Goal: Task Accomplishment & Management: Complete application form

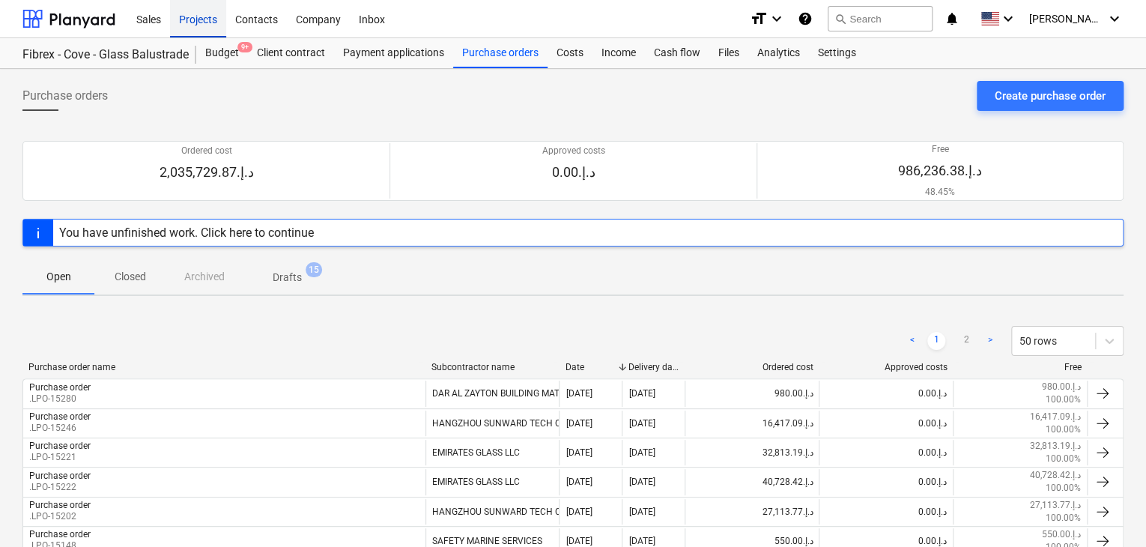
click at [195, 19] on div "Projects" at bounding box center [198, 18] width 56 height 38
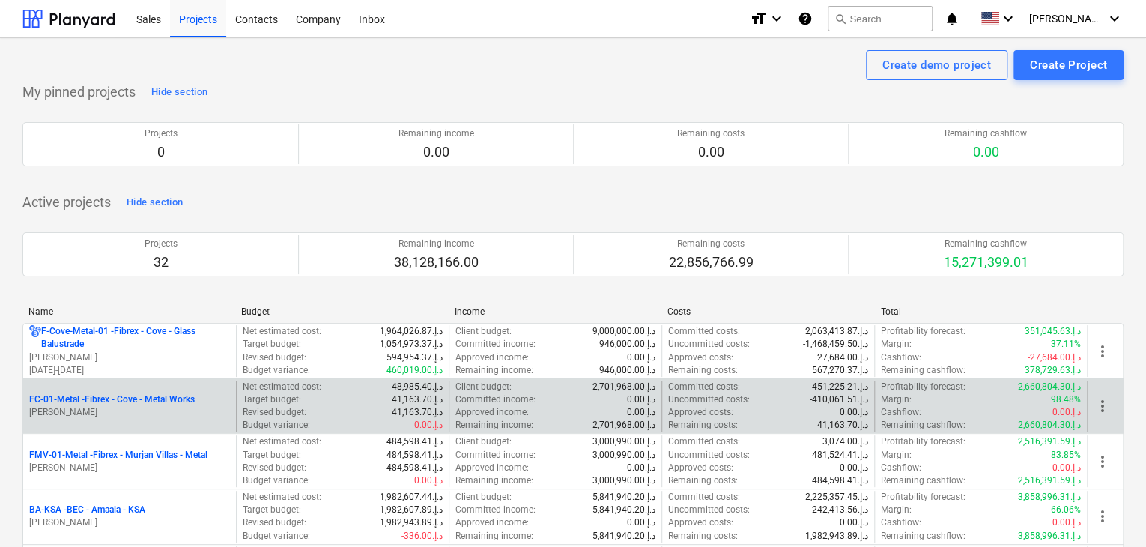
click at [134, 410] on p "[PERSON_NAME]" at bounding box center [129, 412] width 201 height 13
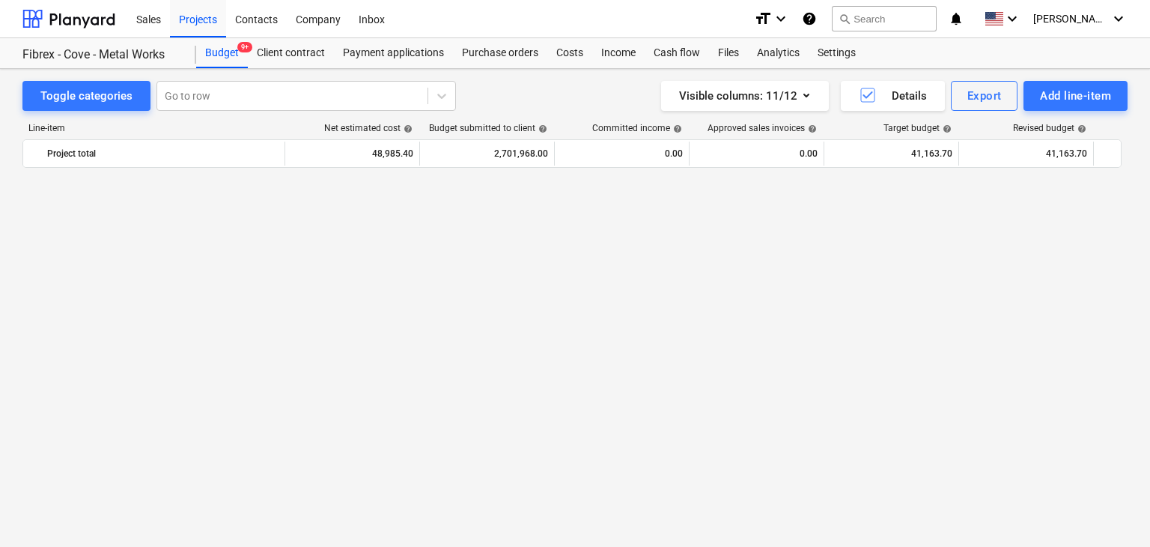
scroll to position [19480, 0]
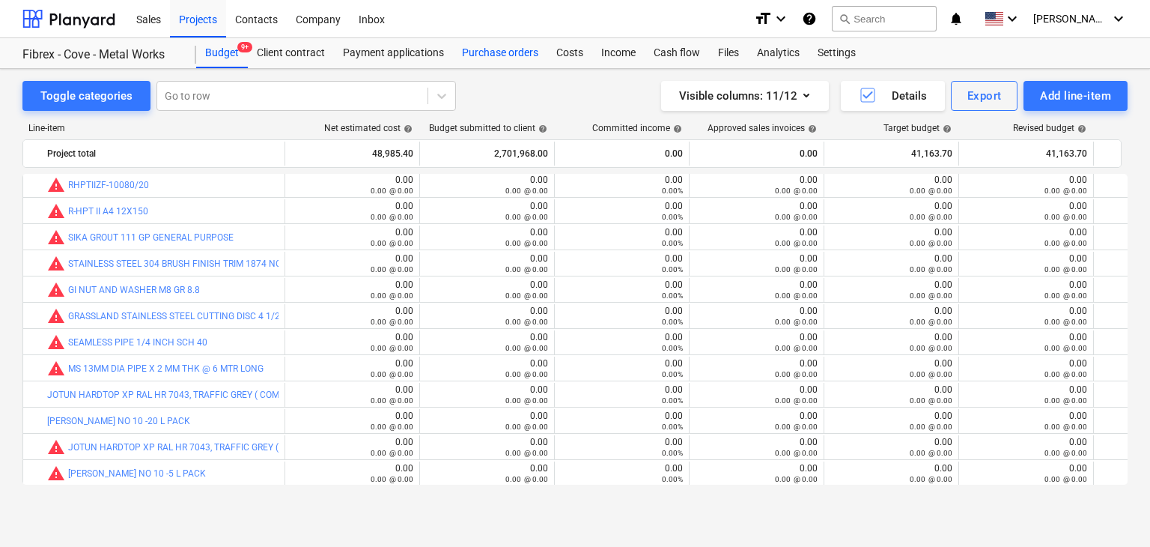
click at [500, 49] on div "Purchase orders" at bounding box center [500, 53] width 94 height 30
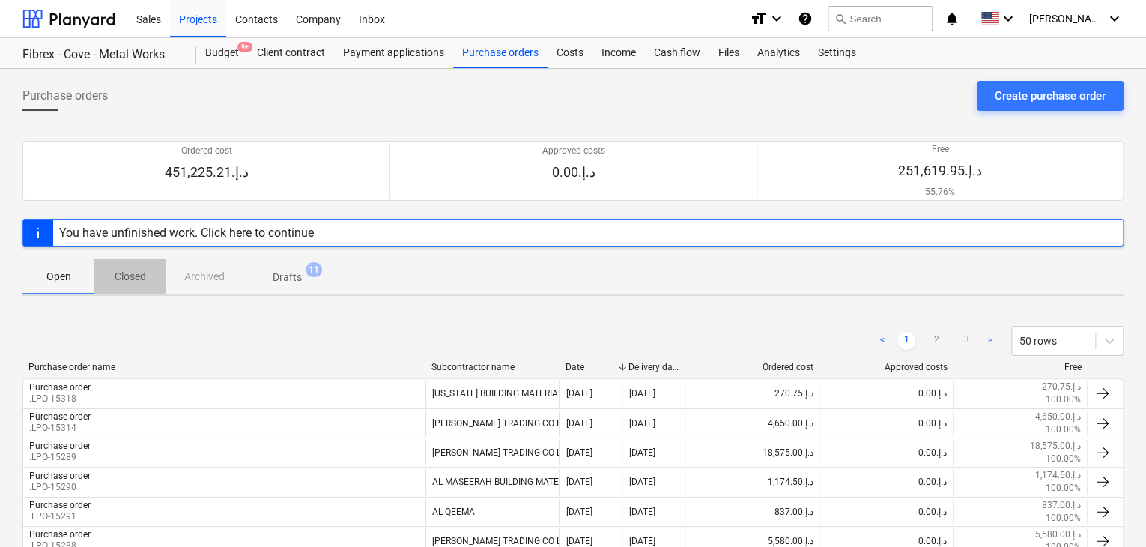
click at [123, 267] on span "Closed" at bounding box center [130, 276] width 72 height 25
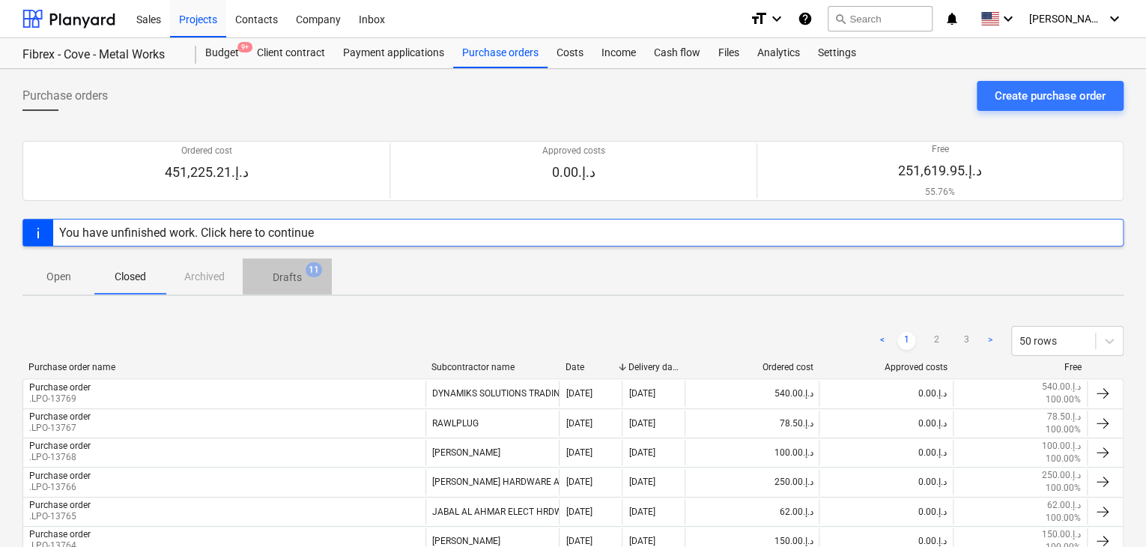
click at [288, 270] on p "Drafts" at bounding box center [287, 278] width 29 height 16
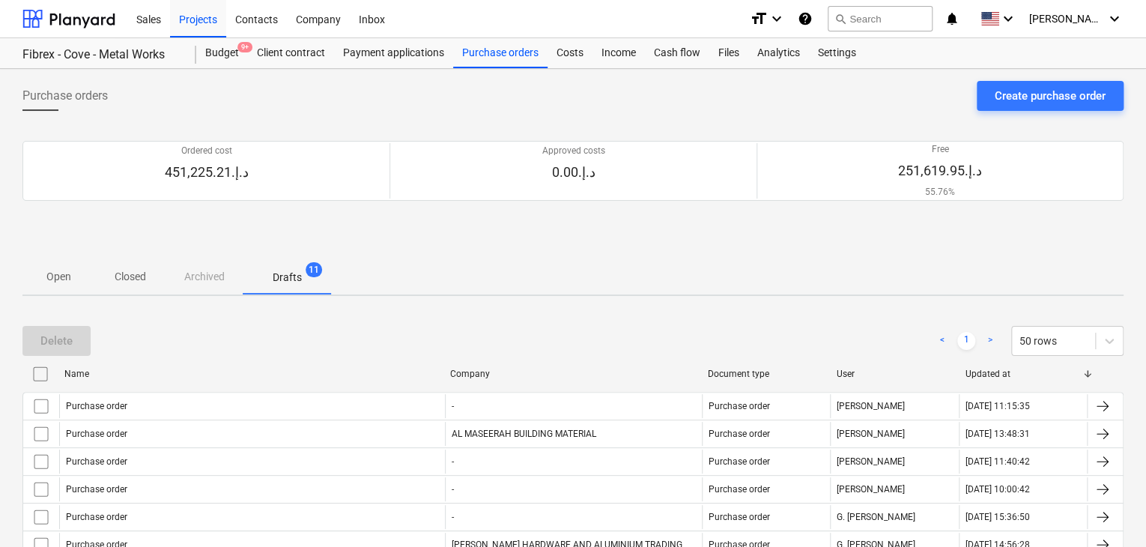
click at [54, 282] on p "Open" at bounding box center [58, 277] width 36 height 16
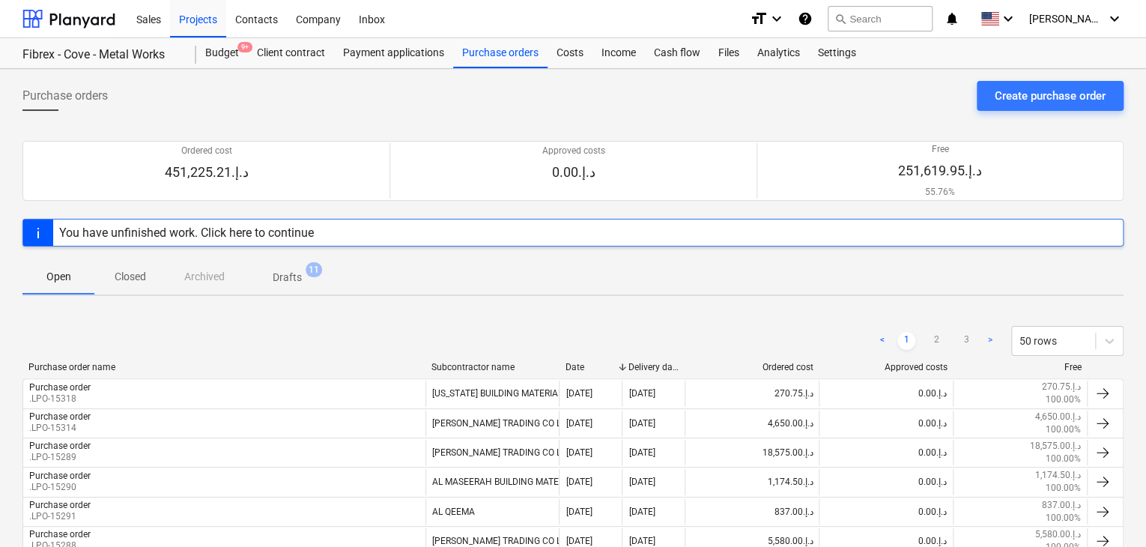
click at [135, 282] on p "Closed" at bounding box center [130, 277] width 36 height 16
click at [280, 273] on p "Drafts" at bounding box center [287, 278] width 29 height 16
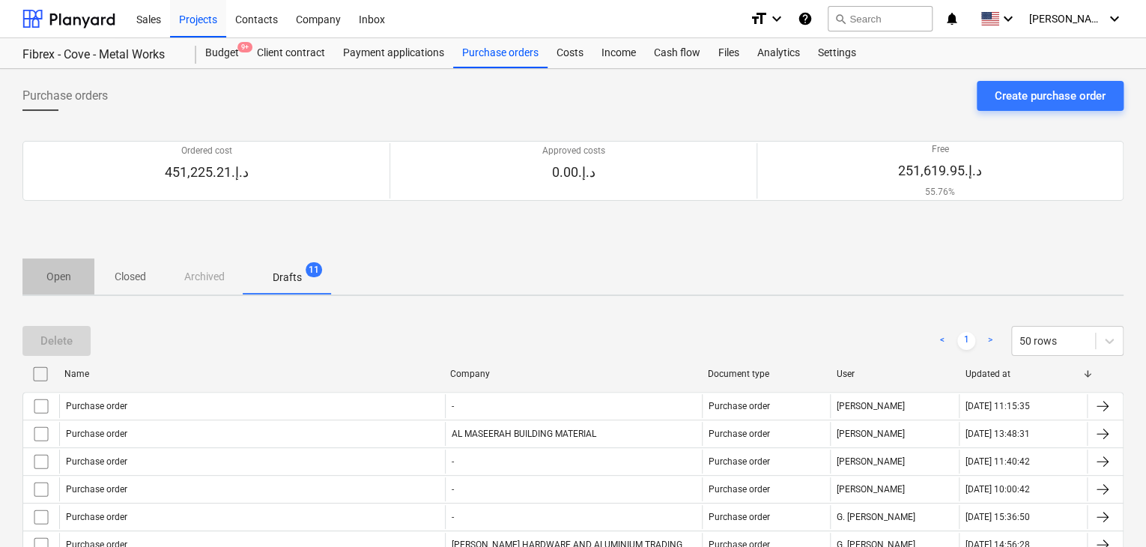
click at [70, 270] on p "Open" at bounding box center [58, 277] width 36 height 16
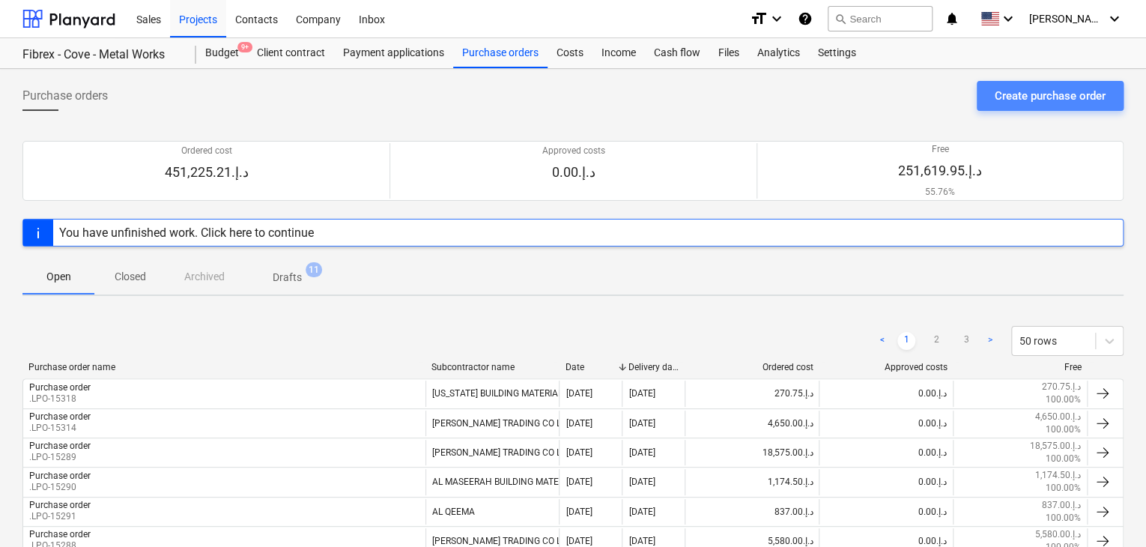
click at [992, 100] on button "Create purchase order" at bounding box center [1050, 96] width 147 height 30
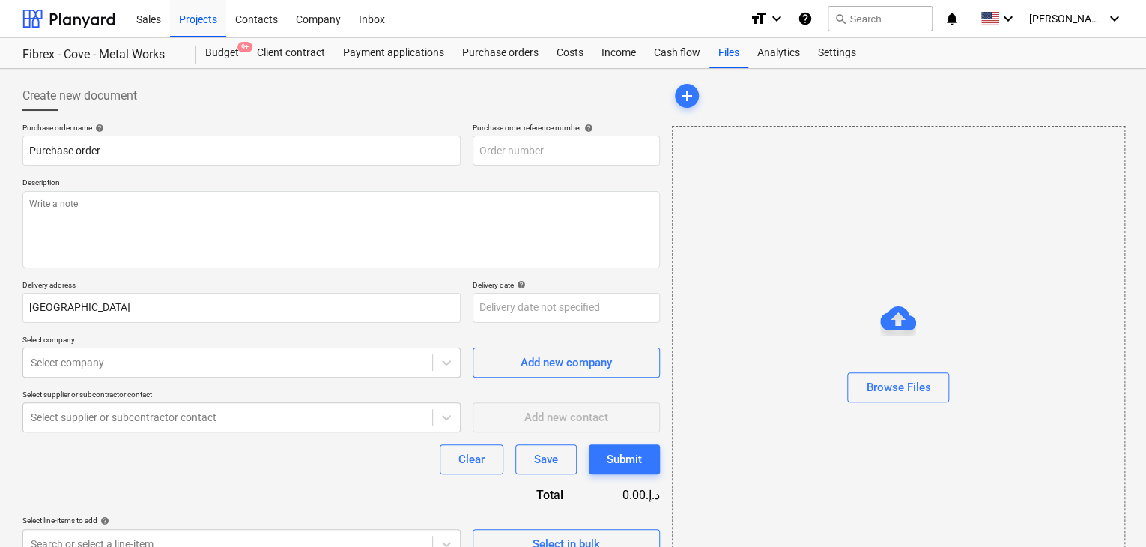
type textarea "x"
type input "FC-01-Metal-PO-262"
type textarea "x"
click at [215, 49] on div "Budget 9+" at bounding box center [222, 53] width 52 height 30
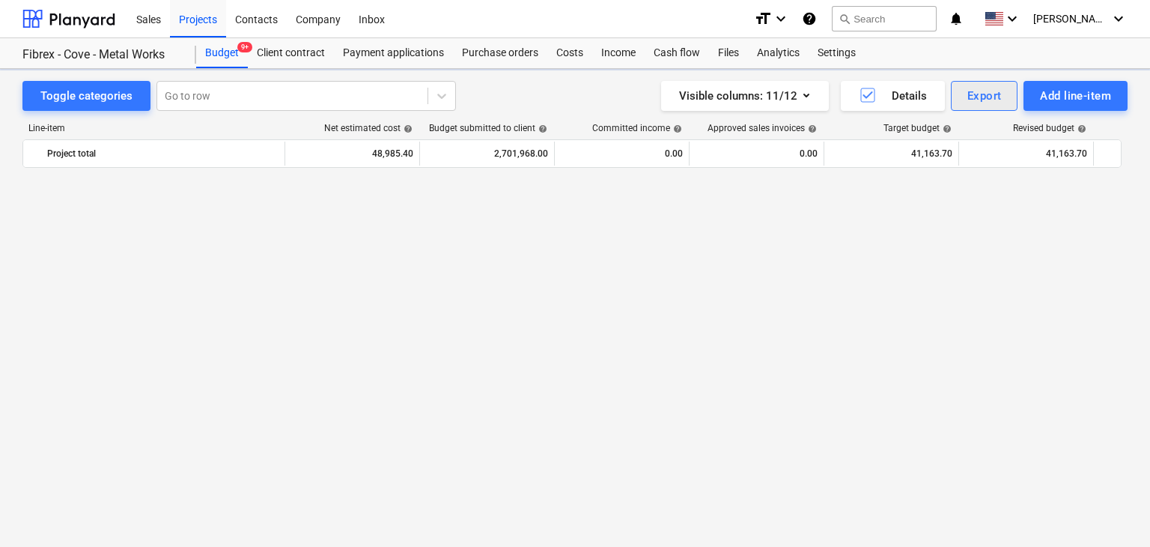
scroll to position [19480, 0]
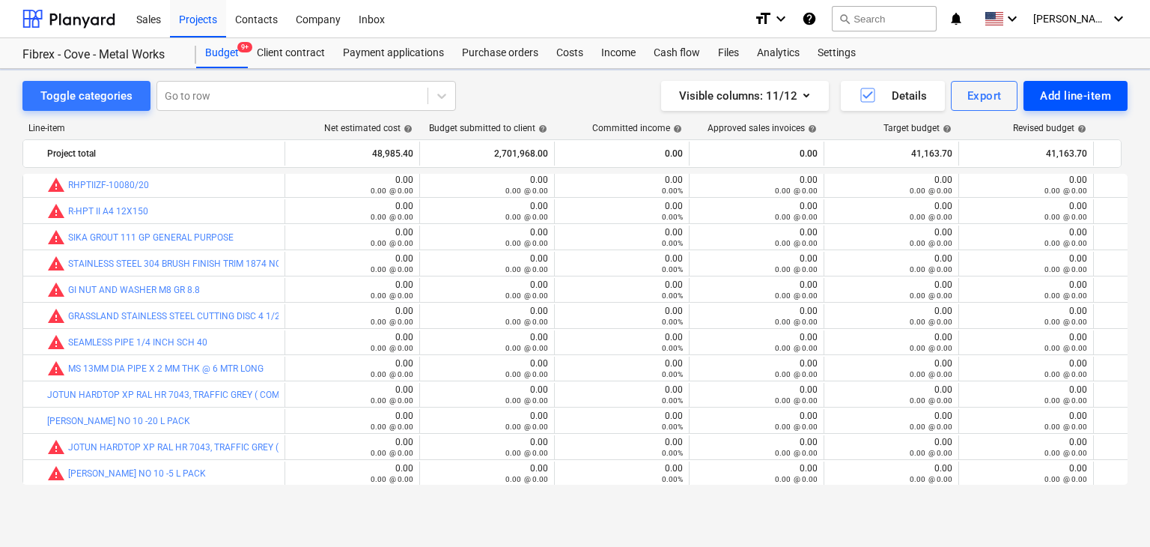
click at [1067, 105] on div "Add line-item" at bounding box center [1075, 95] width 71 height 19
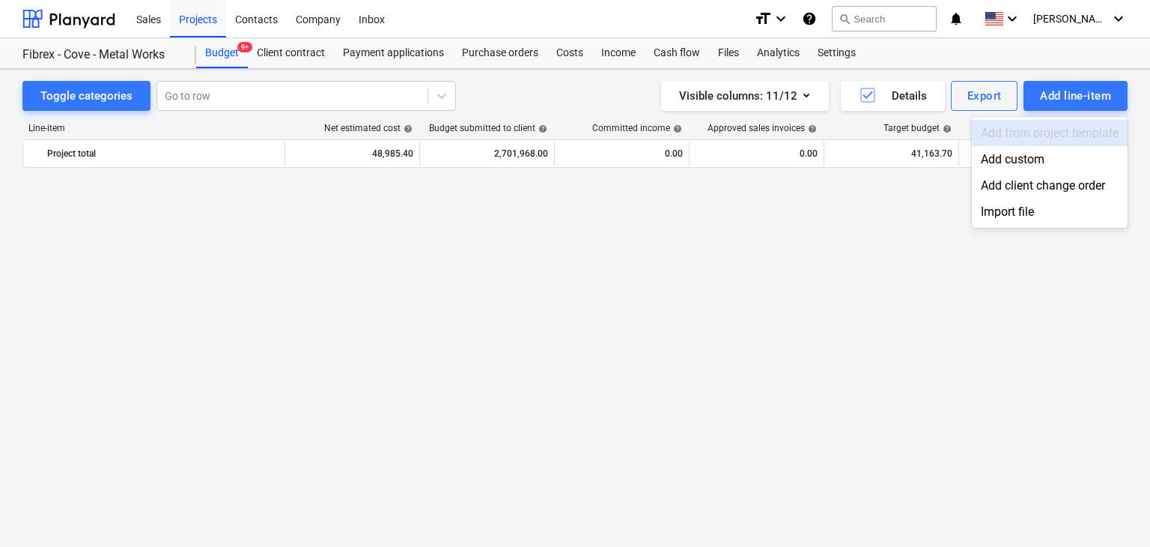
click at [1020, 157] on div "Add custom" at bounding box center [1050, 159] width 156 height 26
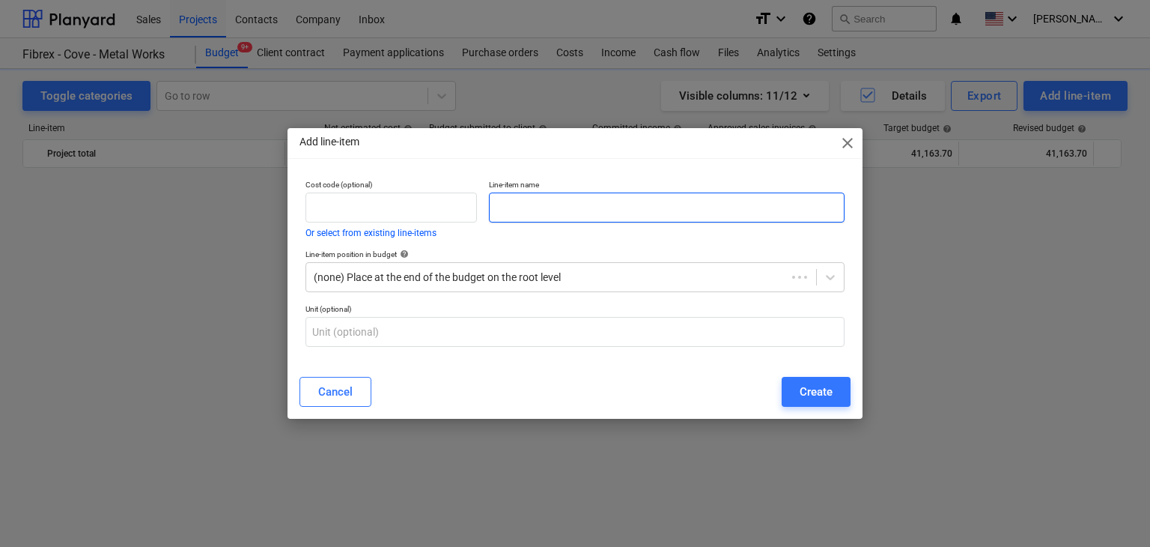
scroll to position [19480, 0]
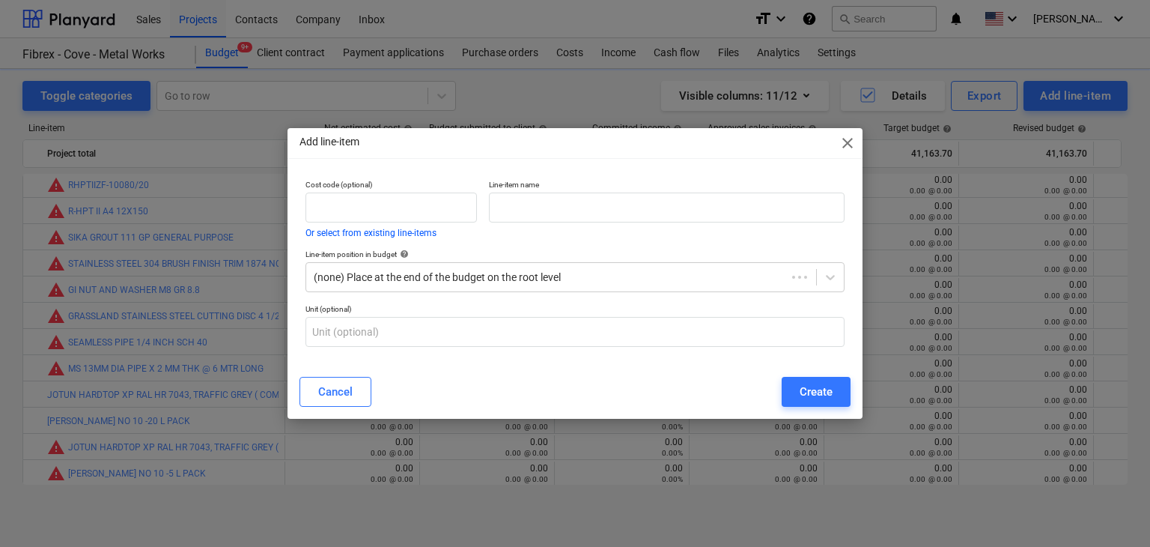
click at [568, 222] on div "Line-item name" at bounding box center [667, 209] width 368 height 70
click at [560, 192] on input "text" at bounding box center [667, 207] width 356 height 30
paste input "SILICON TUBE CLEAR 24 PCS"
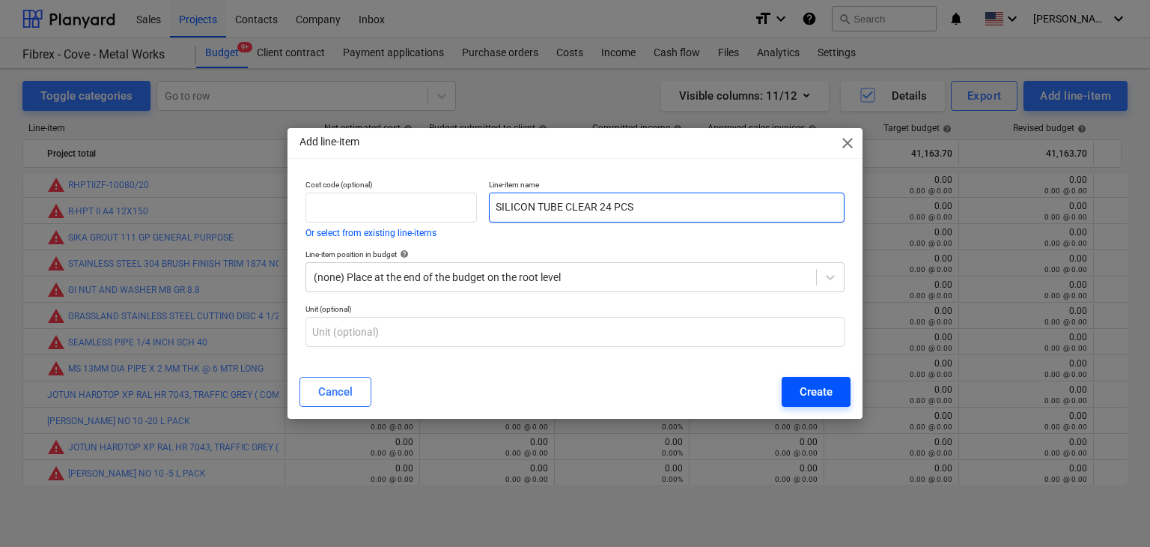
type input "SILICON TUBE CLEAR 24 PCS"
click at [806, 393] on div "Create" at bounding box center [816, 391] width 33 height 19
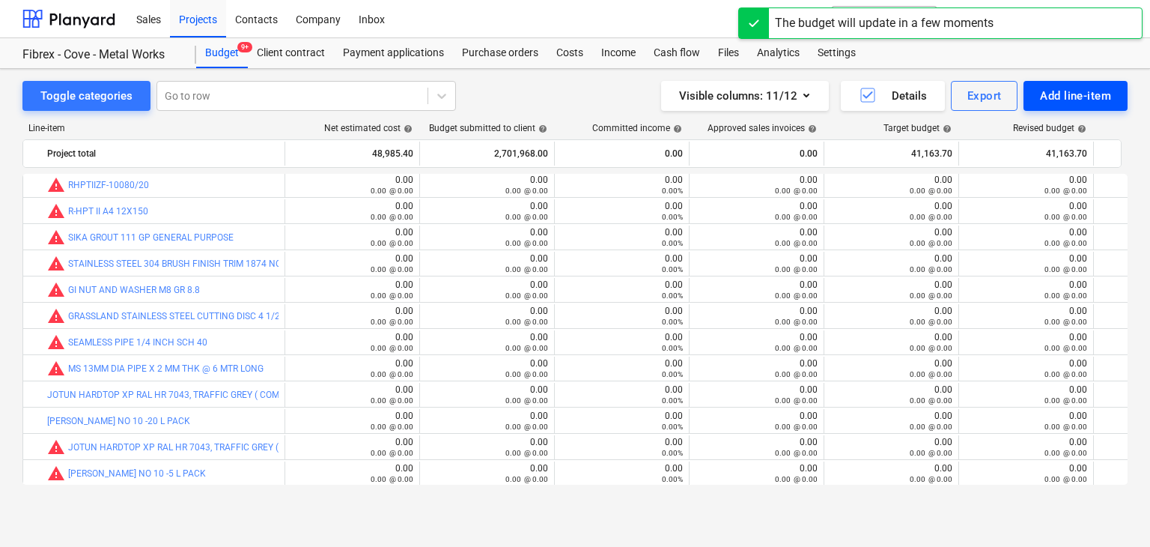
click at [1070, 103] on div "Add line-item" at bounding box center [1075, 95] width 71 height 19
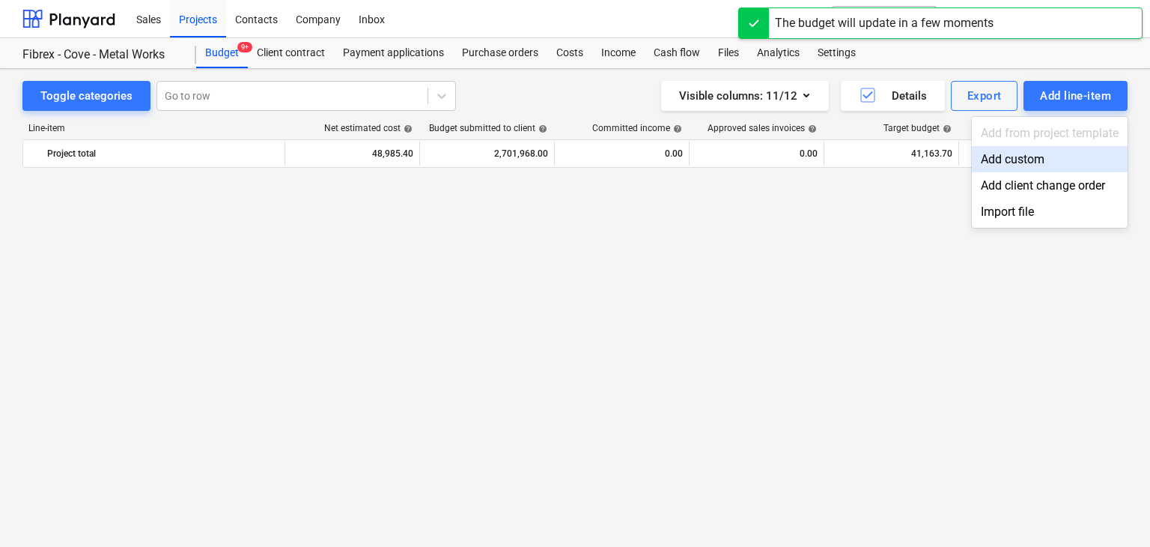
click at [1010, 166] on div "Add custom" at bounding box center [1050, 159] width 156 height 26
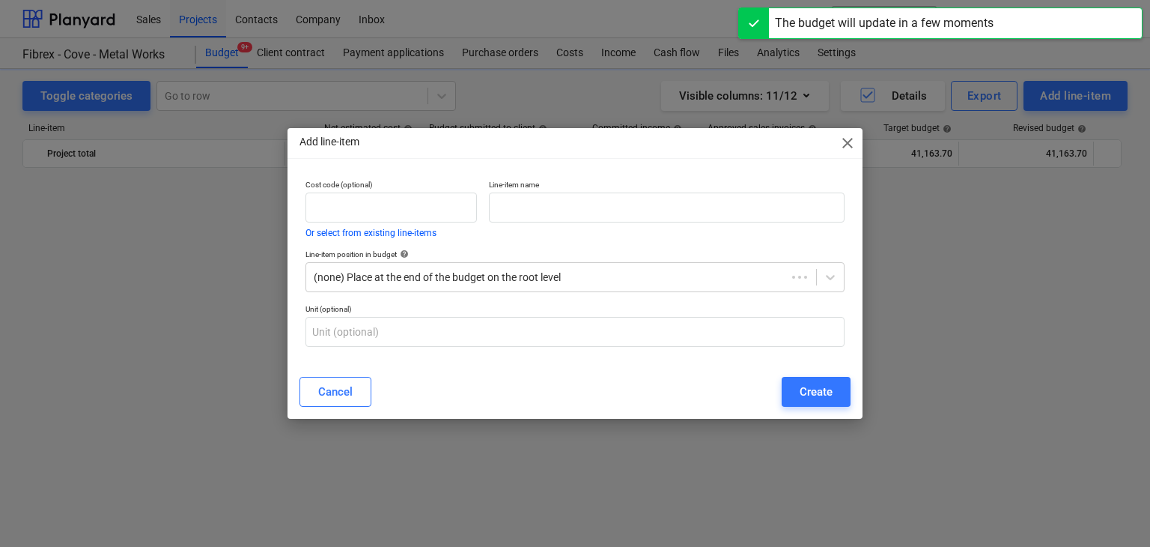
scroll to position [19480, 0]
click at [536, 210] on input "text" at bounding box center [667, 207] width 356 height 30
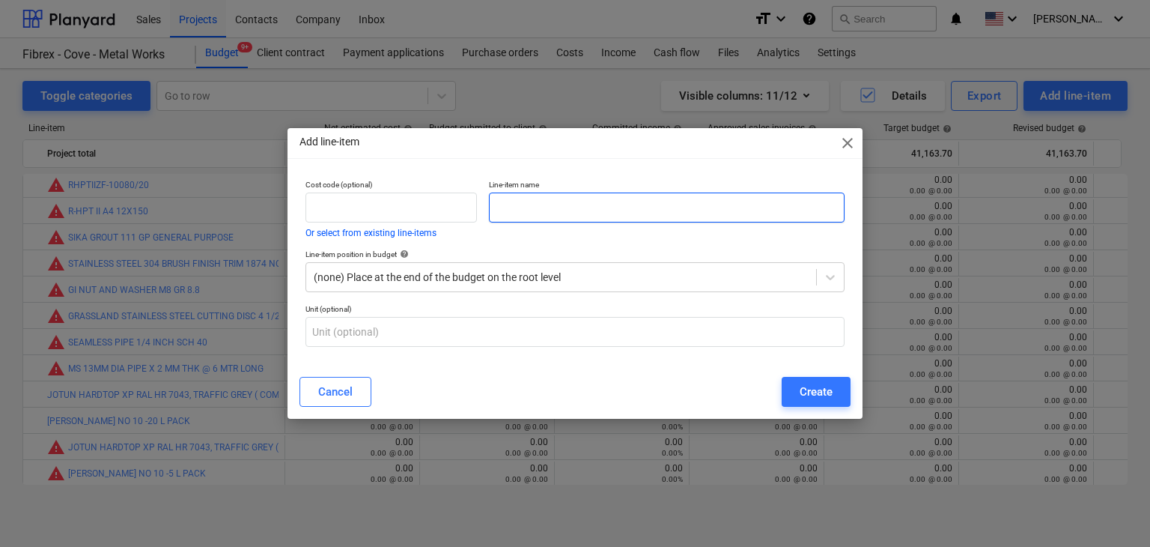
paste input "MASKING TAPE 2 INCH X 20 YRD"
type input "MASKING TAPE 2 INCH X 20 YRD"
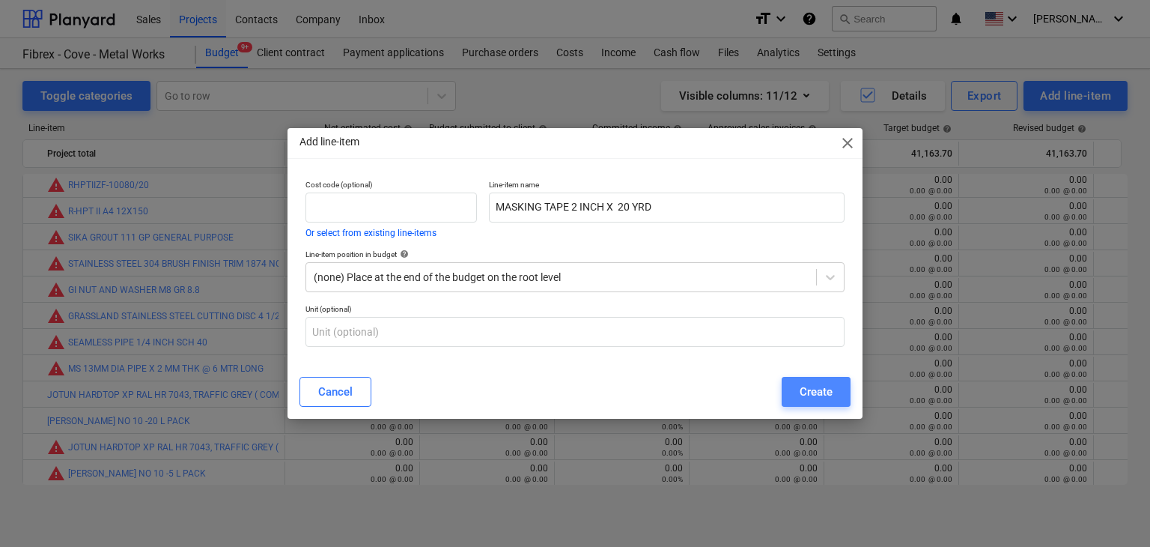
click at [807, 386] on div "Create" at bounding box center [816, 391] width 33 height 19
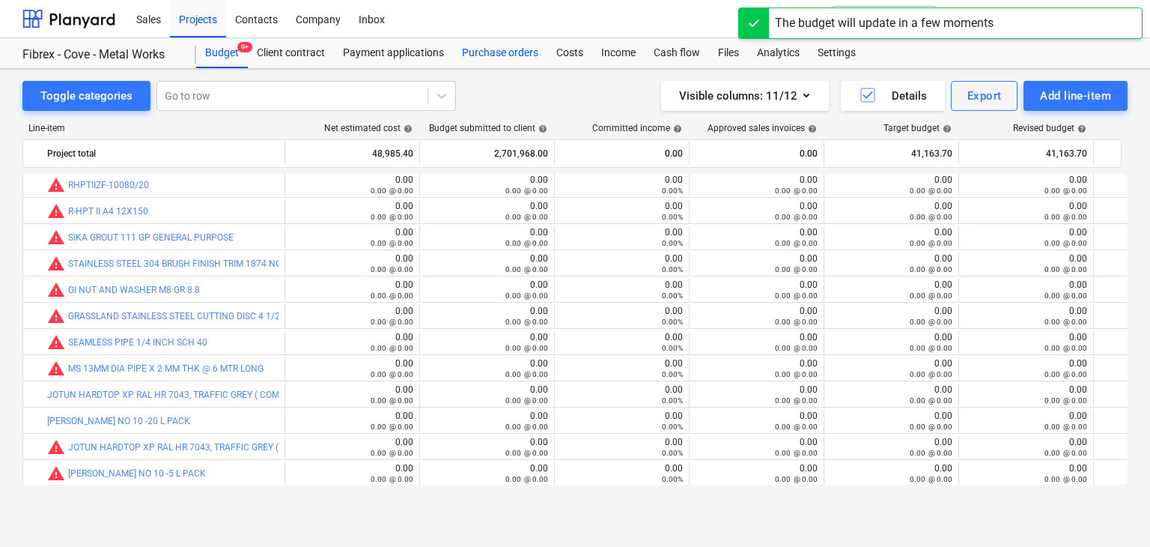
click at [500, 61] on div "Purchase orders" at bounding box center [500, 53] width 94 height 30
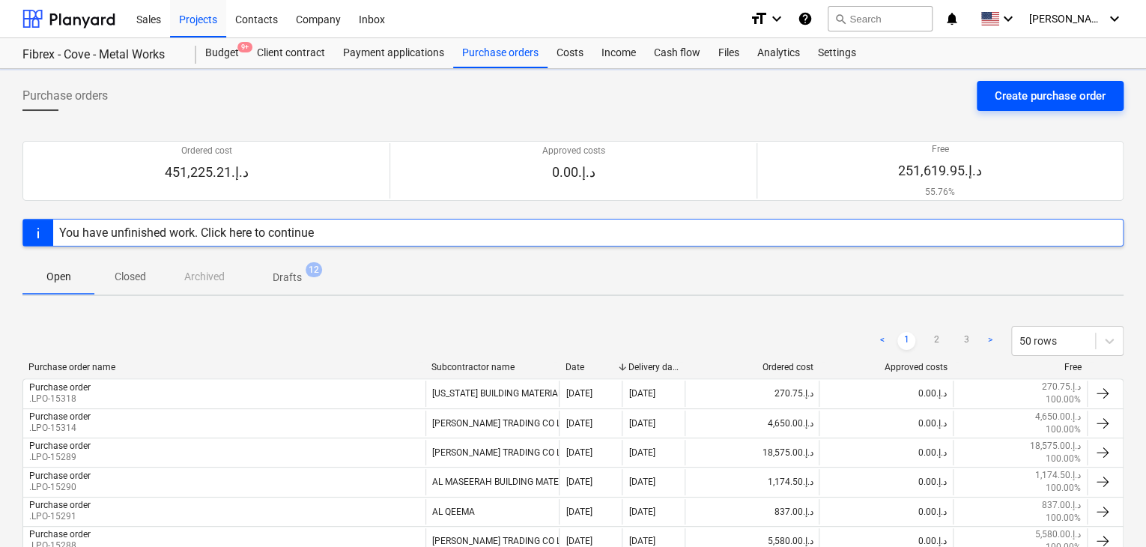
click at [1013, 91] on div "Create purchase order" at bounding box center [1050, 95] width 111 height 19
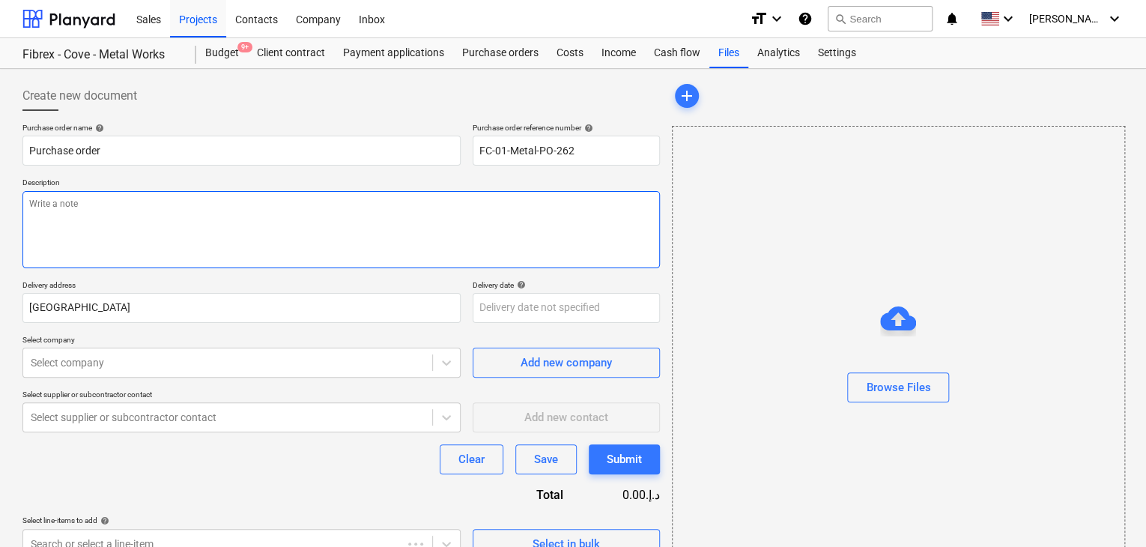
click at [506, 191] on textarea at bounding box center [340, 229] width 637 height 77
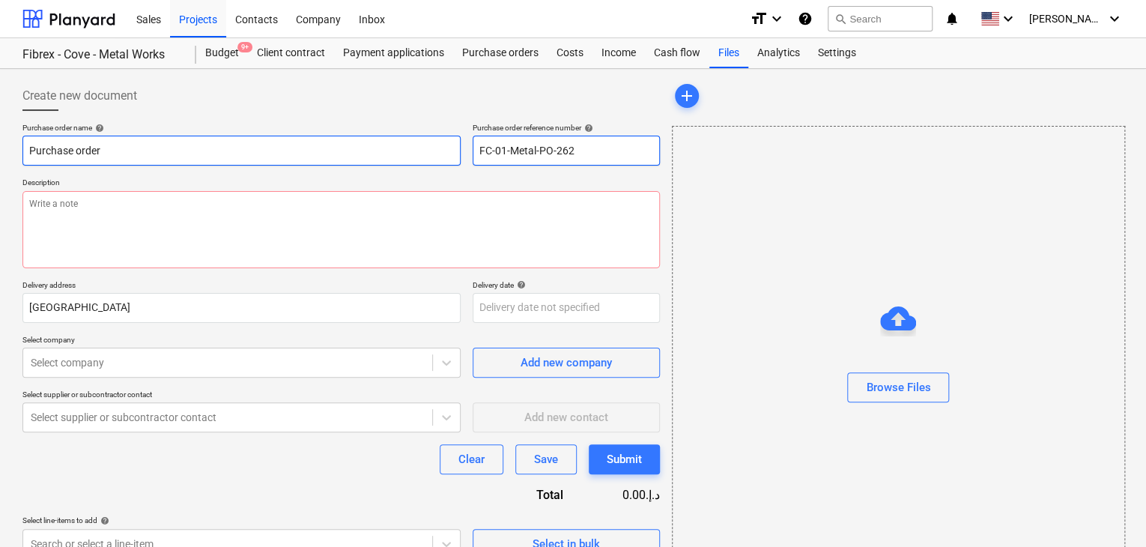
drag, startPoint x: 580, startPoint y: 155, endPoint x: 448, endPoint y: 142, distance: 133.2
click at [448, 142] on div "Purchase order name help Purchase order Purchase order reference number help FC…" at bounding box center [340, 144] width 637 height 43
type textarea "x"
type input "."
type textarea "x"
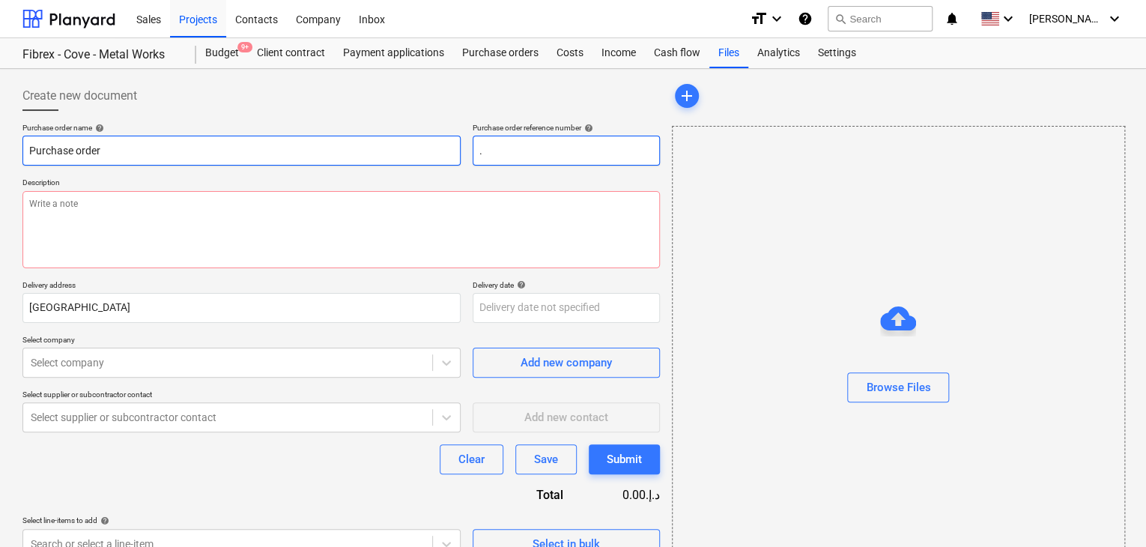
type input ".L"
type textarea "x"
type input ".LP"
type textarea "x"
type input ".LPO"
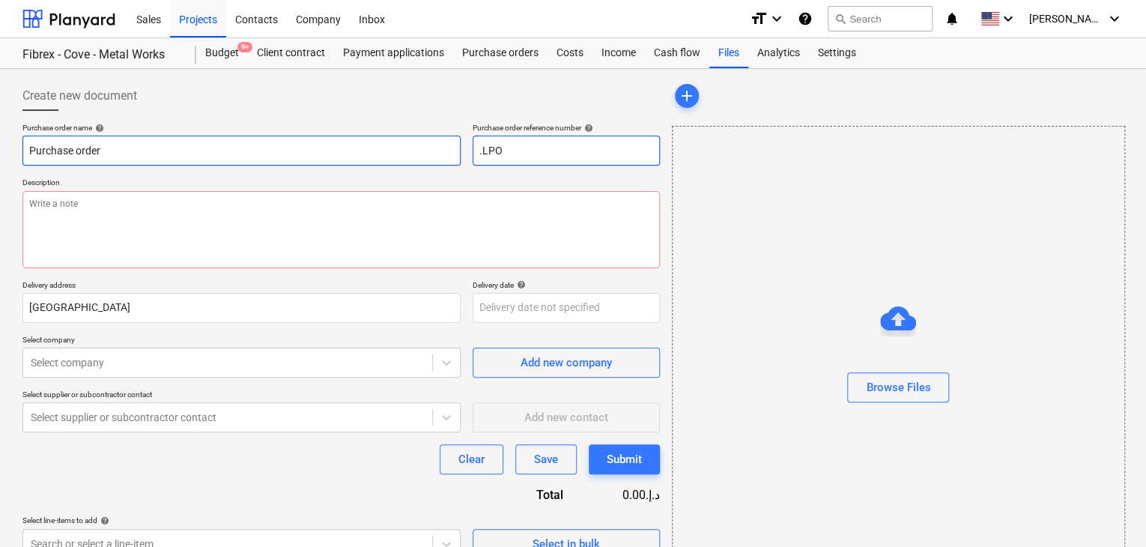
type textarea "x"
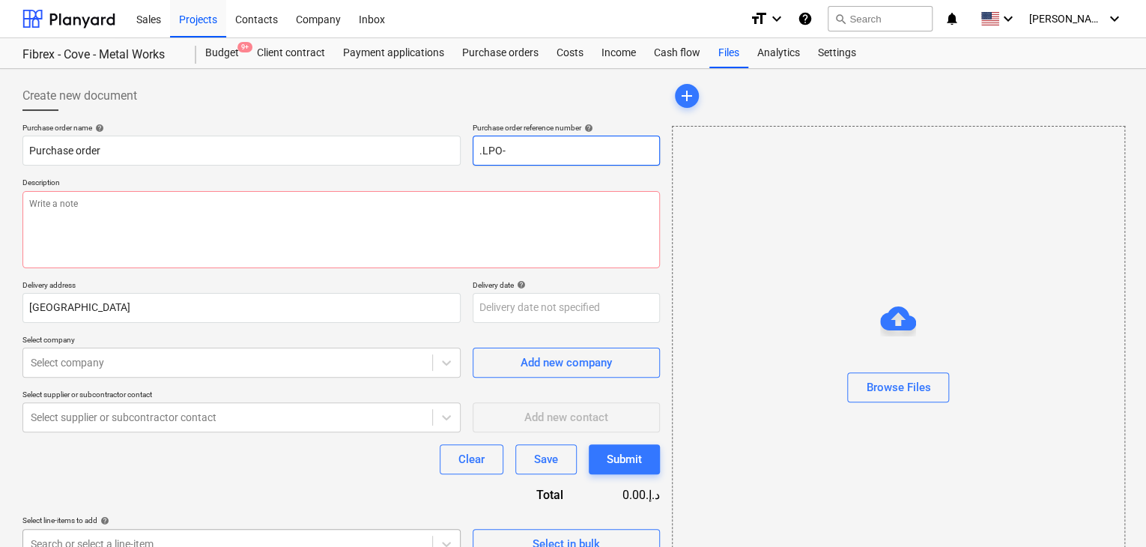
type input ".LPO-"
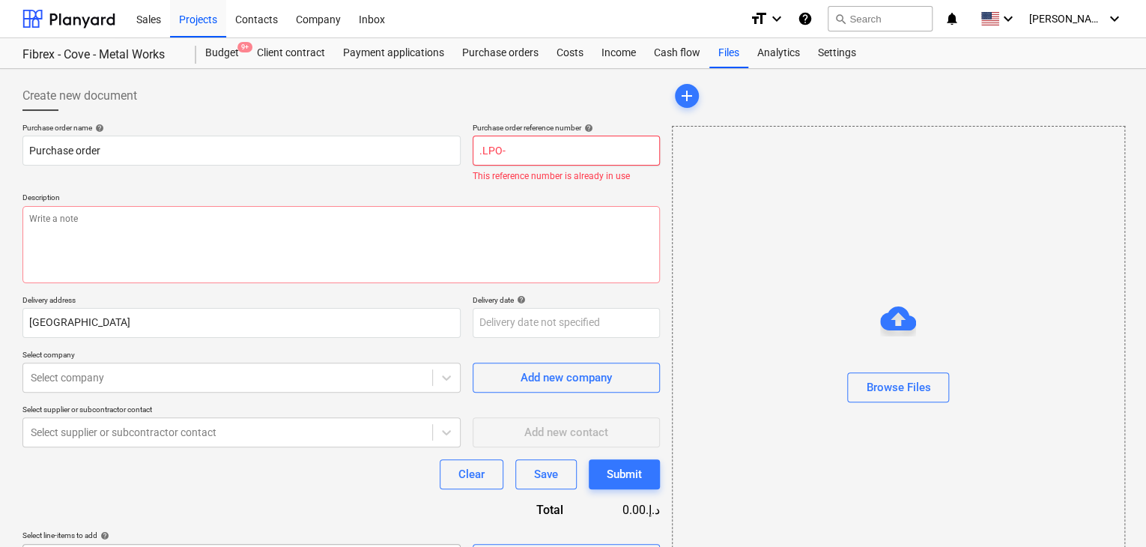
type textarea "x"
type input ".LPO-1"
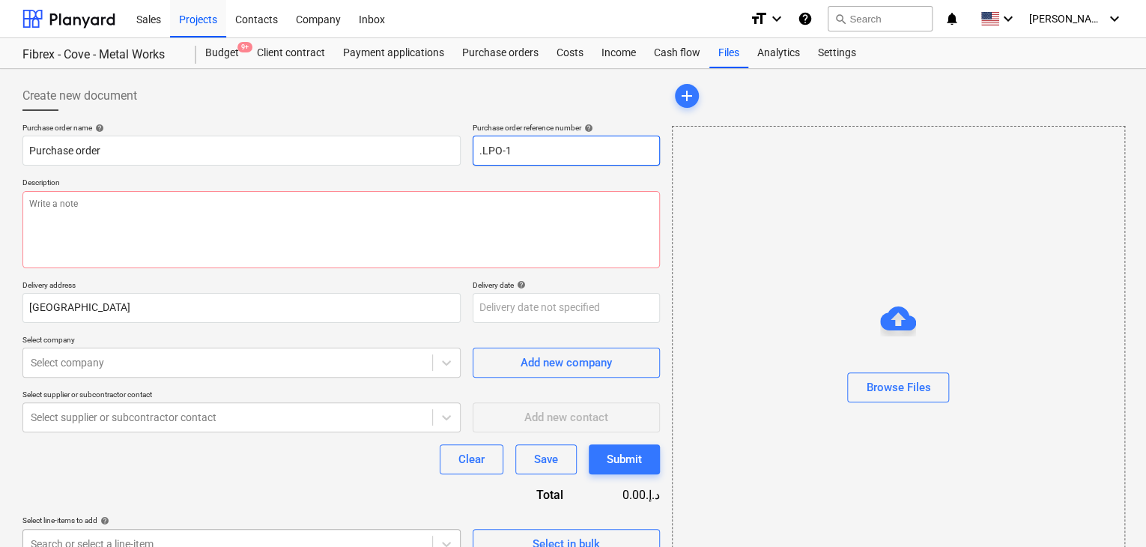
type textarea "x"
type input ".LPO-15"
type textarea "x"
type input ".LPO-153"
type textarea "x"
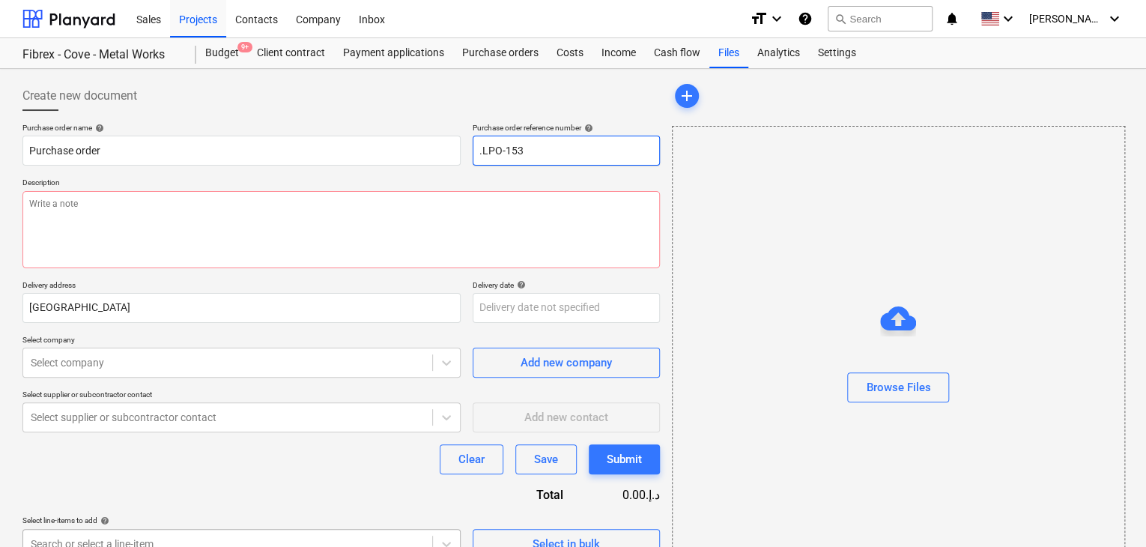
type input ".LPO-1533"
type textarea "x"
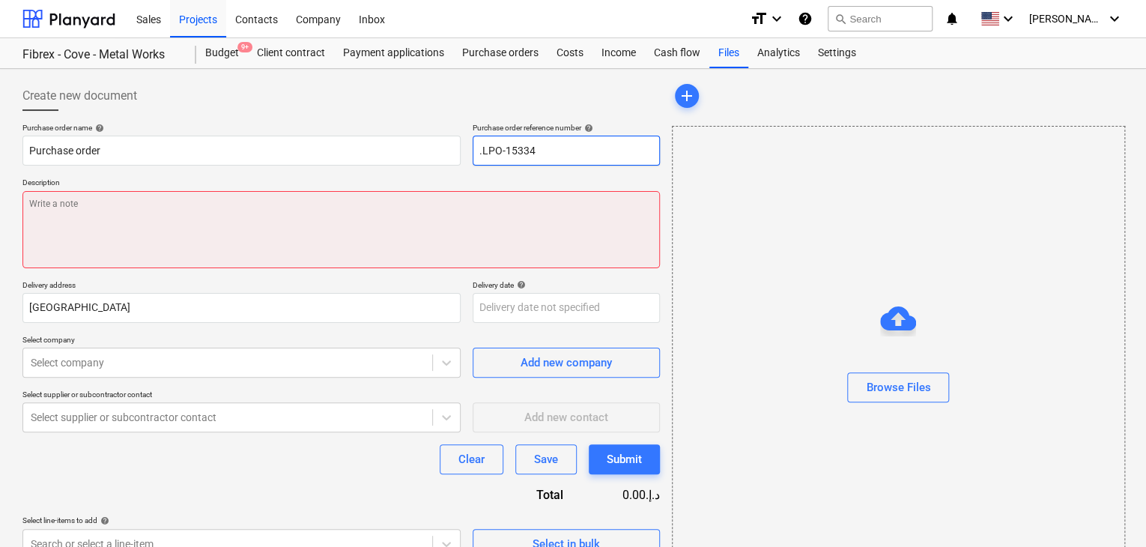
type input ".LPO-15334"
click at [131, 219] on textarea at bounding box center [340, 229] width 637 height 77
type textarea "x"
type textarea "1"
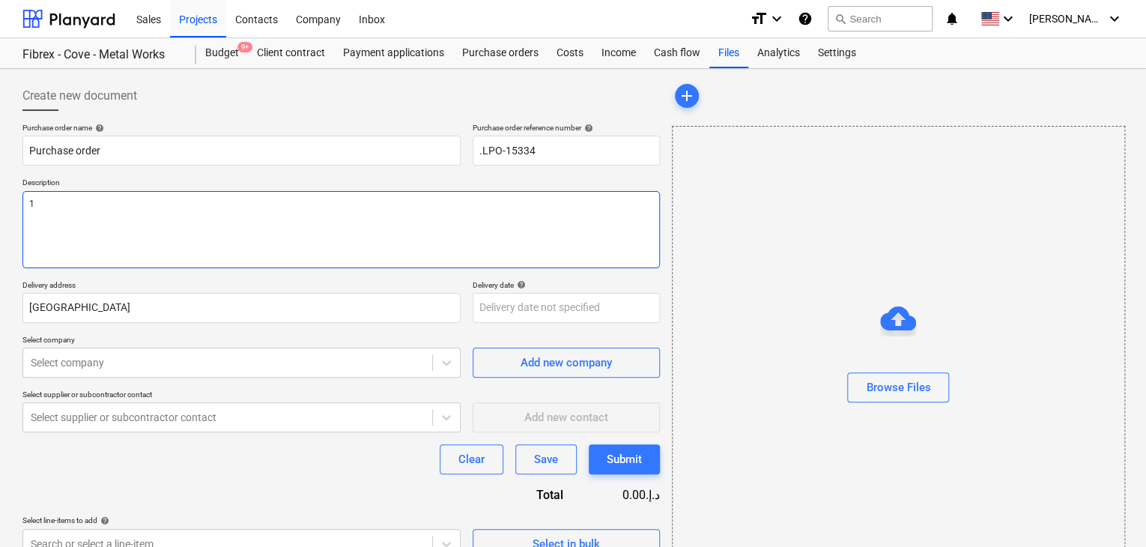
type textarea "x"
type textarea "18"
type textarea "x"
type textarea "18/"
type textarea "x"
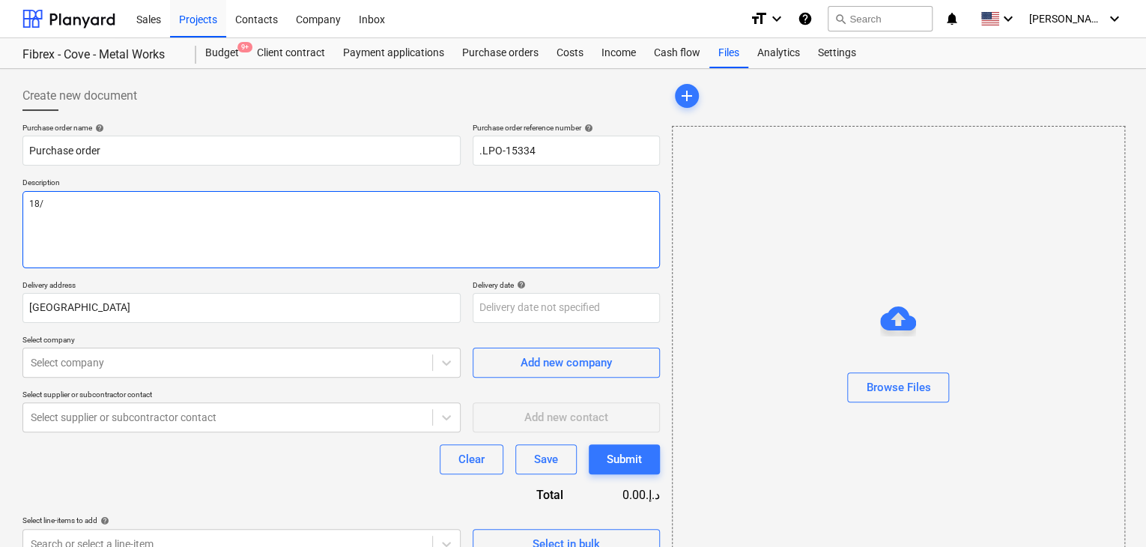
type textarea "18/A"
type textarea "x"
type textarea "18/AU"
type textarea "x"
type textarea "18/AUG"
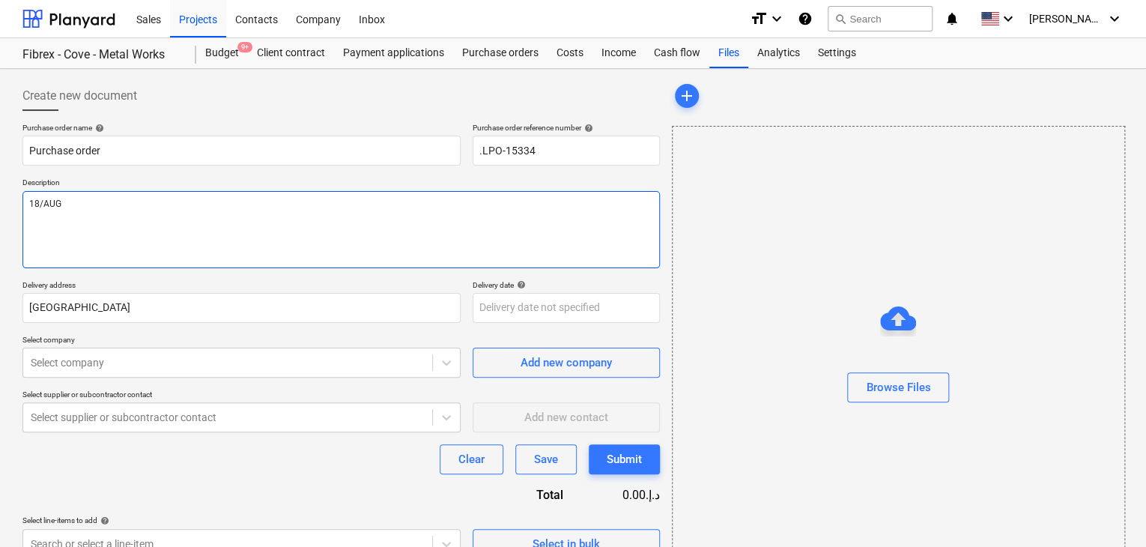
type textarea "x"
type textarea "18/AUG/"
type textarea "x"
type textarea "18/[DATE]"
type textarea "x"
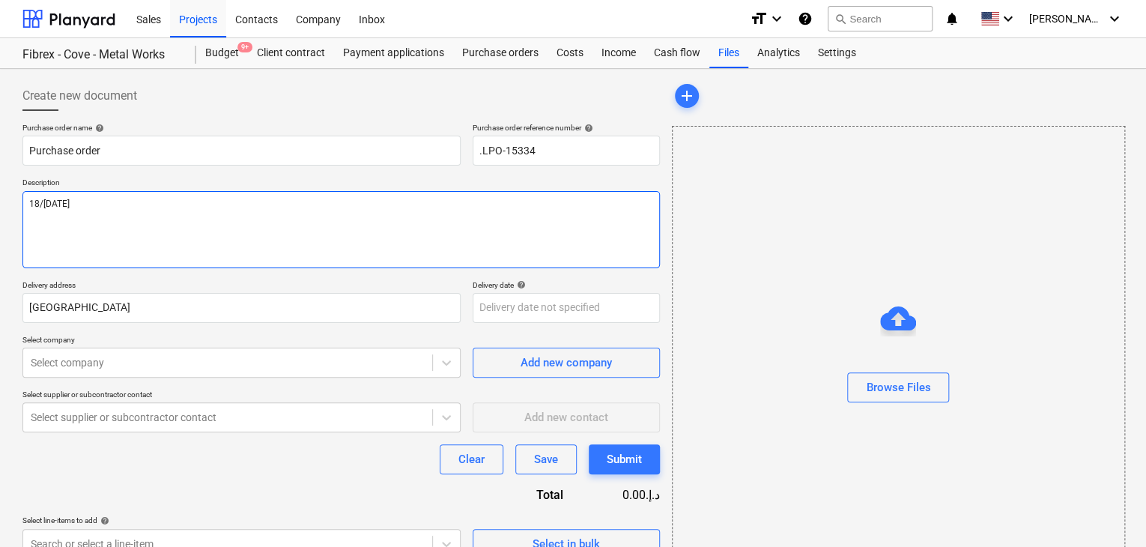
type textarea "[DATE]"
type textarea "x"
type textarea "[DATE]"
type textarea "x"
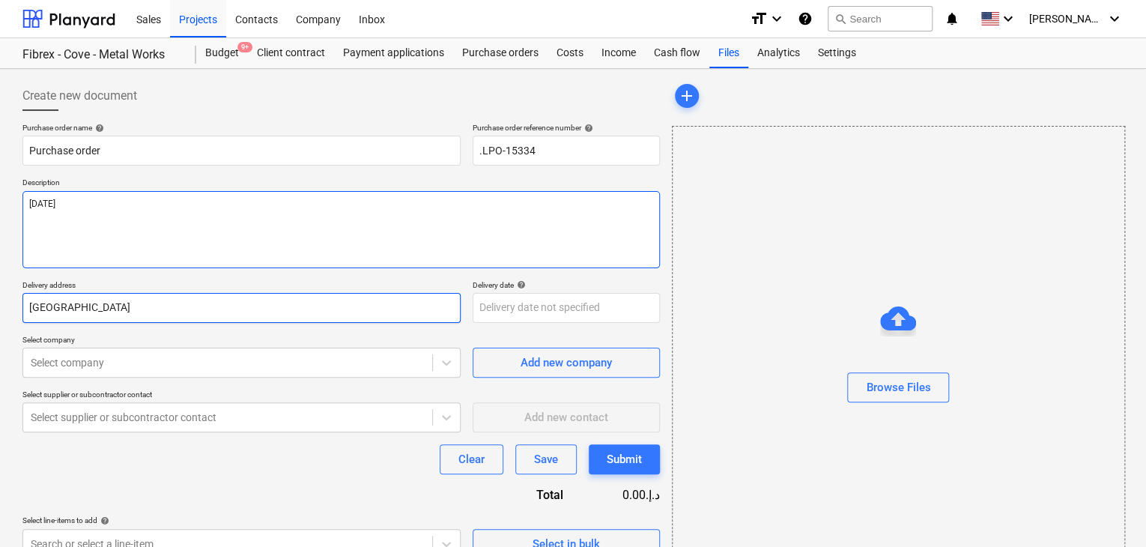
type textarea "[DATE]"
click at [60, 300] on input "[GEOGRAPHIC_DATA]" at bounding box center [241, 308] width 438 height 30
type textarea "x"
type input "Duba"
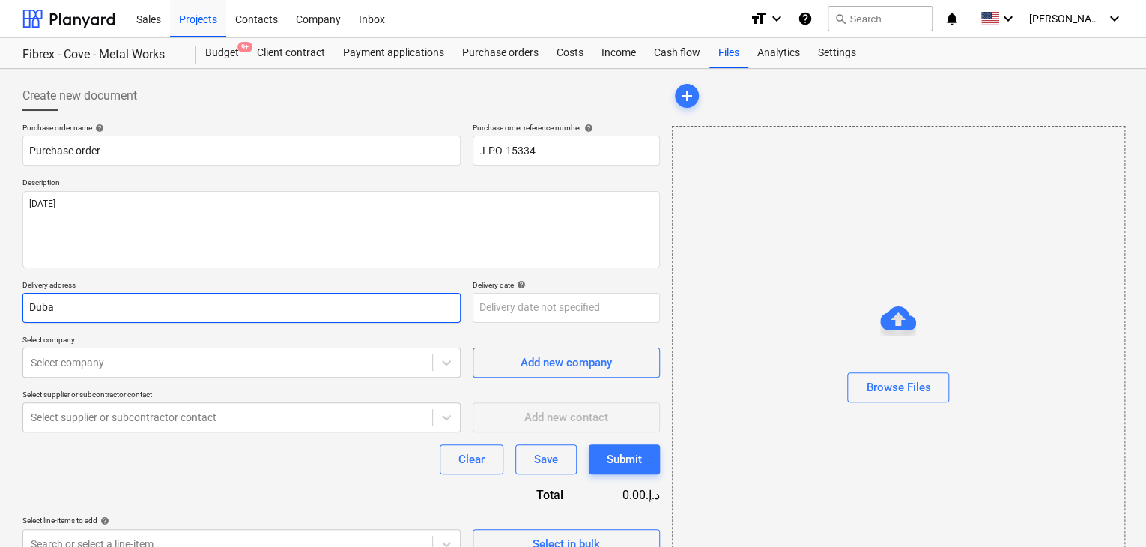
type textarea "x"
type input "Dub"
type textarea "x"
type input "Du"
type textarea "x"
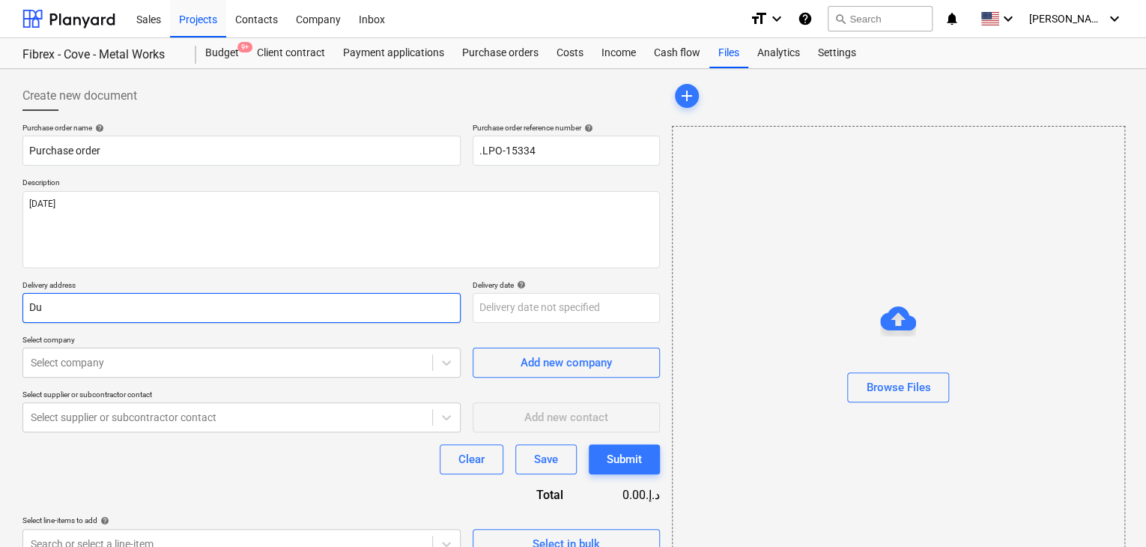
type input "D"
type textarea "x"
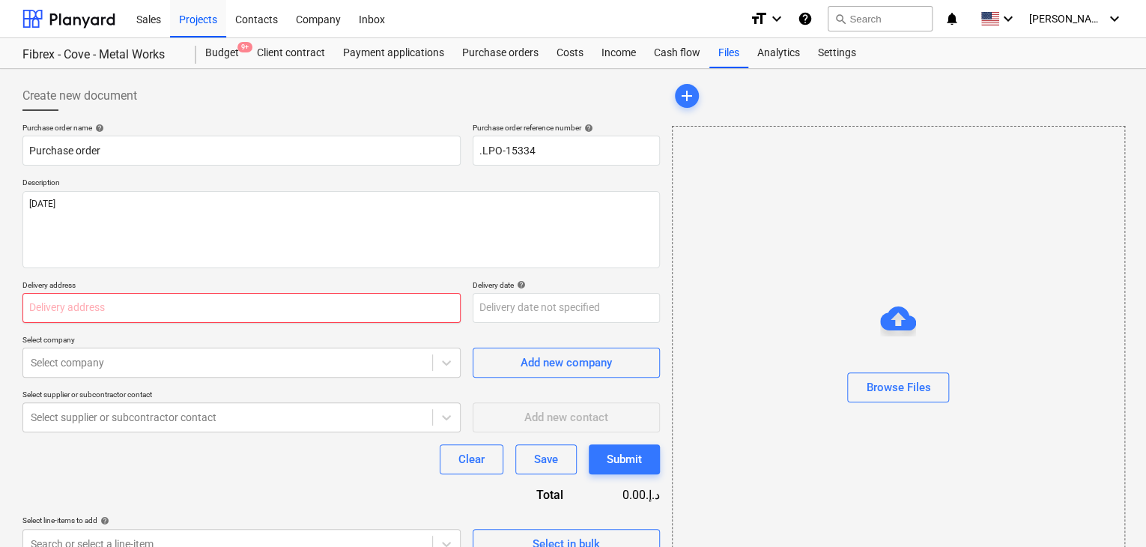
type textarea "x"
type input "L"
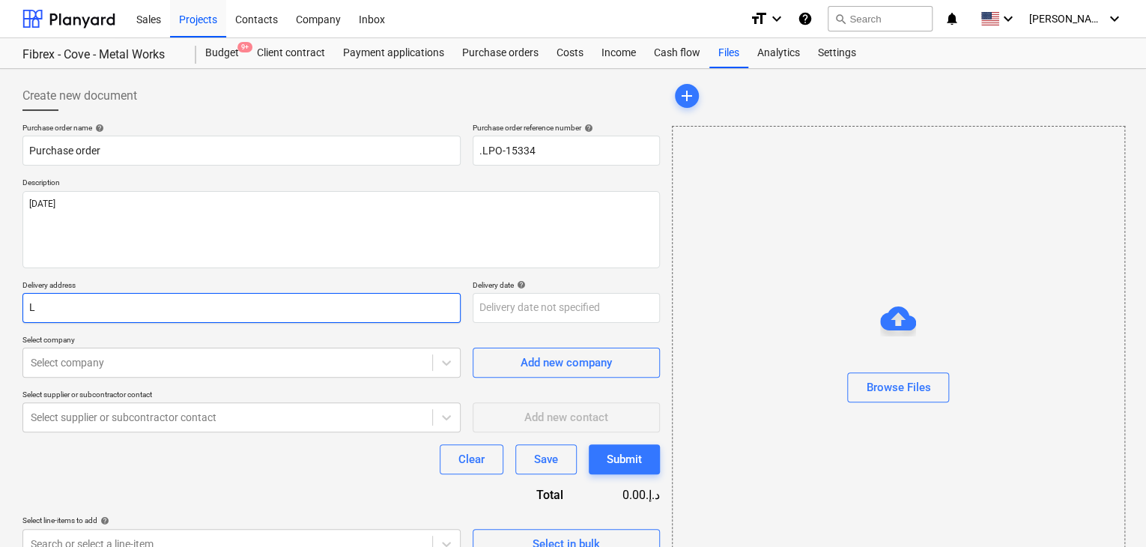
type textarea "x"
type input "LU"
type textarea "x"
type input "LUC"
type textarea "x"
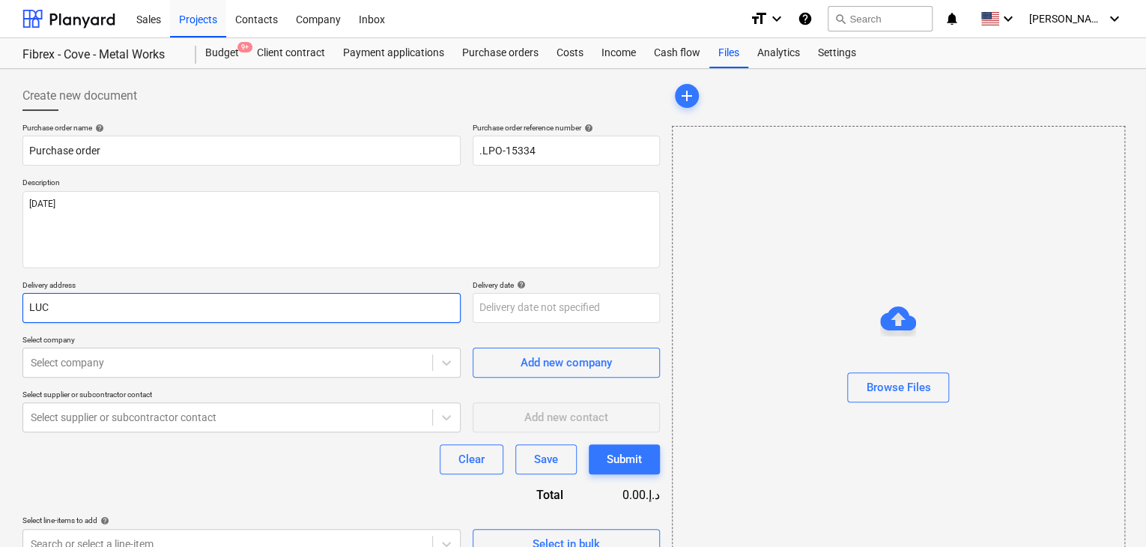
type input "LUCK"
type textarea "x"
type input "LUCKY"
type textarea "x"
type input "LUCKY"
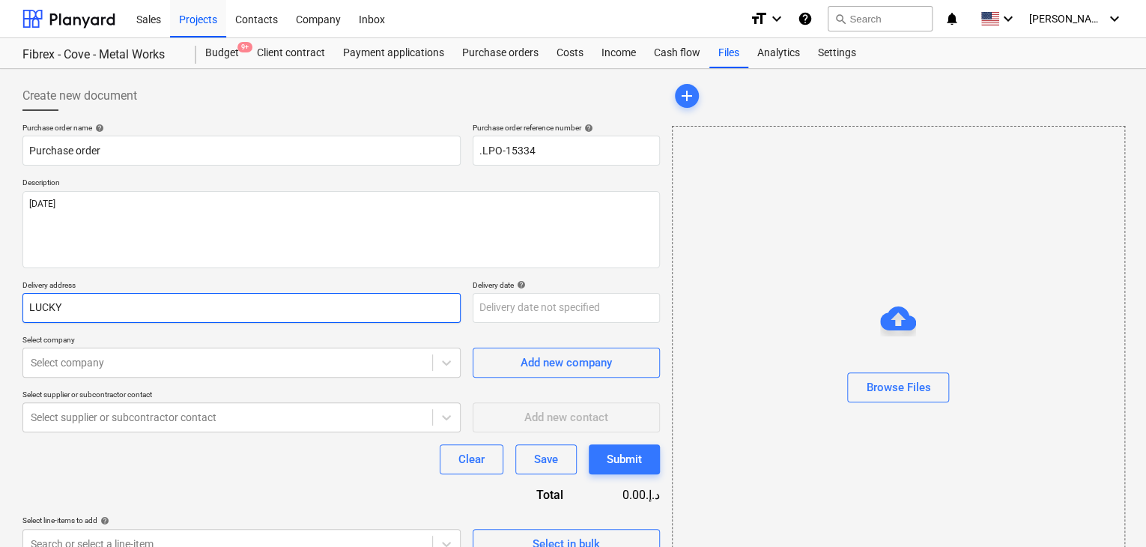
type textarea "x"
type input "LUCKY E"
type textarea "x"
type input "LUCKY EN"
type textarea "x"
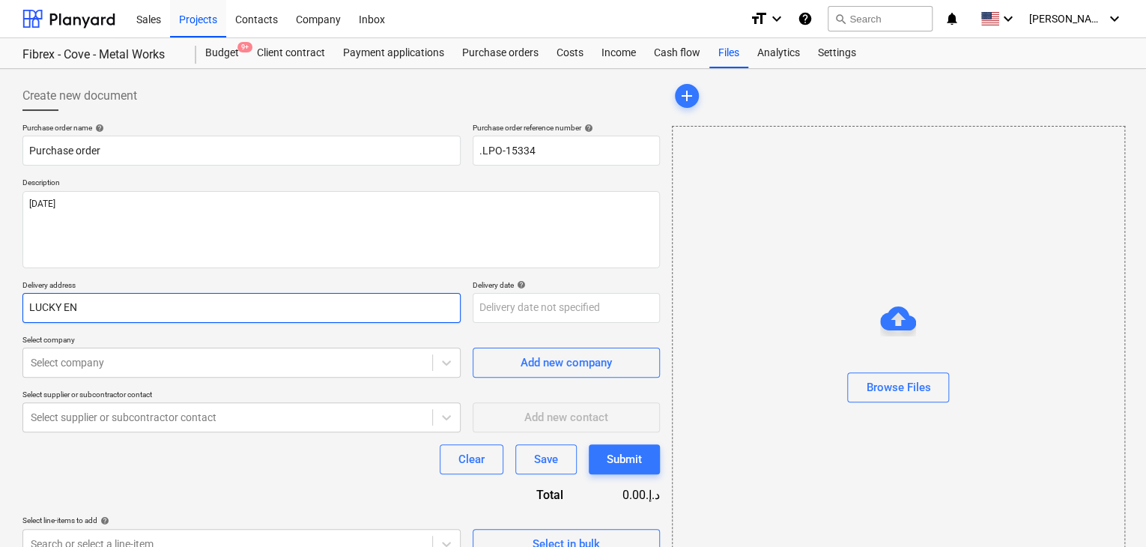
type input "LUCKY ENG"
type textarea "x"
type input "LUCKY ENGI"
type textarea "x"
type input "LUCKY ENGIN"
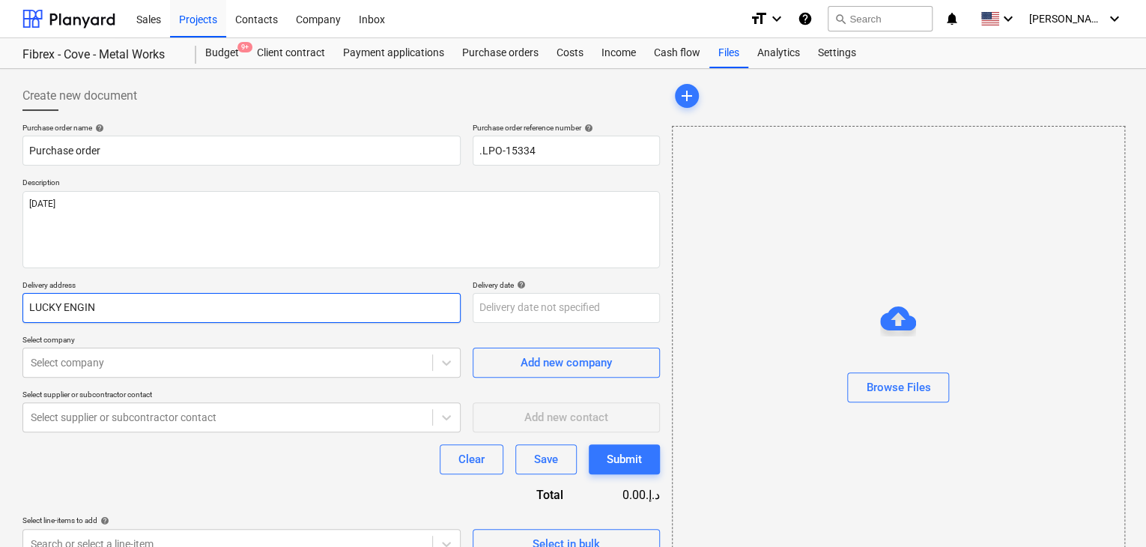
type textarea "x"
type input "LUCKY ENGINE"
type textarea "x"
type input "LUCKY ENGINEE"
type textarea "x"
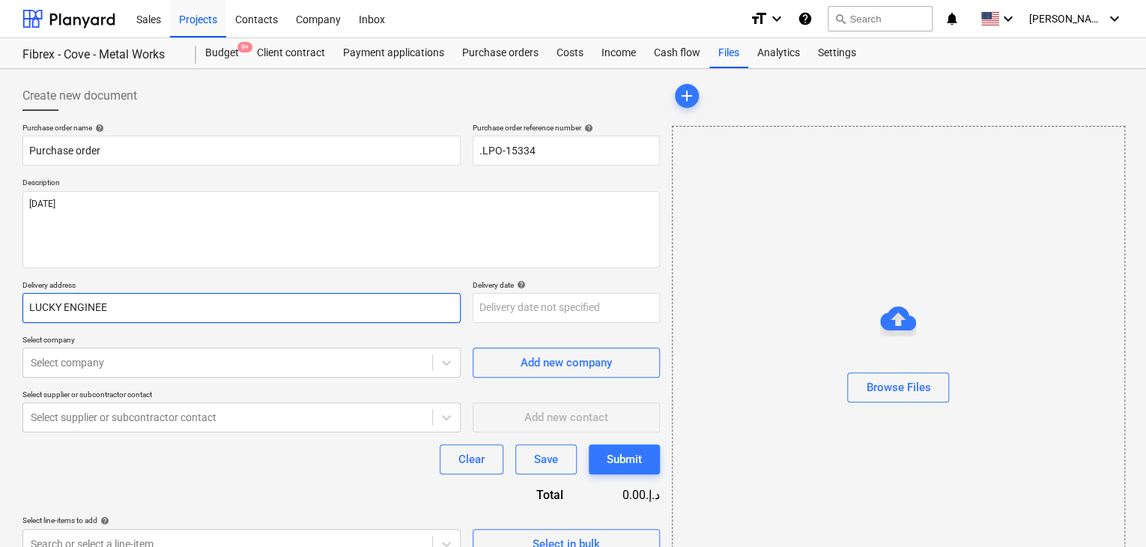
type input "LUCKY ENGINEER"
type textarea "x"
type input "LUCKY ENGINEERI"
type textarea "x"
type input "LUCKY ENGINEERIN"
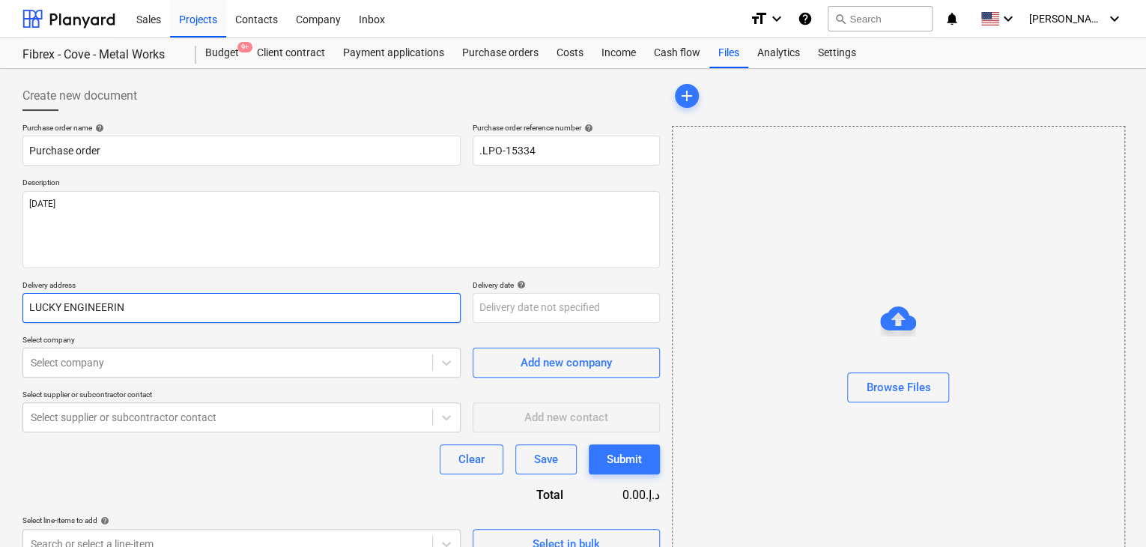
type textarea "x"
type input "LUCKY ENGINEERING"
type textarea "x"
type input "LUCKY ENGINEERING"
type textarea "x"
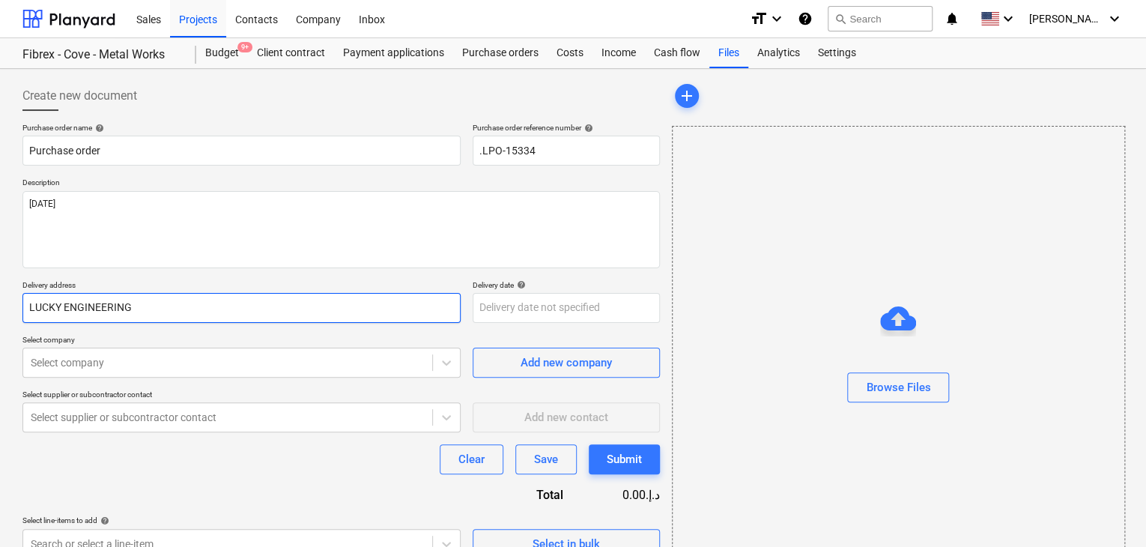
type input "LUCKY ENGINEERING S"
type textarea "x"
type input "LUCKY ENGINEERING SE"
type textarea "x"
type input "LUCKY ENGINEERING SER"
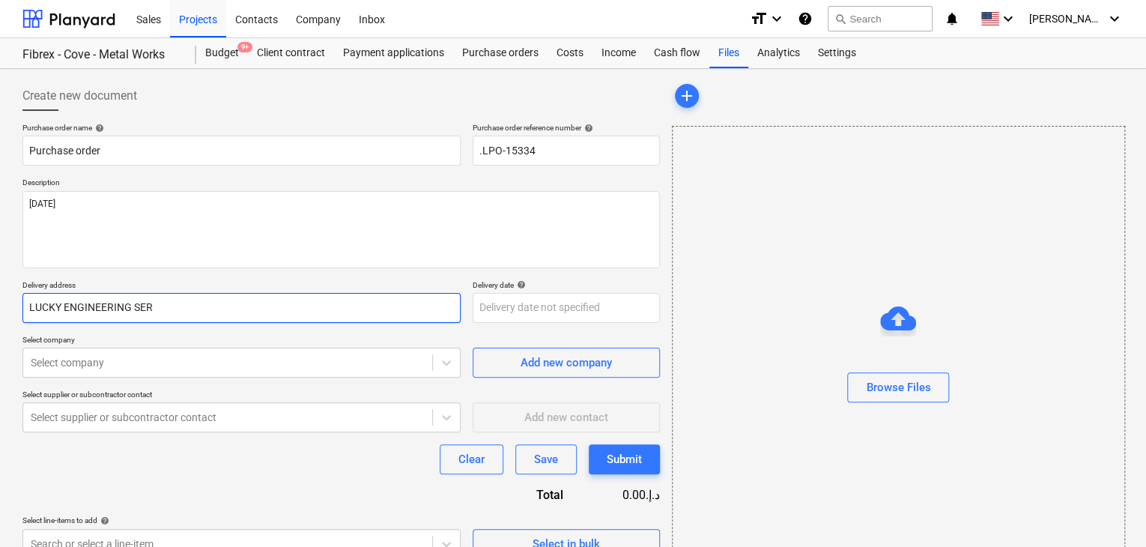
type textarea "x"
type input "LUCKY ENGINEERING SERVI"
type textarea "x"
type input "LUCKY ENGINEERING SERVIC"
type textarea "x"
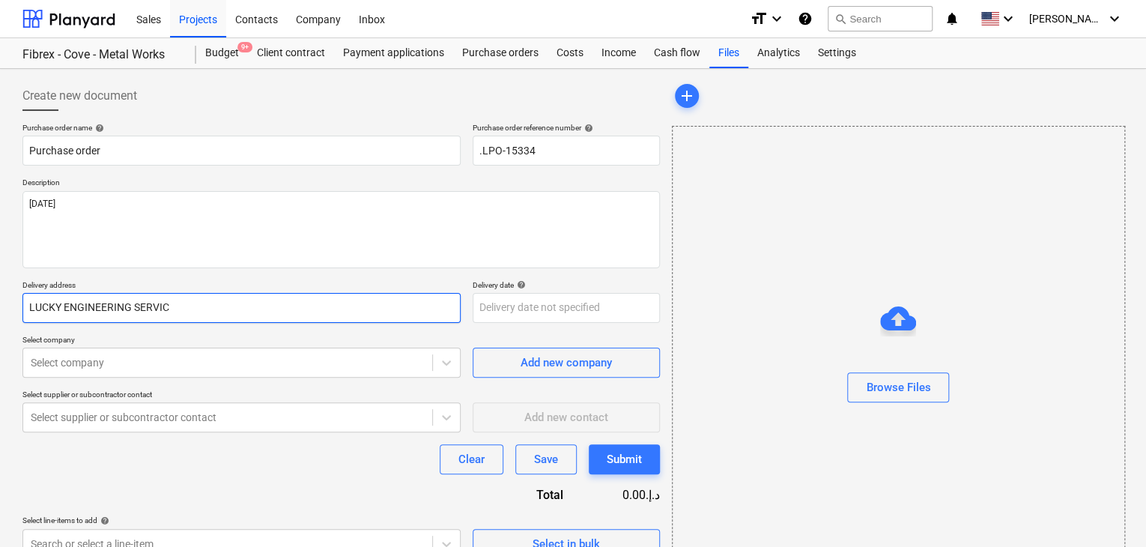
type input "LUCKY ENGINEERING SERVICE"
type textarea "x"
type input "LUCKY ENGINEERING SERVICES"
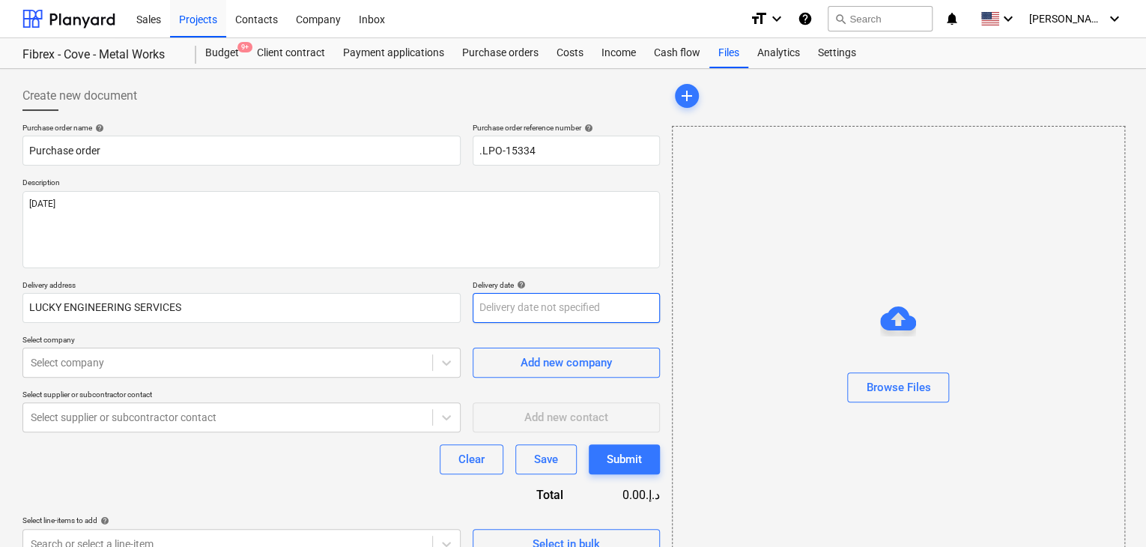
click at [491, 312] on body "Sales Projects Contacts Company Inbox format_size keyboard_arrow_down help sear…" at bounding box center [573, 273] width 1146 height 547
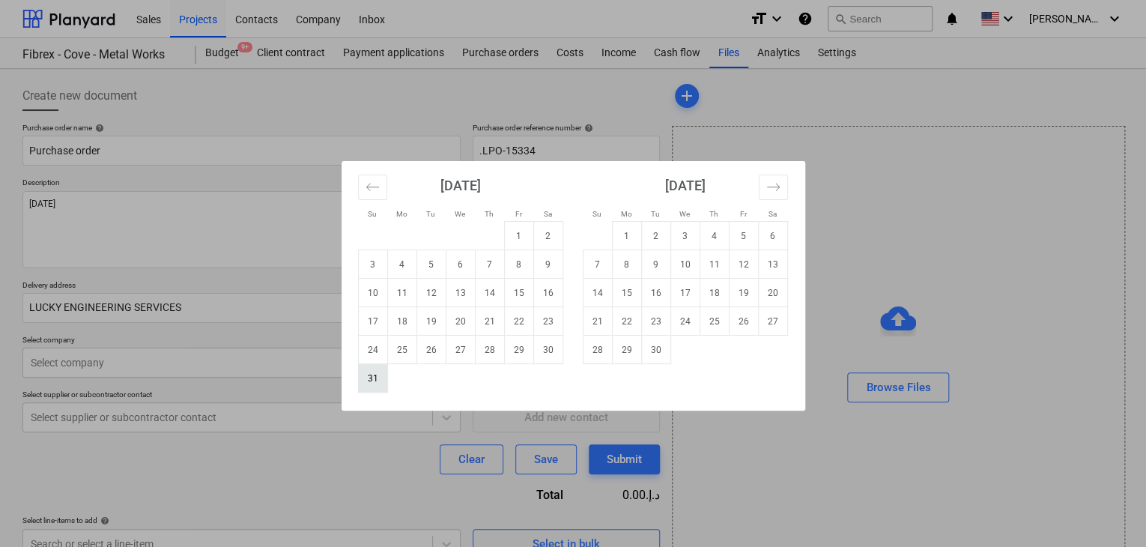
click at [379, 377] on td "31" at bounding box center [372, 378] width 29 height 28
type textarea "x"
type input "[DATE]"
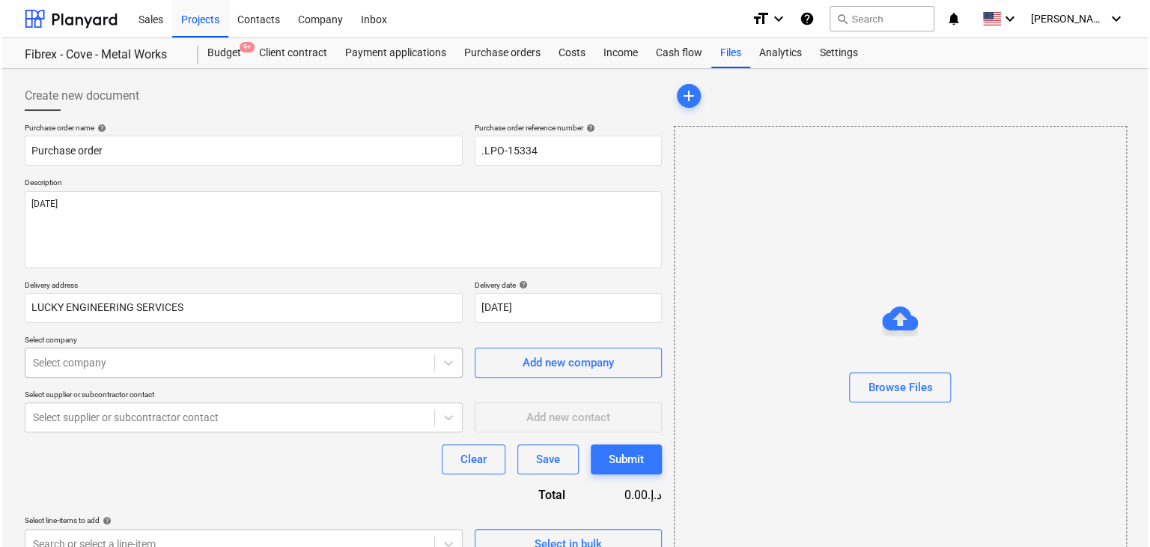
scroll to position [53, 0]
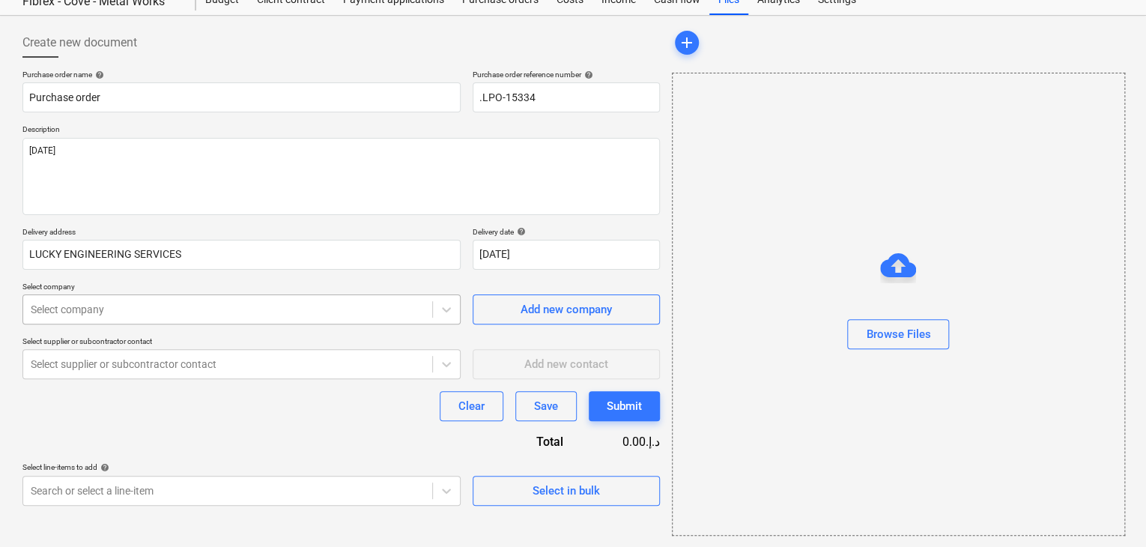
click at [57, 357] on body "Sales Projects Contacts Company Inbox format_size keyboard_arrow_down help sear…" at bounding box center [573, 220] width 1146 height 547
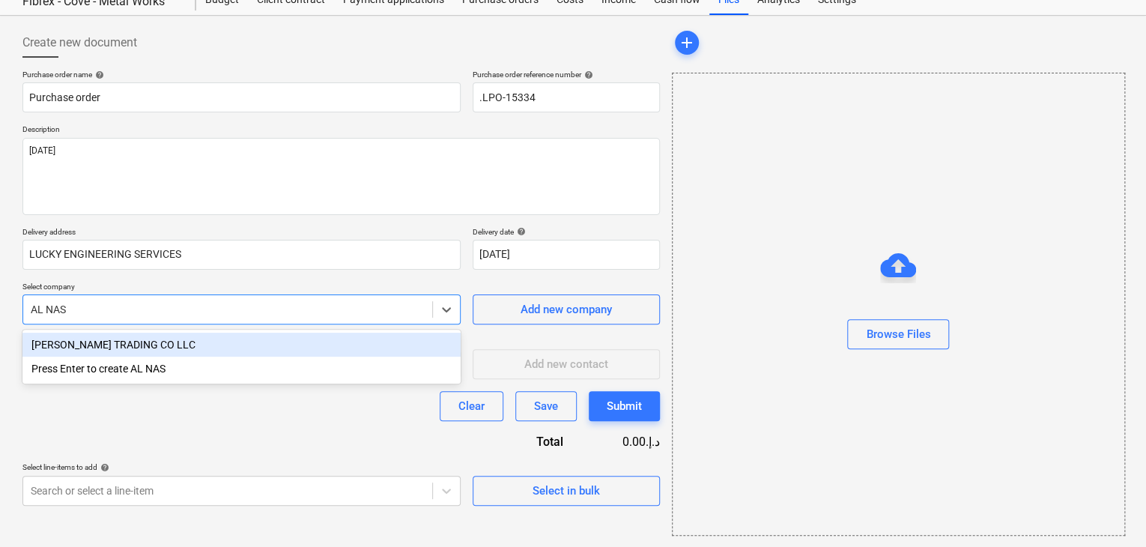
type input "[PERSON_NAME]"
click at [120, 342] on div "[PERSON_NAME] TRADING CO LLC" at bounding box center [241, 345] width 438 height 24
type textarea "x"
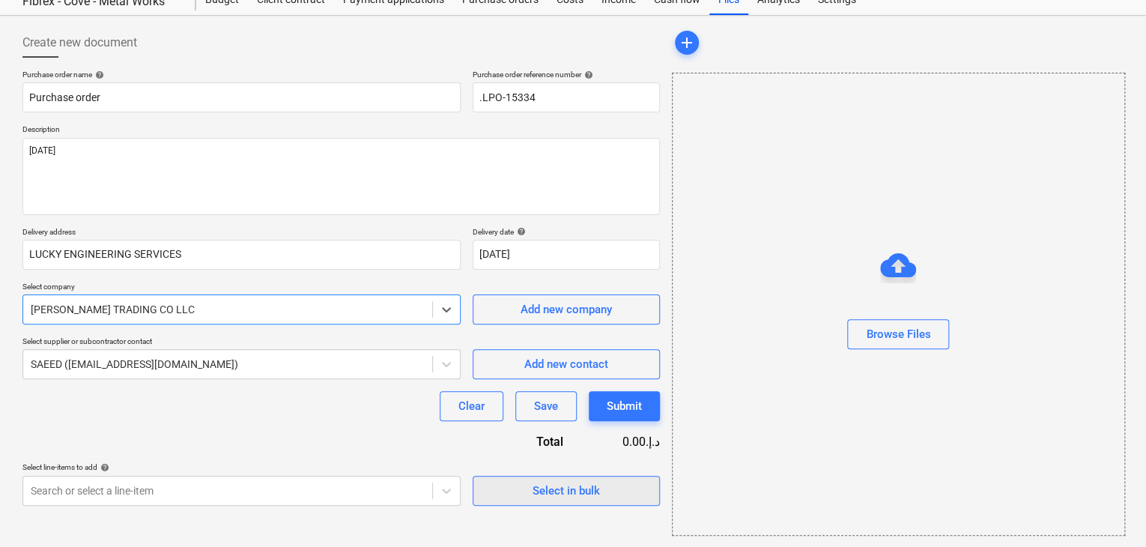
click at [527, 481] on span "Select in bulk" at bounding box center [566, 490] width 150 height 19
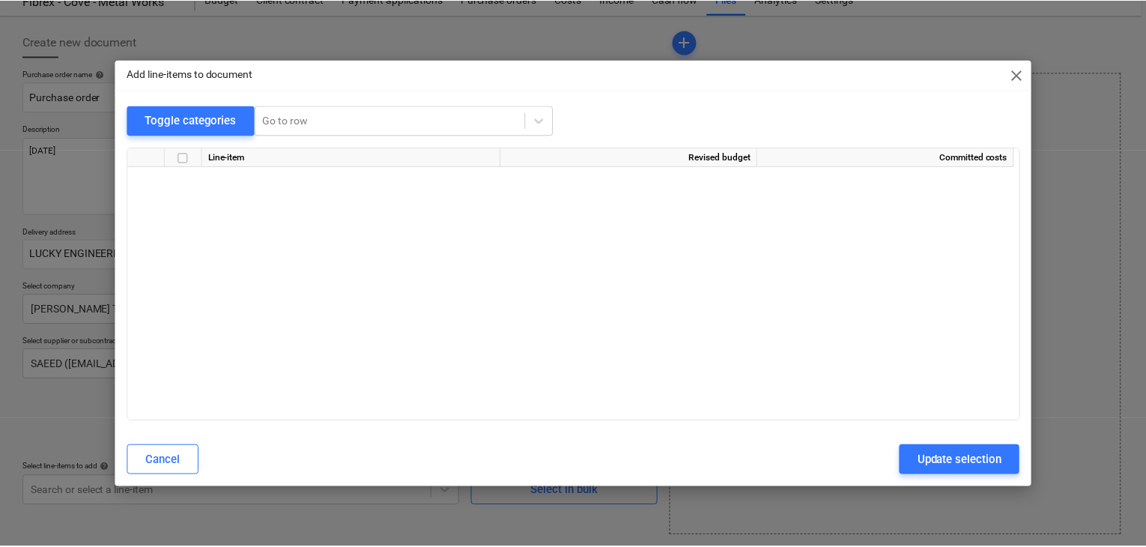
scroll to position [16093, 0]
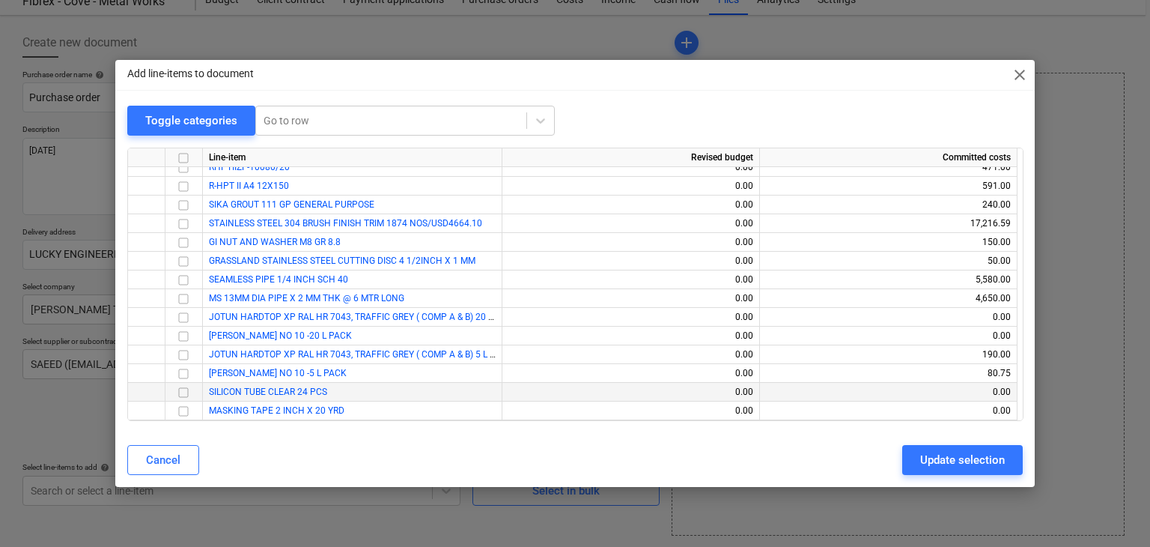
click at [182, 383] on input "checkbox" at bounding box center [184, 392] width 18 height 18
click at [177, 407] on input "checkbox" at bounding box center [184, 411] width 18 height 18
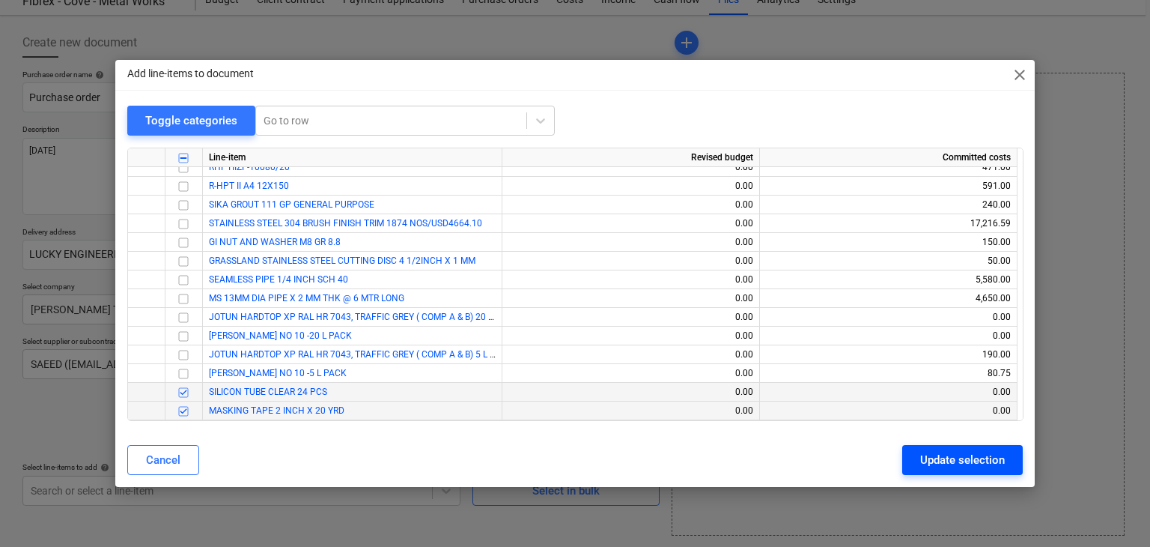
click at [957, 445] on button "Update selection" at bounding box center [962, 460] width 121 height 30
type textarea "x"
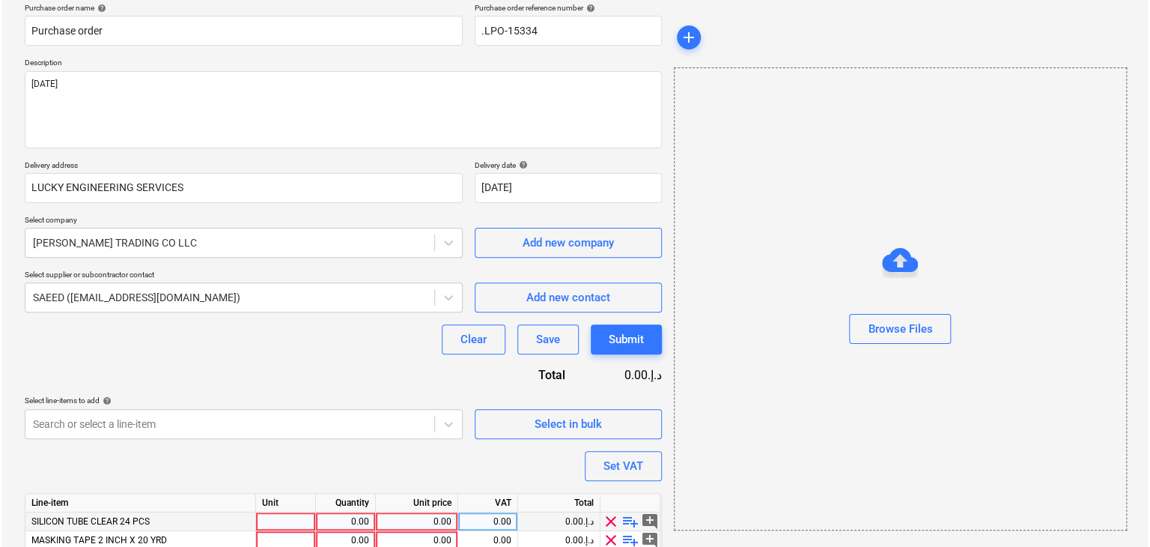
scroll to position [183, 0]
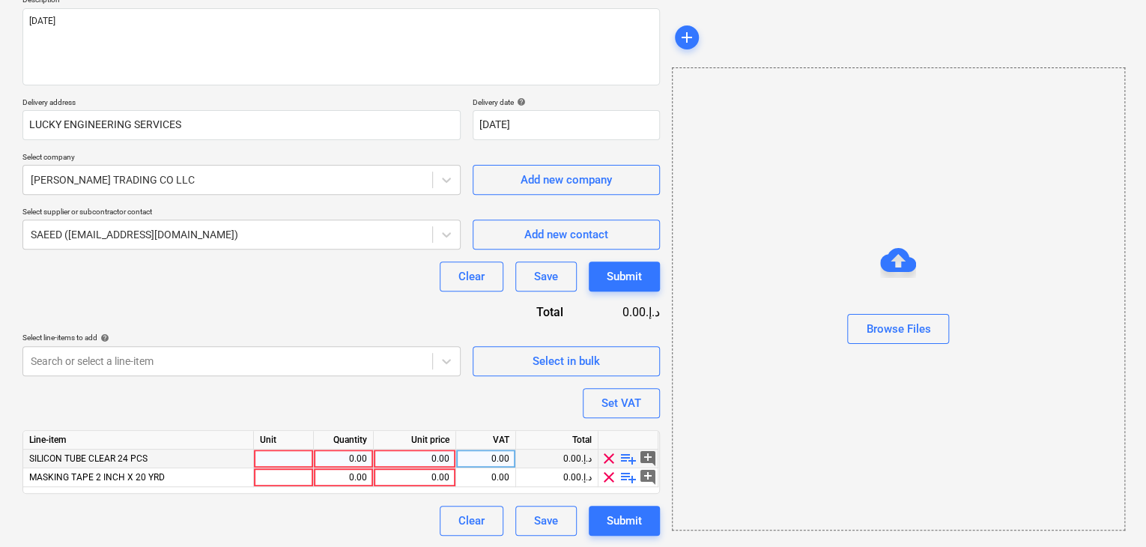
click at [262, 454] on div at bounding box center [284, 458] width 60 height 19
type input "CTN"
type textarea "x"
type input "CTN"
type textarea "x"
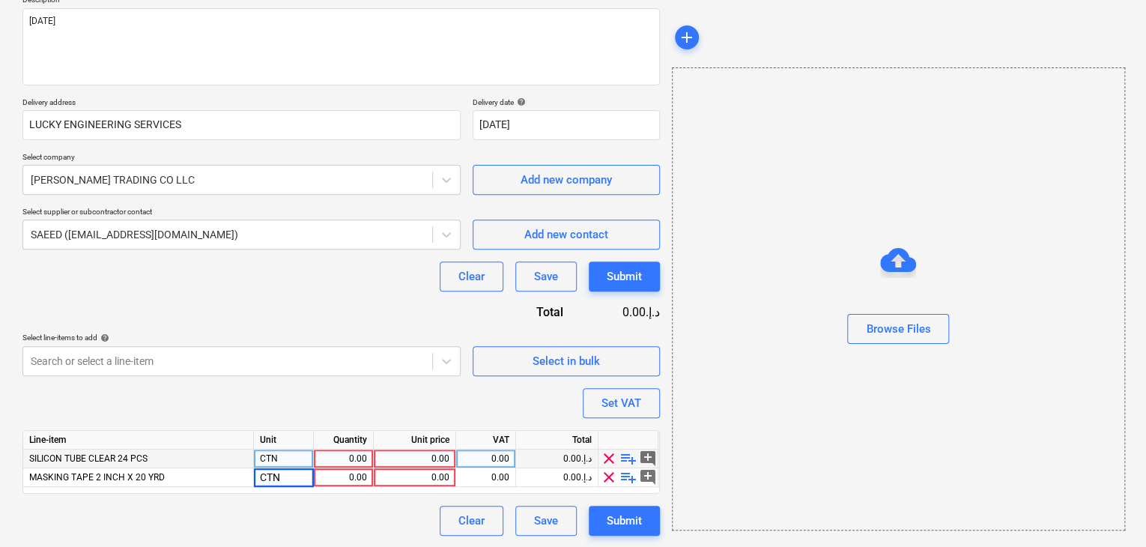
click at [332, 454] on div "0.00" at bounding box center [343, 458] width 47 height 19
type input "10"
type textarea "x"
click at [425, 463] on div "0.00" at bounding box center [415, 458] width 70 height 19
type input "120"
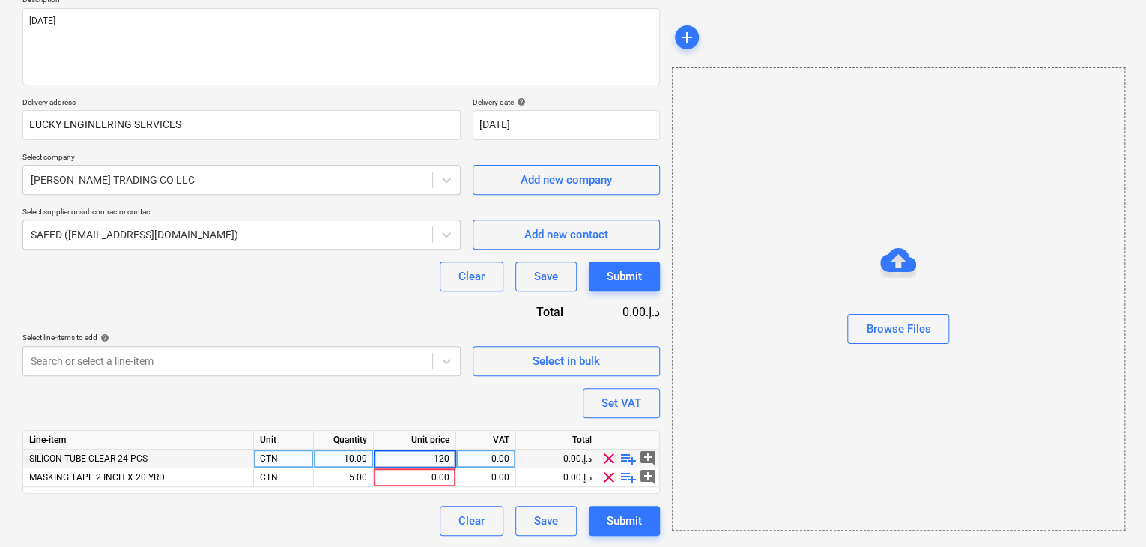
type textarea "x"
type input "30"
type textarea "x"
click at [746, 357] on div "Browse Files" at bounding box center [898, 298] width 453 height 463
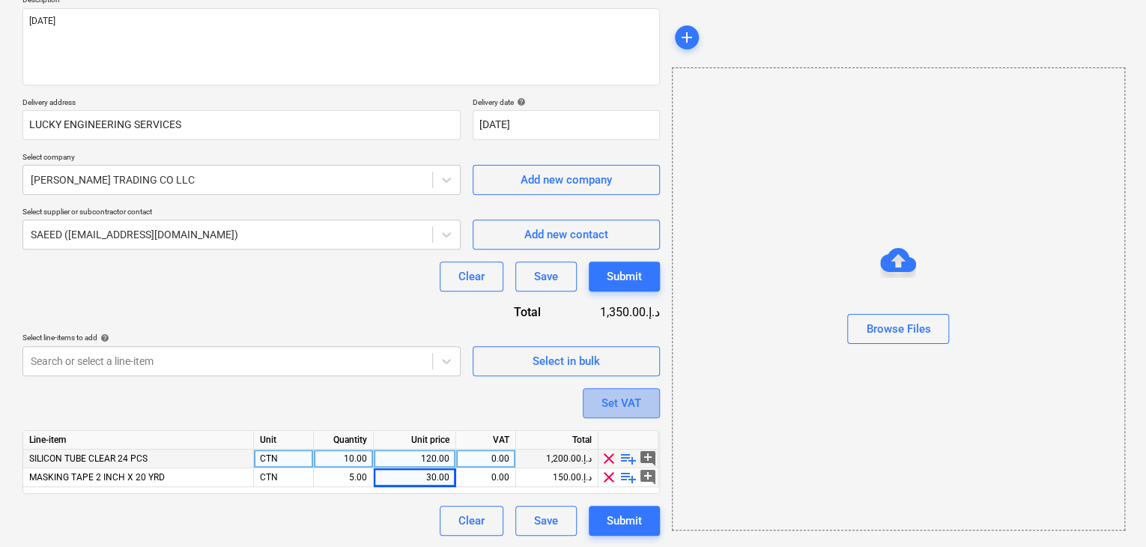
click at [643, 408] on button "Set VAT" at bounding box center [621, 403] width 77 height 30
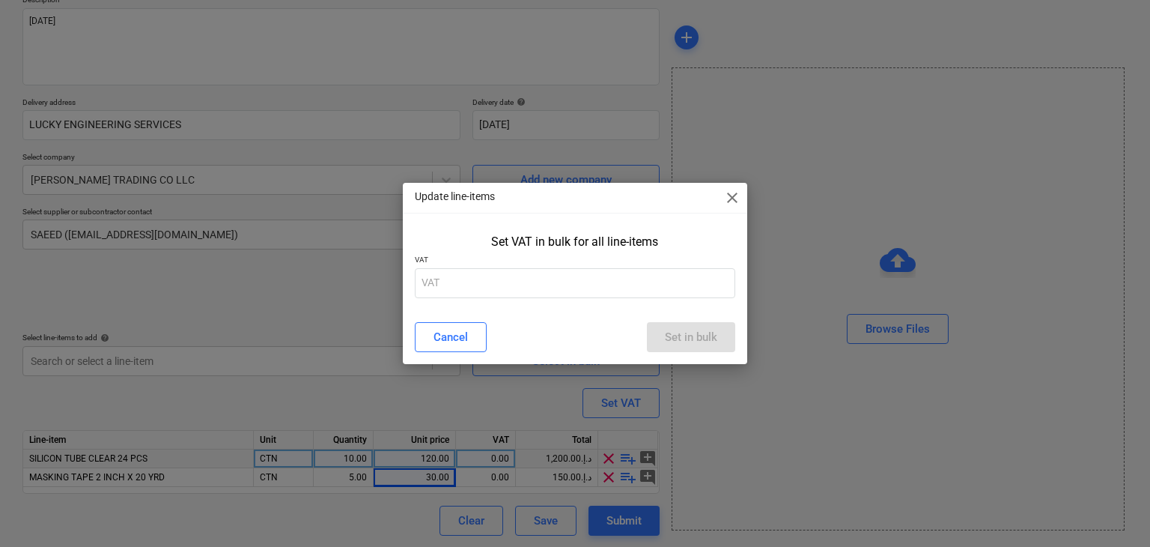
click at [470, 245] on div "Set VAT in bulk for all line-items" at bounding box center [575, 241] width 309 height 14
click at [424, 302] on div "Set VAT in bulk for all line-items VAT" at bounding box center [575, 268] width 345 height 81
click at [434, 290] on input "text" at bounding box center [575, 283] width 321 height 30
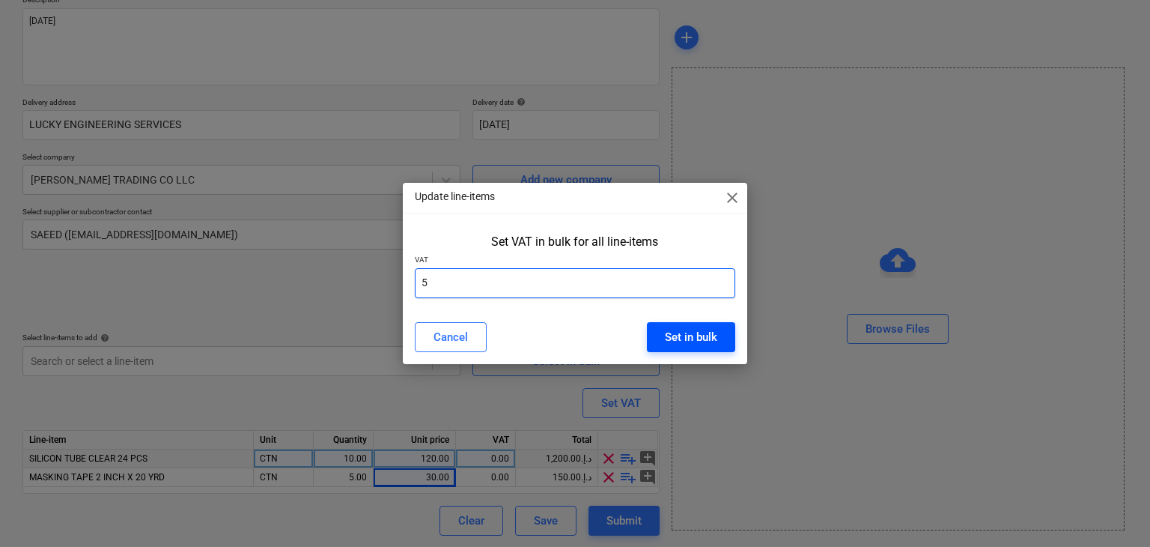
type input "5"
click at [689, 332] on div "Set in bulk" at bounding box center [691, 336] width 52 height 19
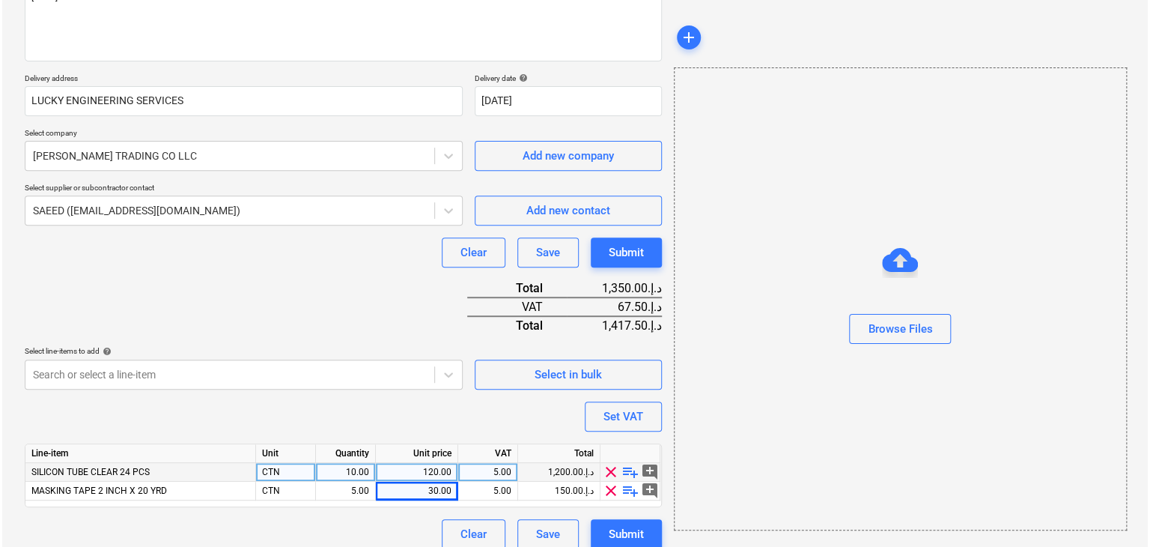
scroll to position [220, 0]
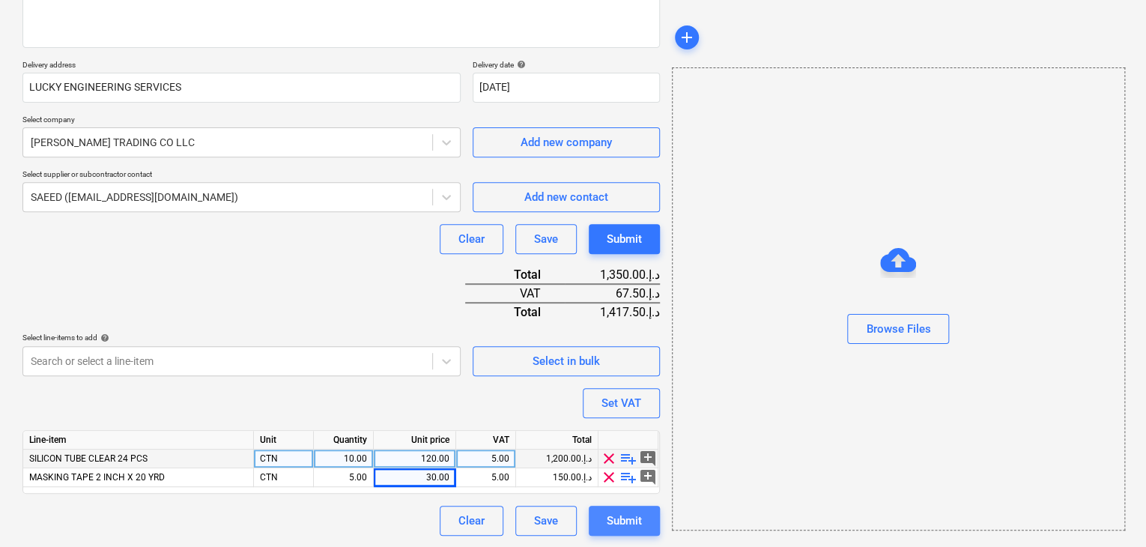
click at [635, 525] on div "Submit" at bounding box center [624, 520] width 35 height 19
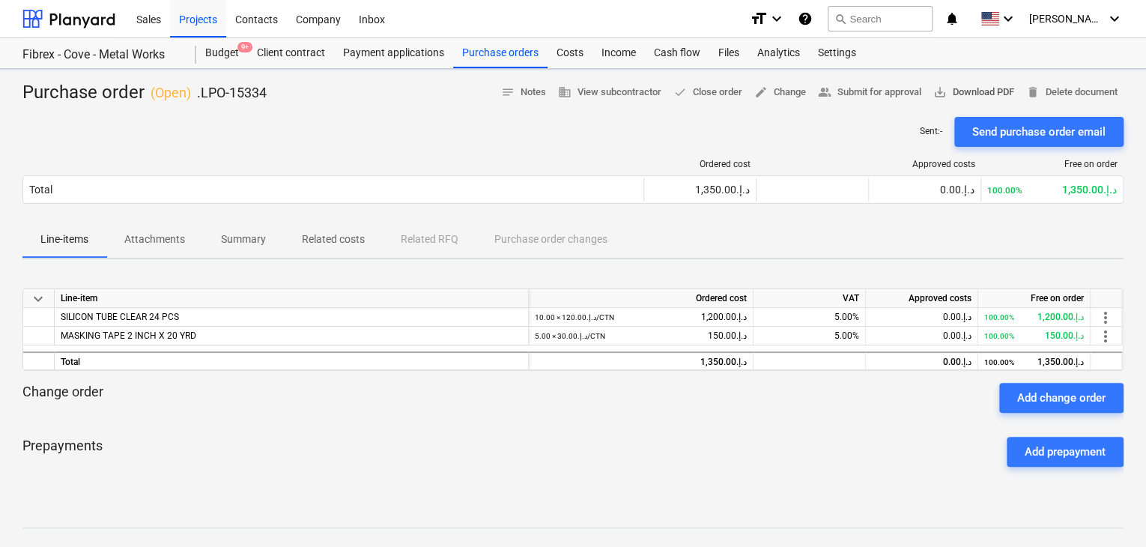
click at [992, 92] on span "save_alt Download PDF" at bounding box center [973, 92] width 81 height 17
click at [180, 28] on div "Projects" at bounding box center [198, 18] width 56 height 38
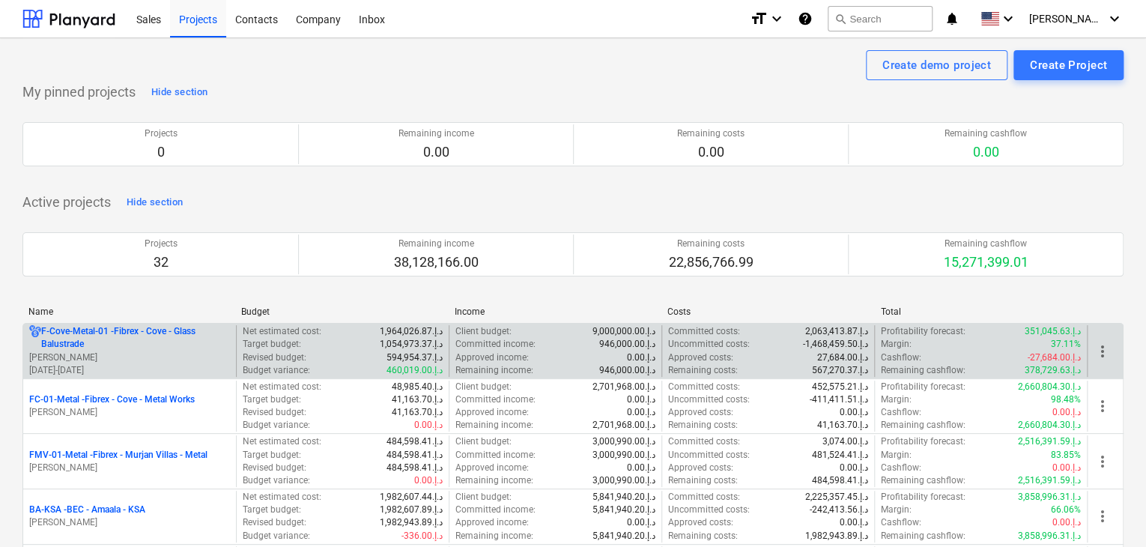
click at [133, 351] on p "[PERSON_NAME]" at bounding box center [129, 357] width 201 height 13
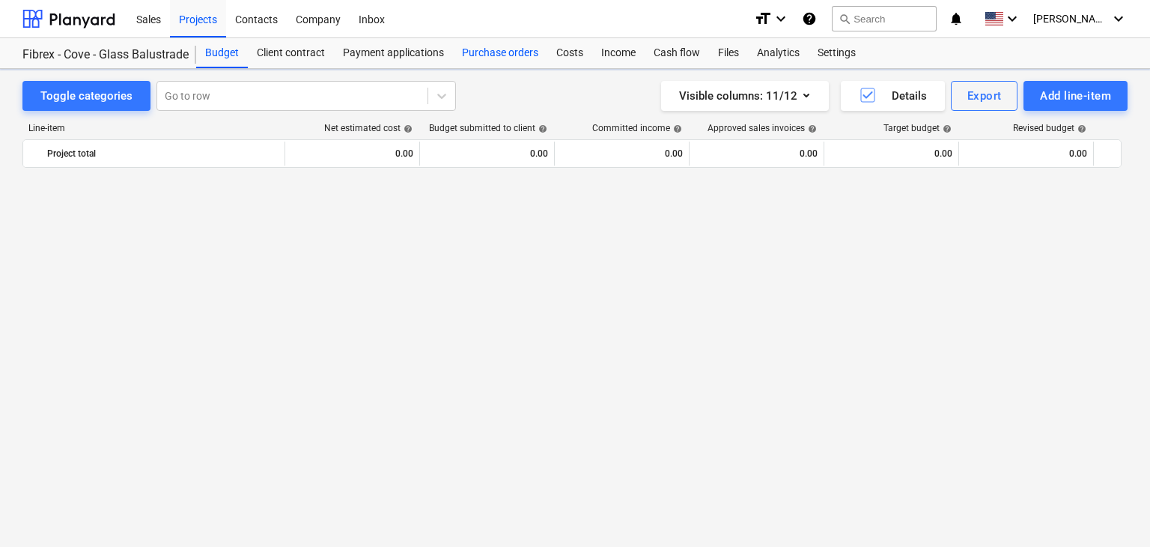
click at [497, 58] on div "Purchase orders" at bounding box center [500, 53] width 94 height 30
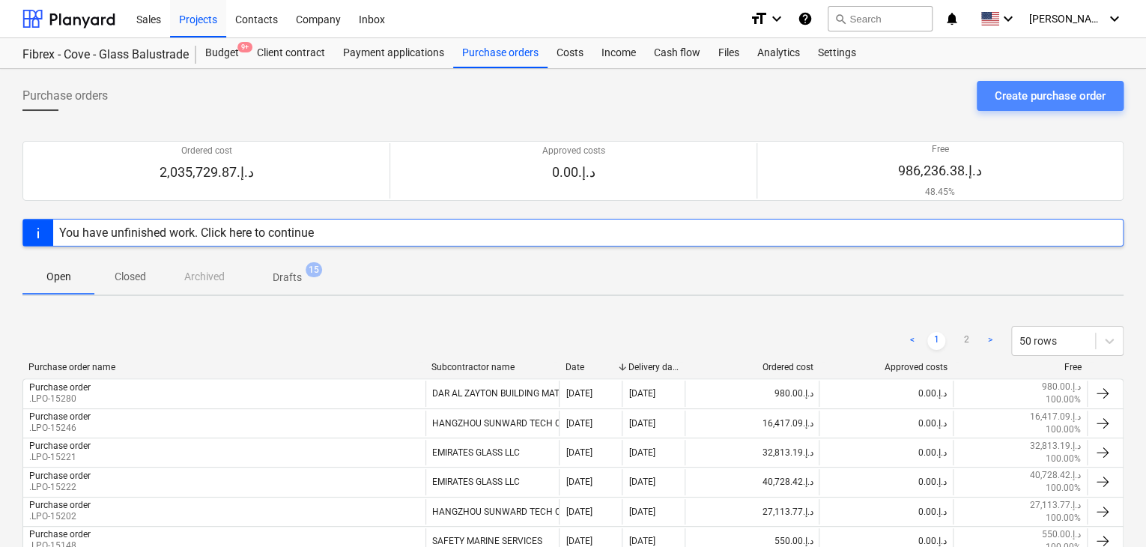
click at [1034, 94] on div "Create purchase order" at bounding box center [1050, 95] width 111 height 19
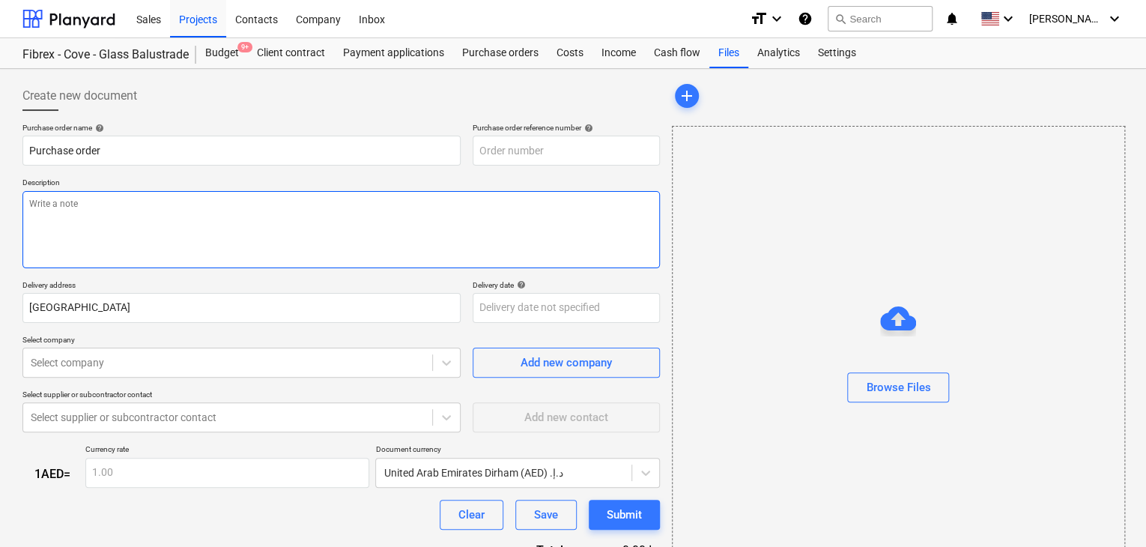
type textarea "x"
type input "F-Cove-Metal-01-PO-240"
click at [467, 194] on textarea at bounding box center [340, 229] width 637 height 77
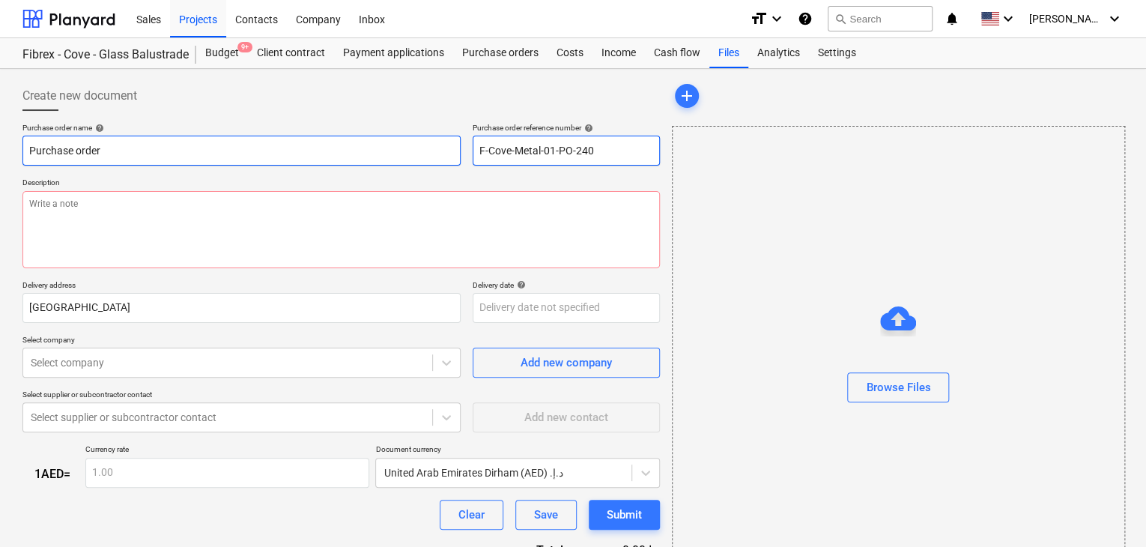
drag, startPoint x: 605, startPoint y: 153, endPoint x: 416, endPoint y: 153, distance: 188.7
click at [416, 153] on div "Purchase order name help Purchase order Purchase order reference number help F-…" at bounding box center [340, 144] width 637 height 43
type textarea "x"
type input "."
type textarea "x"
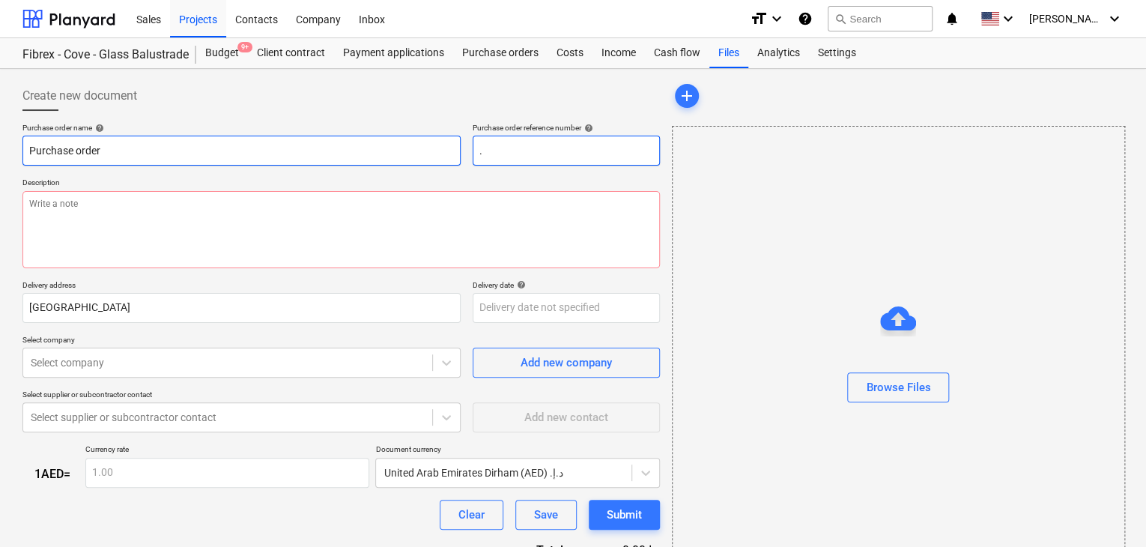
type input ".L"
type textarea "x"
type input ".LP"
type textarea "x"
type input ".LPO"
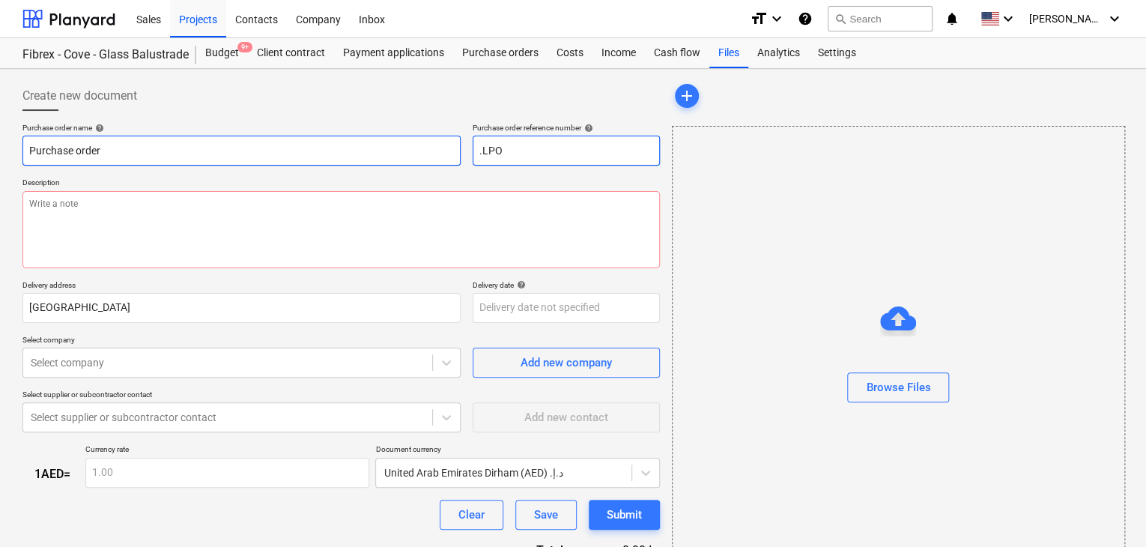
type textarea "x"
type input ".LPO-"
type textarea "x"
type input ".LPO-1"
type textarea "x"
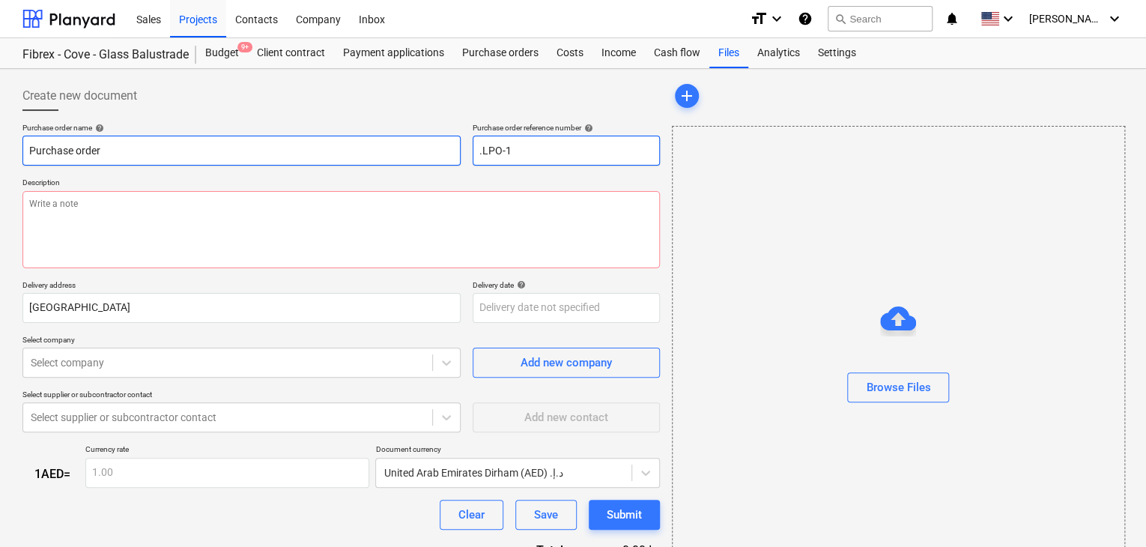
type input ".LPO-15"
type textarea "x"
type input ".LPO-153"
type textarea "x"
type input ".LPO-1533"
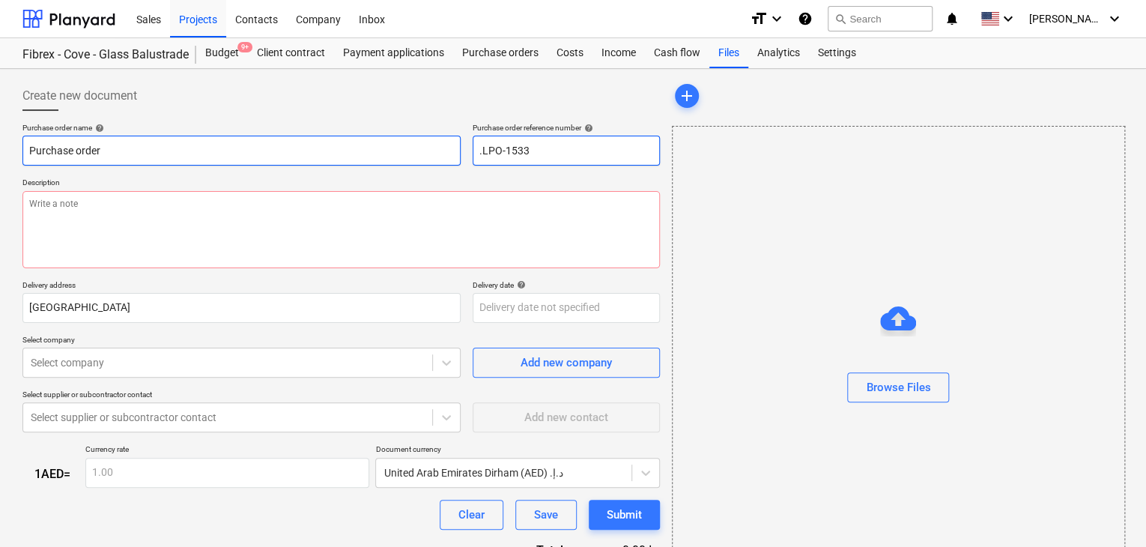
type textarea "x"
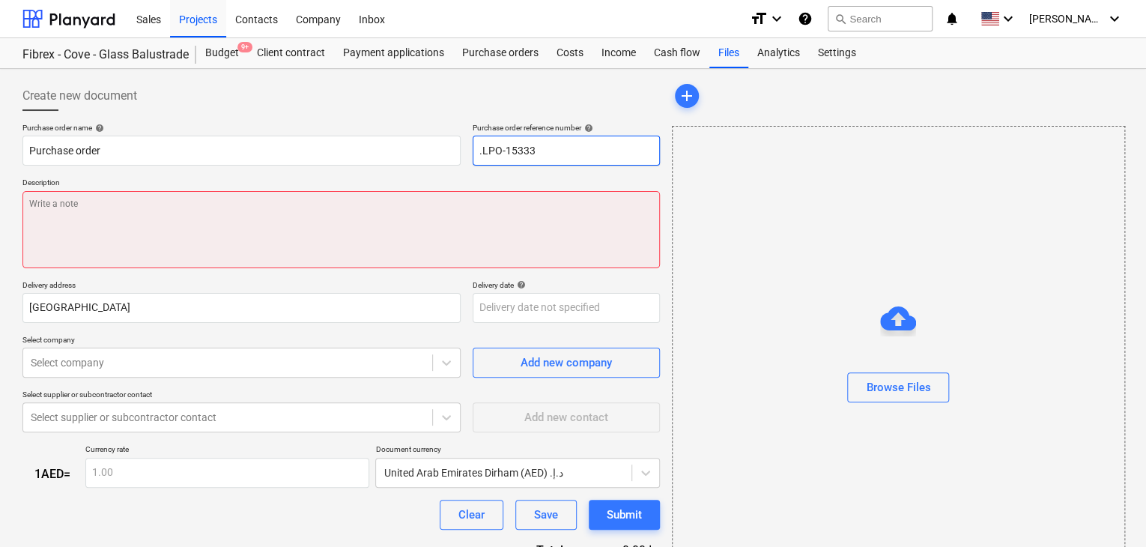
type input ".LPO-15333"
click at [194, 220] on textarea at bounding box center [340, 229] width 637 height 77
type textarea "x"
type textarea "1"
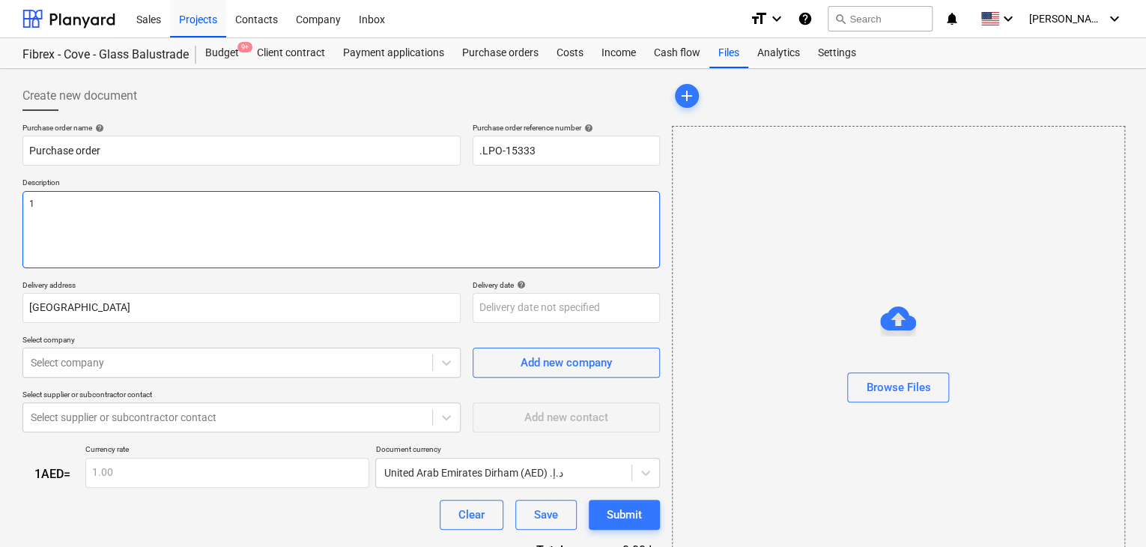
type textarea "x"
type textarea "18"
type textarea "x"
type textarea "18/"
type textarea "x"
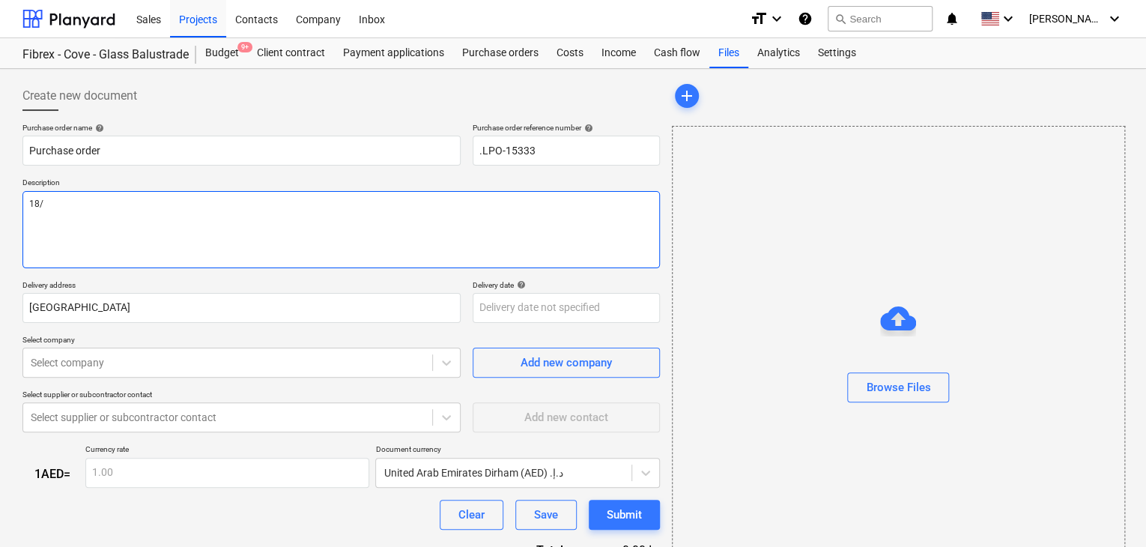
type textarea "18/A"
type textarea "x"
type textarea "18/AU"
type textarea "x"
type textarea "18/AUG"
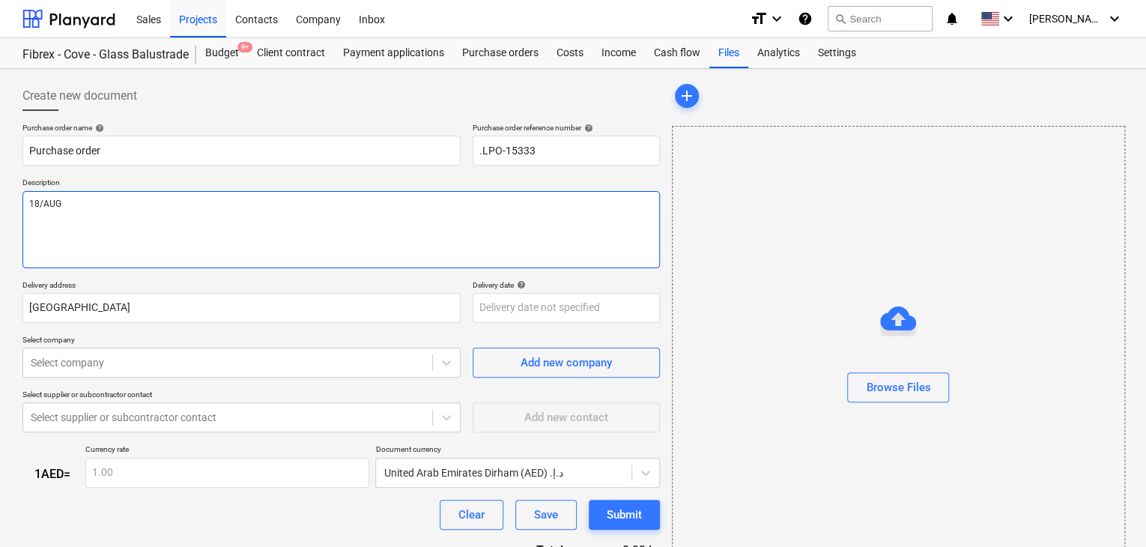
type textarea "x"
type textarea "18/AUG/"
type textarea "x"
type textarea "18/[DATE]"
type textarea "x"
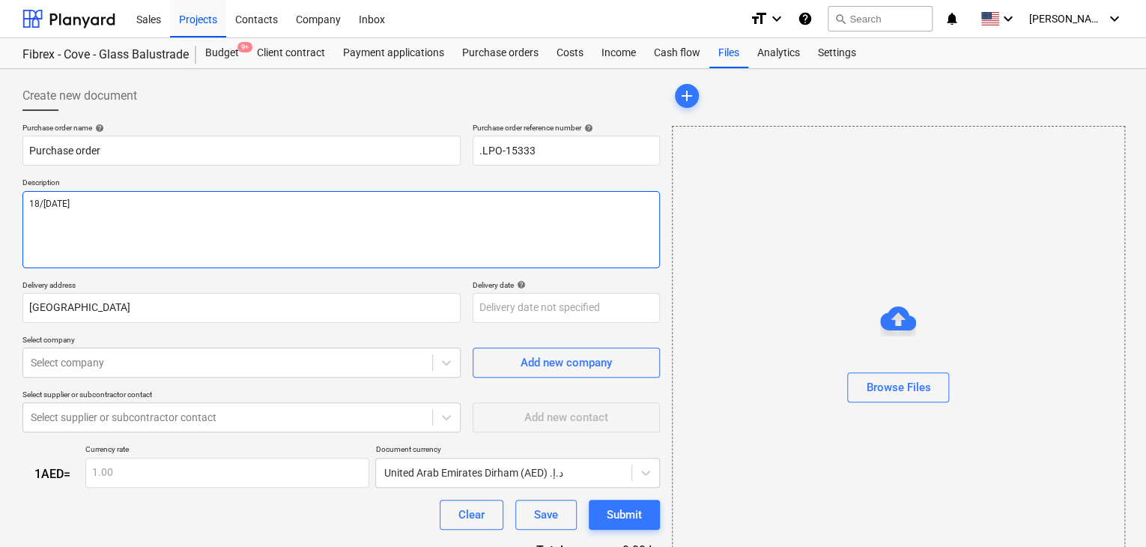
type textarea "[DATE]"
type textarea "x"
type textarea "[DATE]"
type textarea "x"
type textarea "[DATE]"
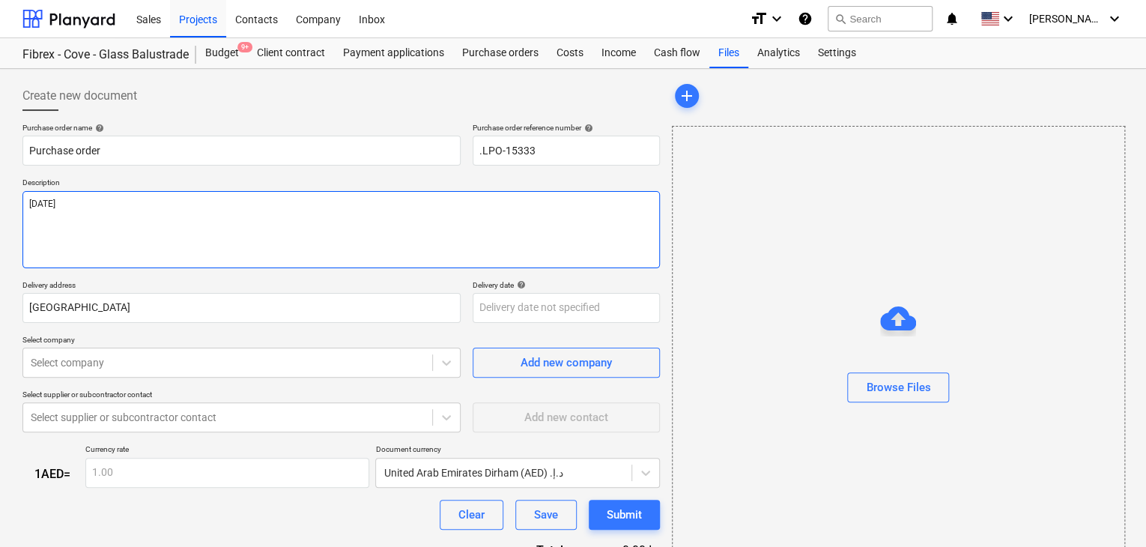
type textarea "x"
type textarea "[DATE]"
type textarea "x"
type textarea "[DATE] D"
type textarea "x"
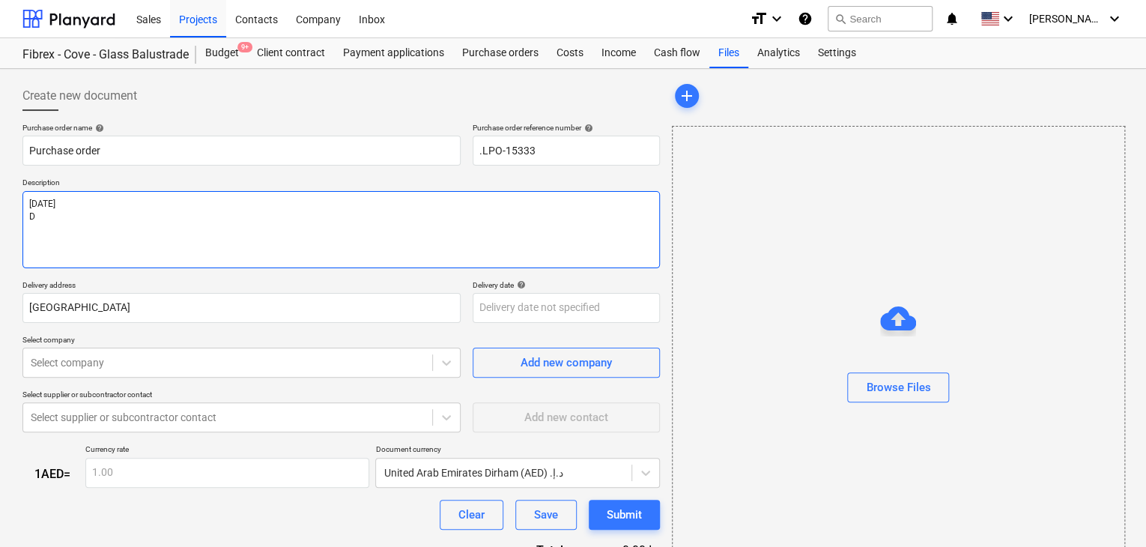
type textarea "[DATE] DA"
type textarea "x"
type textarea "[DATE] [PERSON_NAME]"
type textarea "x"
type textarea "[DATE] [PERSON_NAME]"
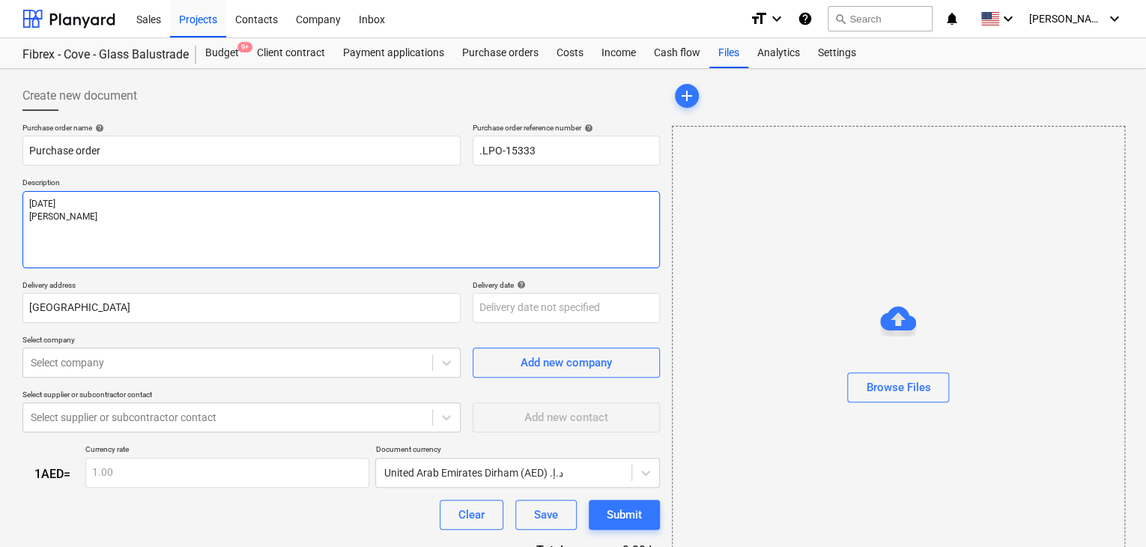
type textarea "x"
type textarea "[DATE] [PERSON_NAME]"
type textarea "x"
type textarea "[DATE] DA"
type textarea "x"
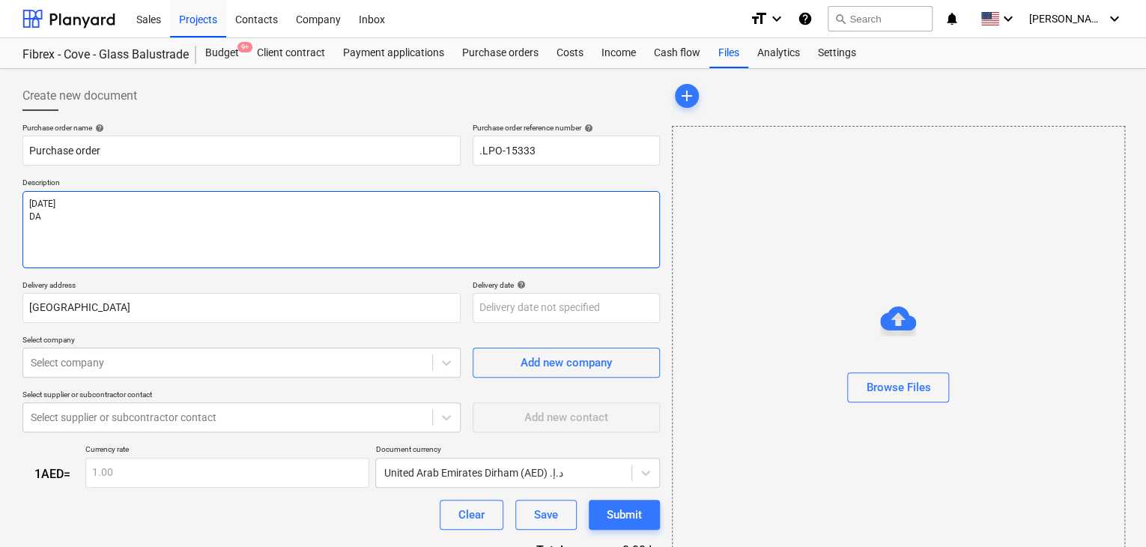
type textarea "[DATE] DAM"
type textarea "x"
type textarea "[DATE] DAMA"
type textarea "x"
type textarea "[DATE] DAMAG"
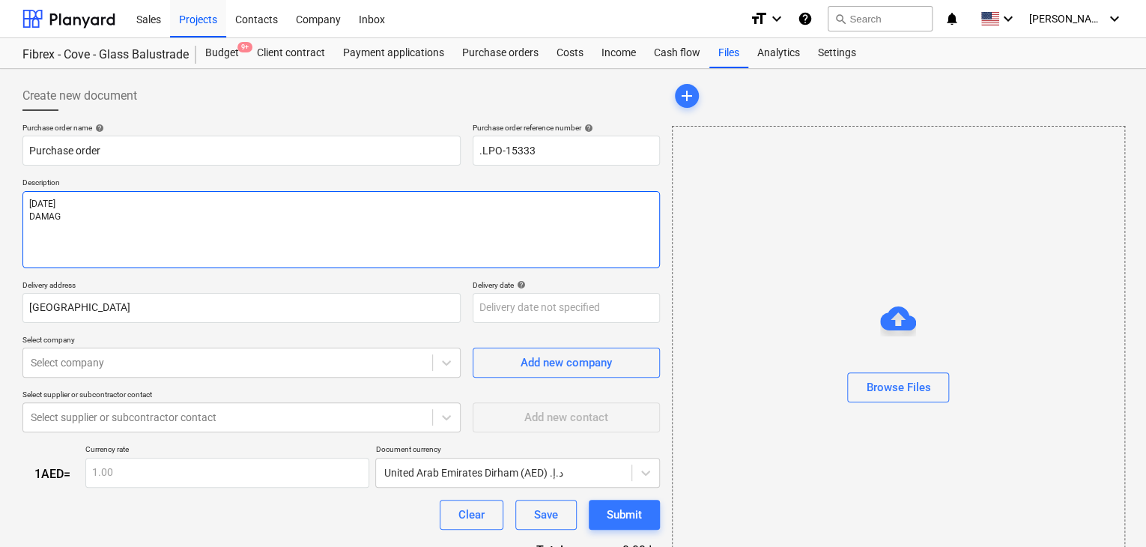
type textarea "x"
type textarea "[DATE] DAMAGE"
type textarea "x"
type textarea "[DATE] DAMAGE"
type textarea "x"
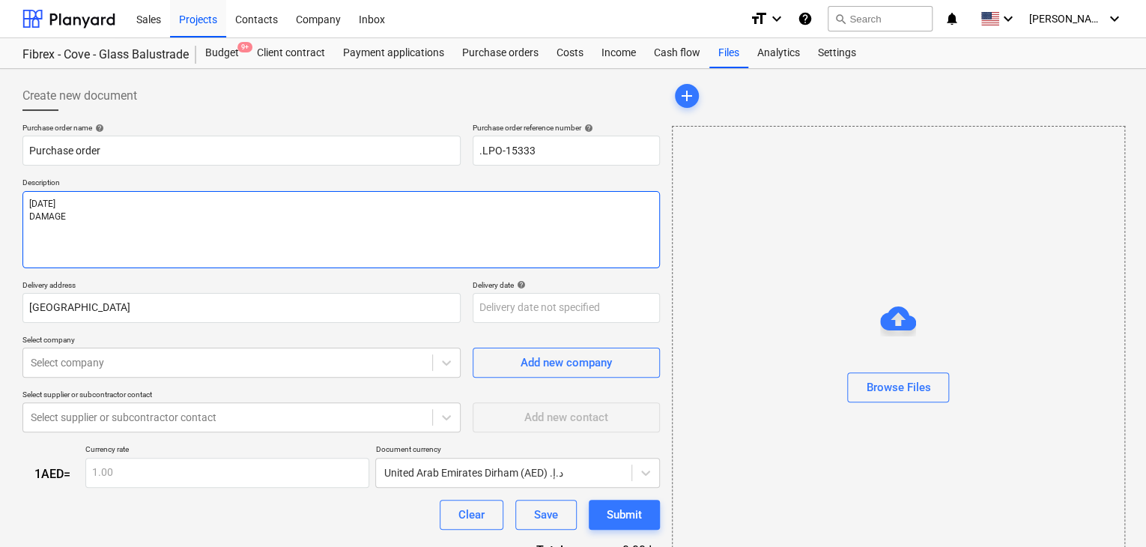
type textarea "[DATE] DAMAGE G"
type textarea "x"
type textarea "[DATE] DAMAGE GL"
type textarea "x"
type textarea "[DATE] DAMAGE GLA"
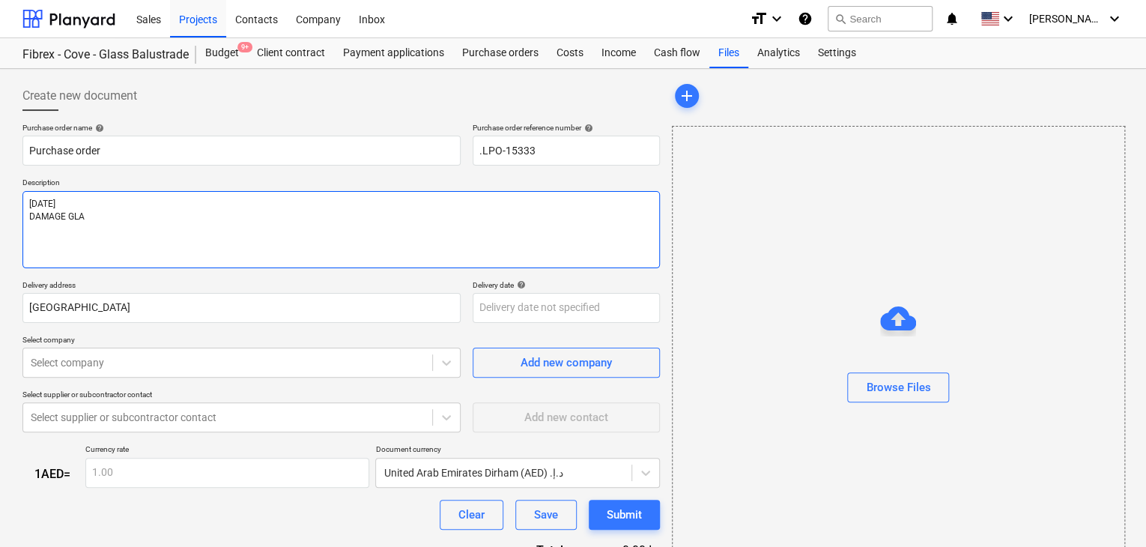
type textarea "x"
type textarea "[DATE] DAMAGE GLAS"
click at [126, 230] on textarea "[DATE] DAMAGE GLASS B8 -NOTCH GLASS AND DUPLEX HANDRIAL GLASS" at bounding box center [340, 229] width 637 height 77
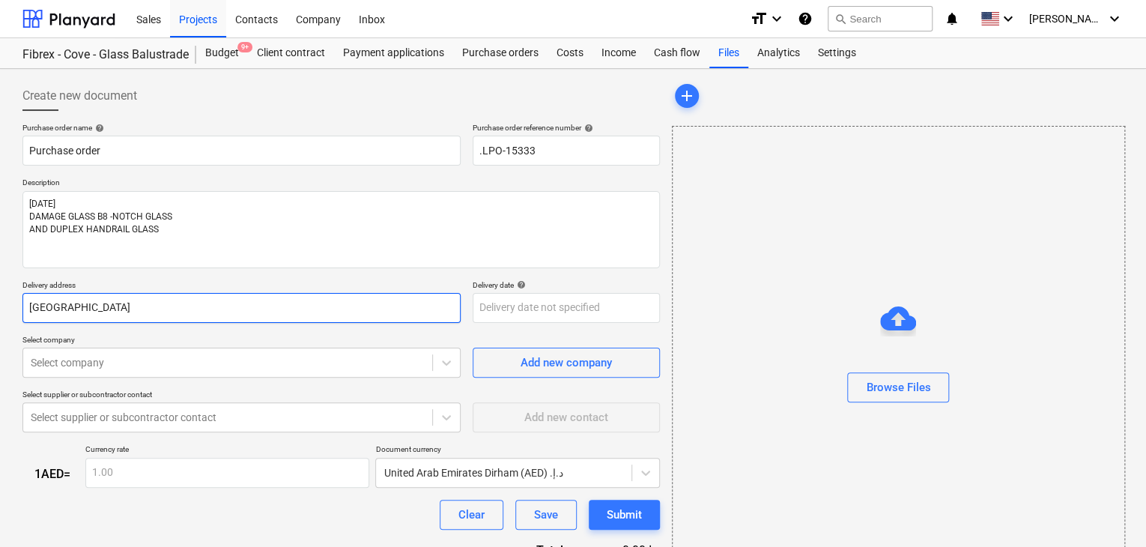
click at [79, 298] on input "[GEOGRAPHIC_DATA]" at bounding box center [241, 308] width 438 height 30
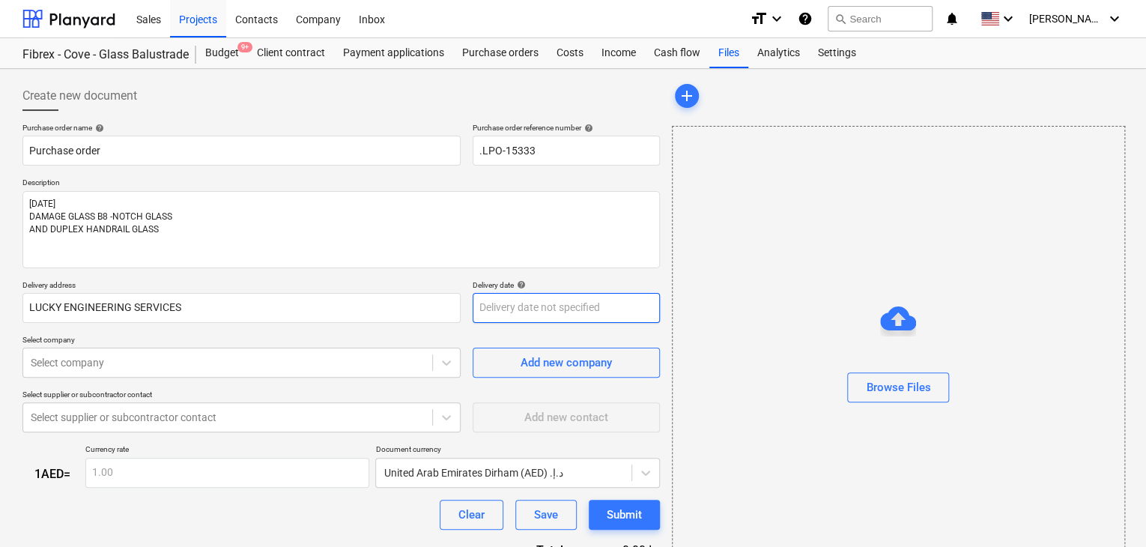
click at [494, 313] on body "Sales Projects Contacts Company Inbox format_size keyboard_arrow_down help sear…" at bounding box center [573, 273] width 1146 height 547
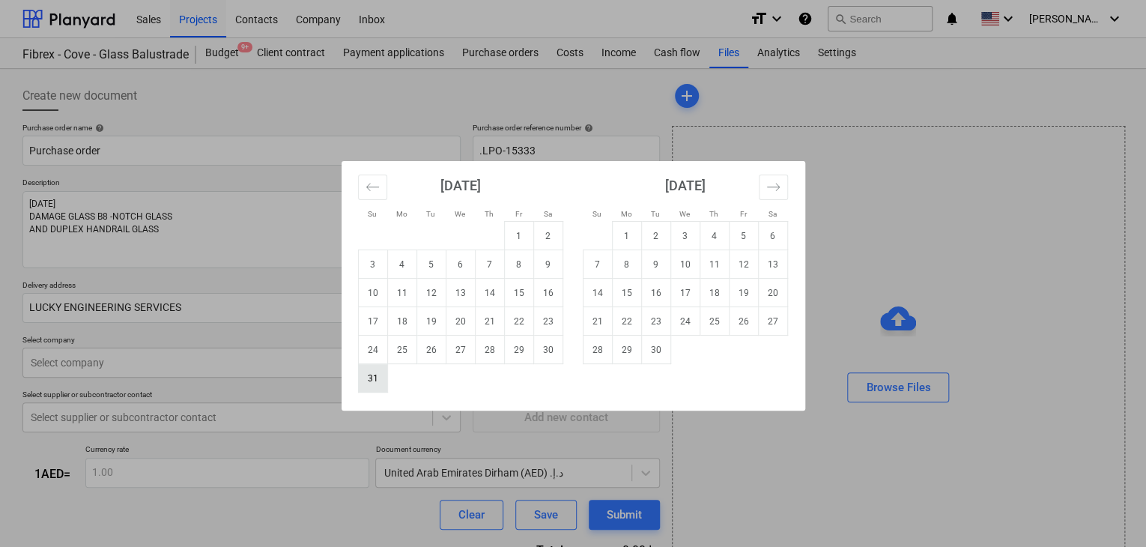
click at [376, 377] on td "31" at bounding box center [372, 378] width 29 height 28
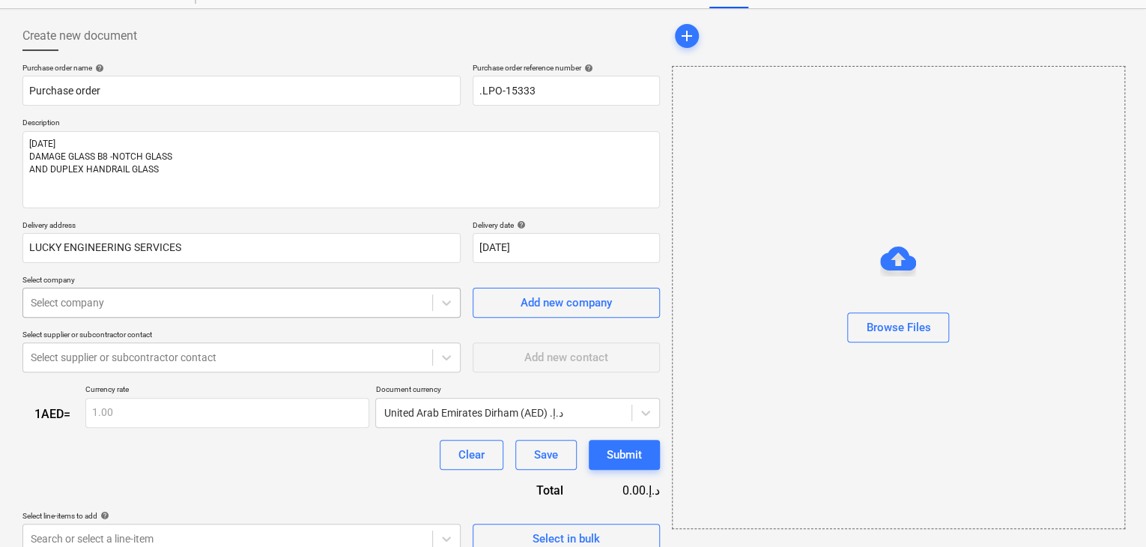
click at [135, 353] on body "Sales Projects Contacts Company Inbox format_size keyboard_arrow_down help sear…" at bounding box center [573, 213] width 1146 height 547
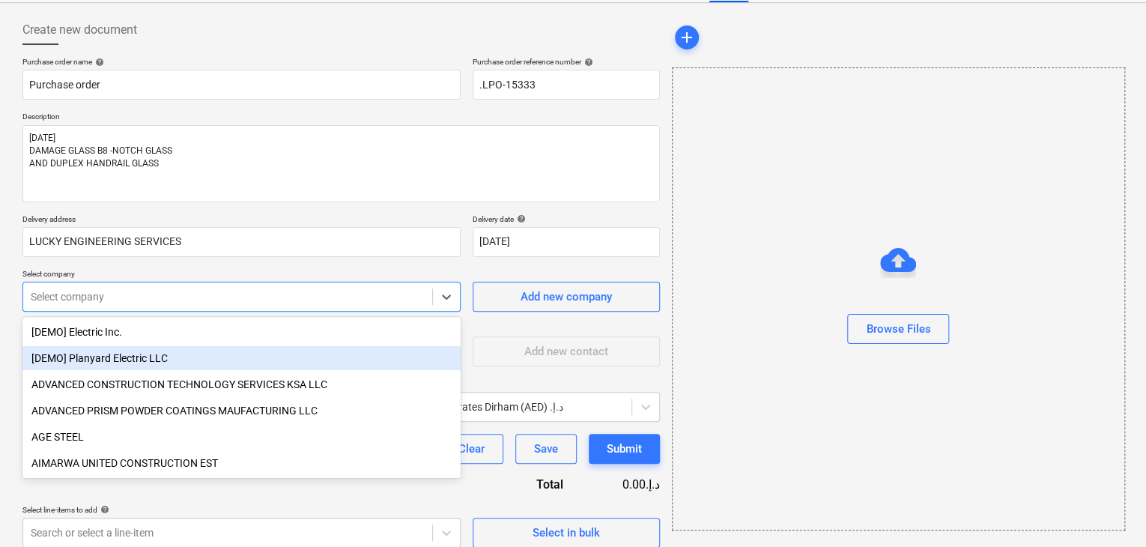
scroll to position [70, 0]
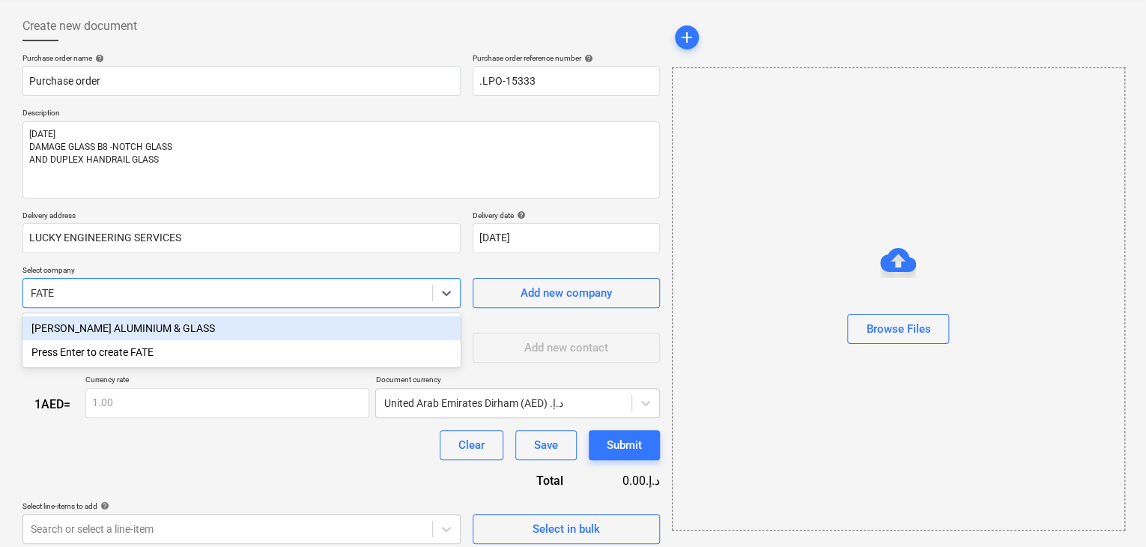
click at [174, 327] on div "[PERSON_NAME] ALUMINIUM & GLASS" at bounding box center [241, 328] width 438 height 24
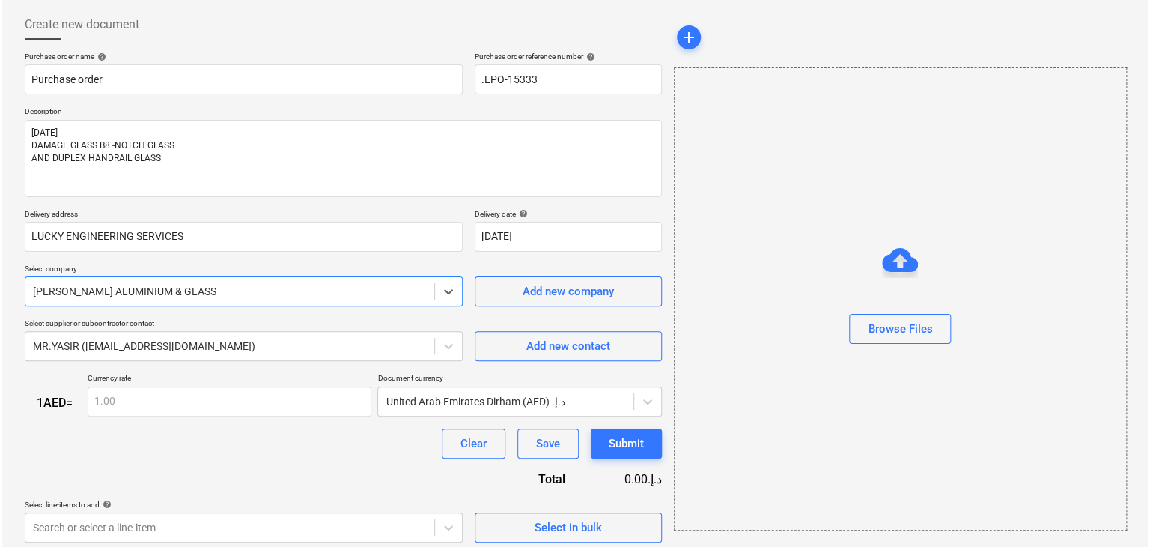
scroll to position [78, 0]
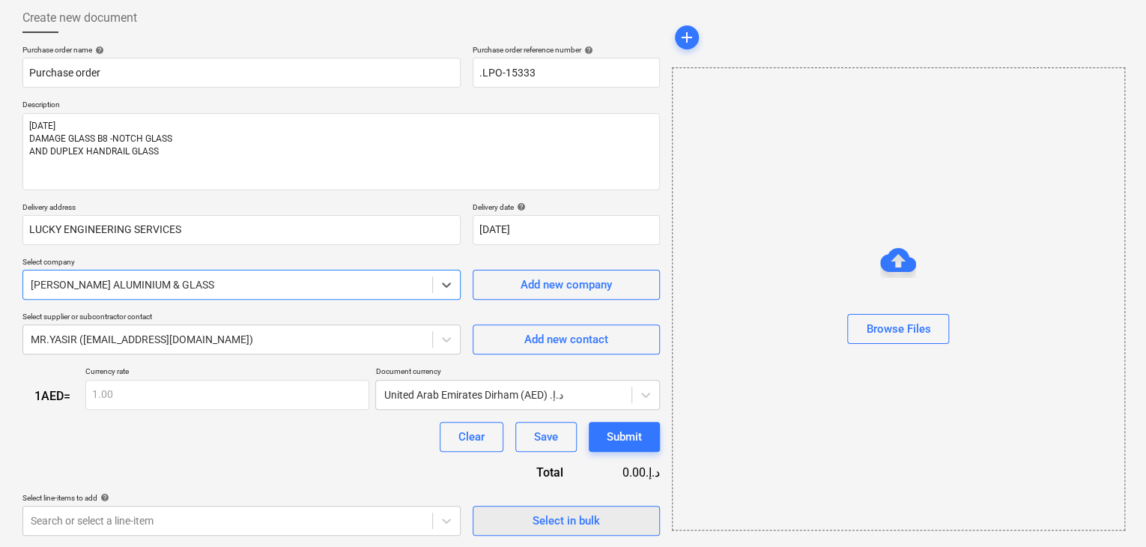
click at [508, 518] on span "Select in bulk" at bounding box center [566, 520] width 150 height 19
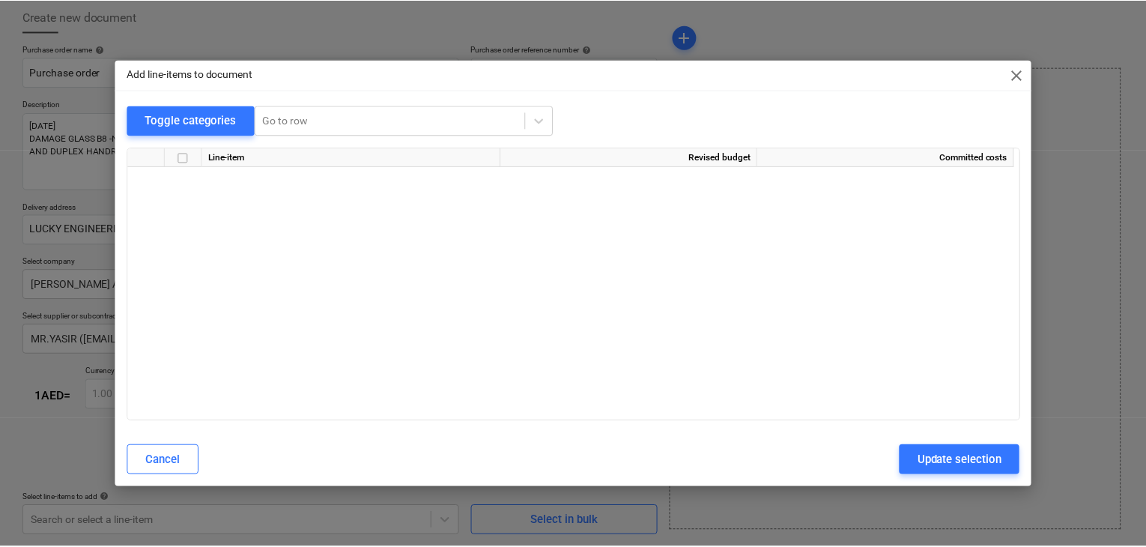
scroll to position [6337, 0]
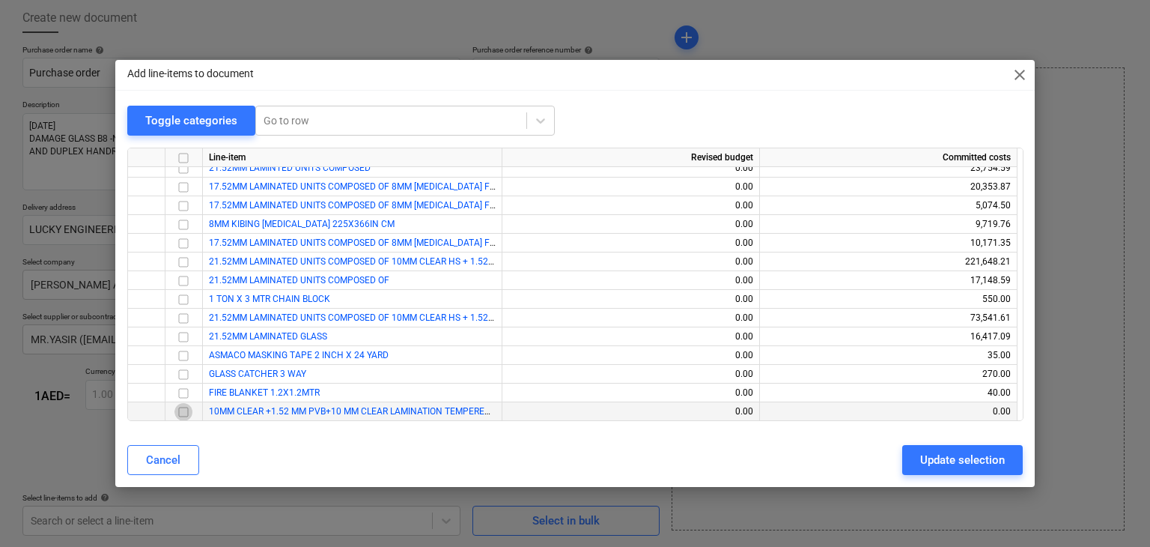
click at [177, 409] on input "checkbox" at bounding box center [184, 412] width 18 height 18
click at [937, 454] on div "Update selection" at bounding box center [962, 459] width 85 height 19
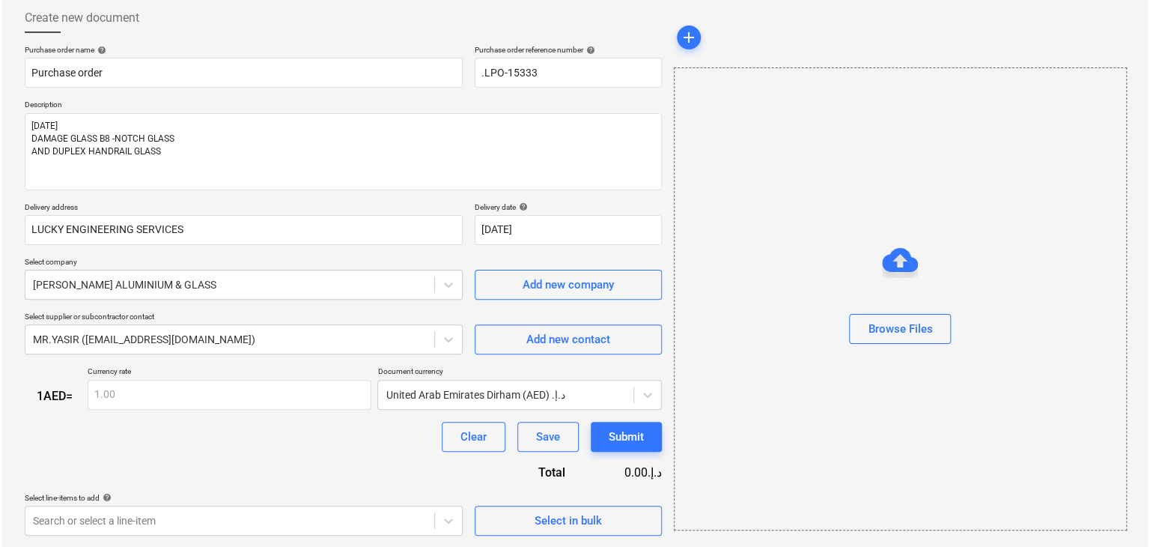
scroll to position [219, 0]
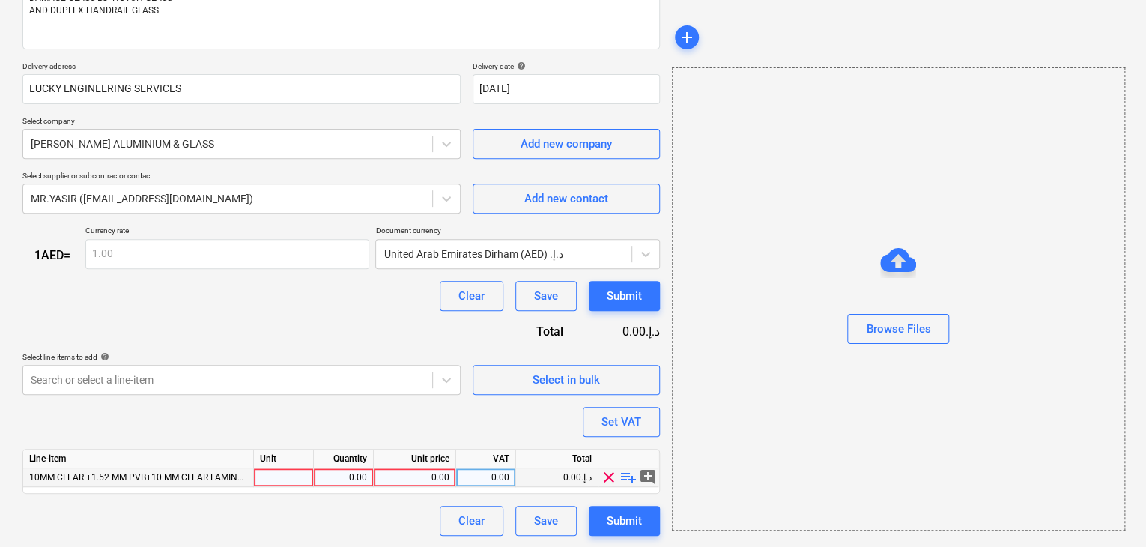
click at [276, 477] on div at bounding box center [284, 477] width 60 height 19
click at [330, 476] on div "0.00" at bounding box center [343, 477] width 47 height 19
click at [401, 482] on div "0.00" at bounding box center [415, 477] width 70 height 19
click at [808, 436] on div "Browse Files" at bounding box center [898, 298] width 453 height 463
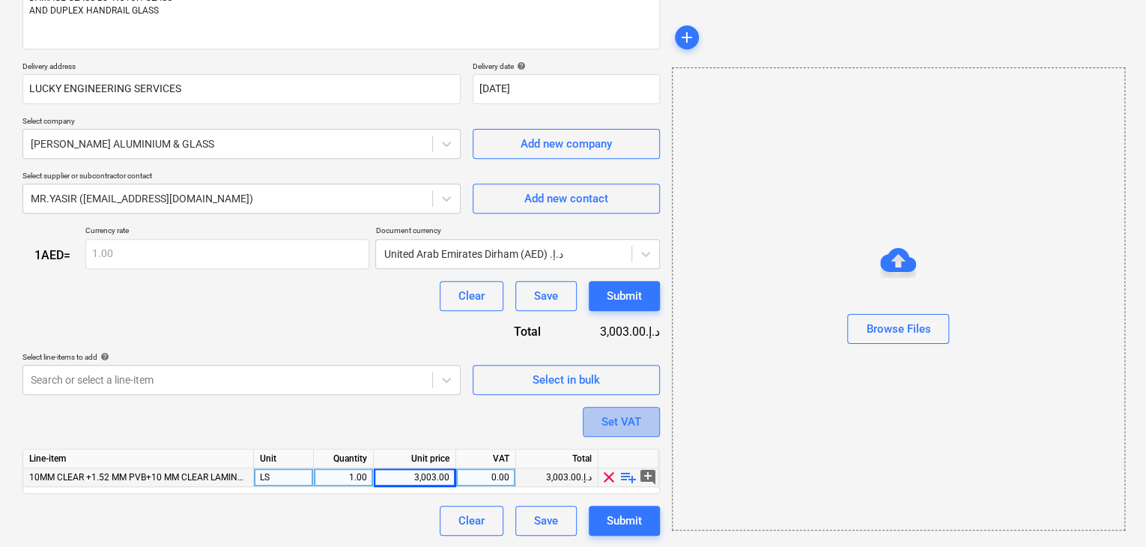
click at [597, 420] on button "Set VAT" at bounding box center [621, 422] width 77 height 30
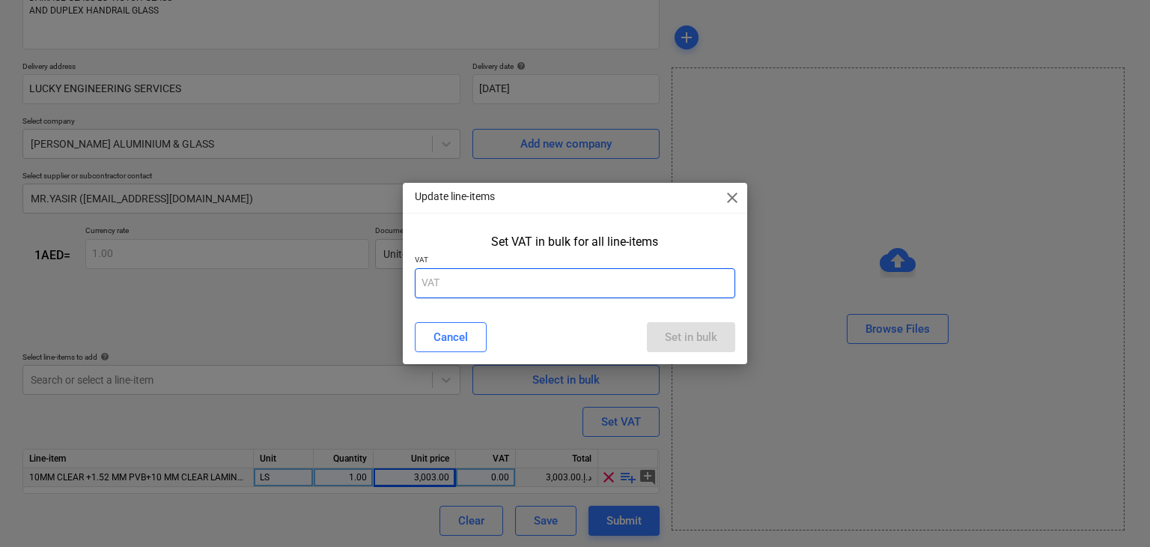
click at [488, 292] on input "text" at bounding box center [575, 283] width 321 height 30
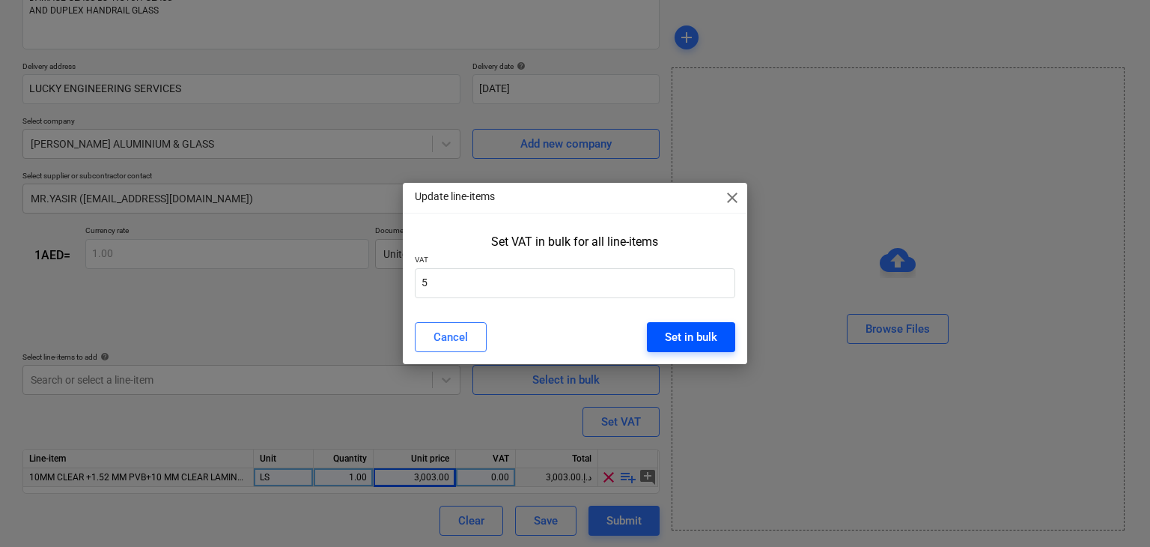
click at [706, 342] on div "Set in bulk" at bounding box center [691, 336] width 52 height 19
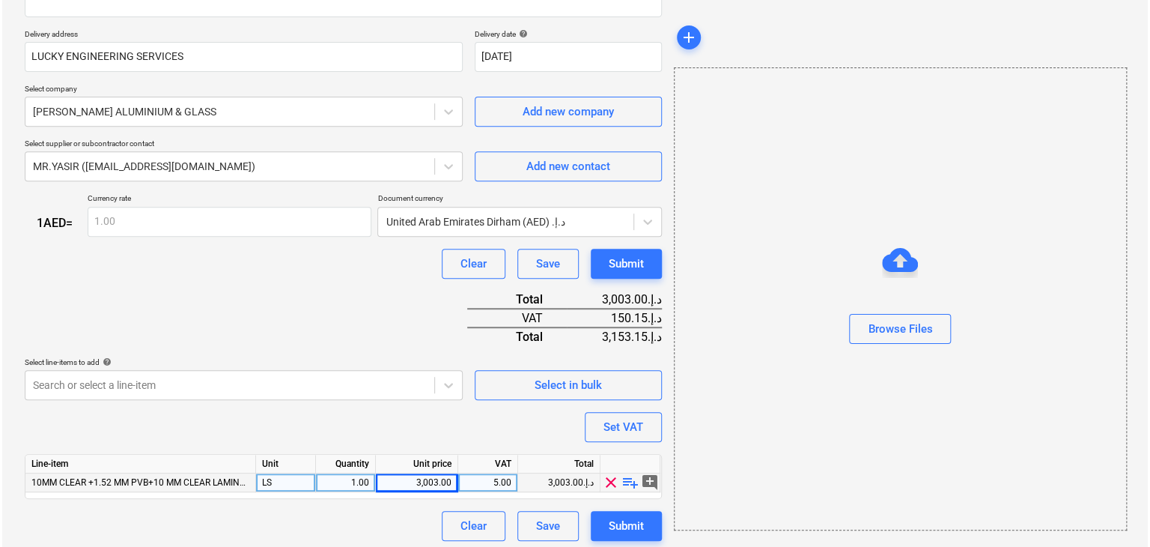
scroll to position [256, 0]
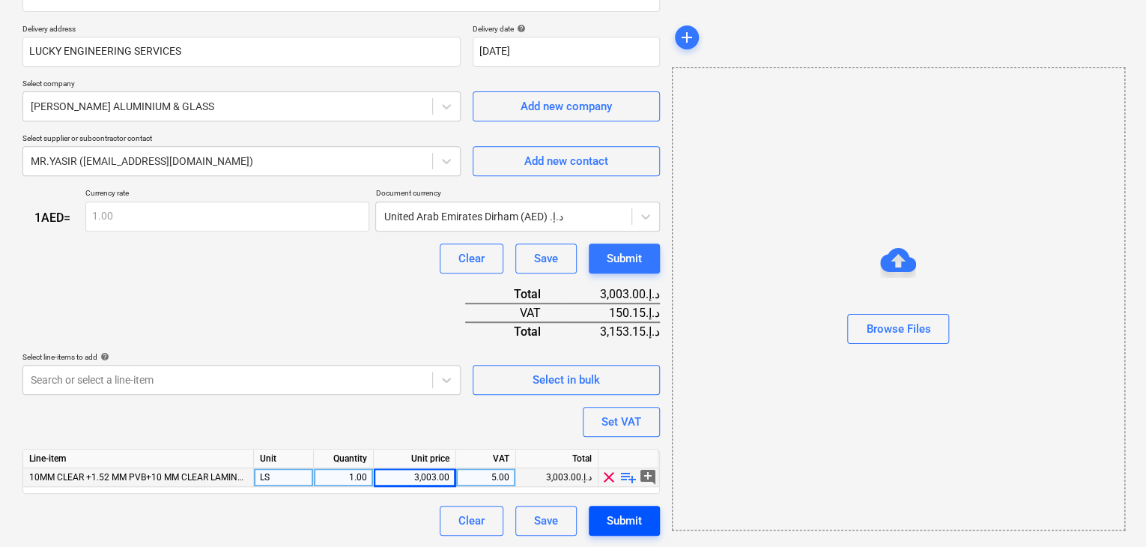
click at [629, 512] on div "Submit" at bounding box center [624, 520] width 35 height 19
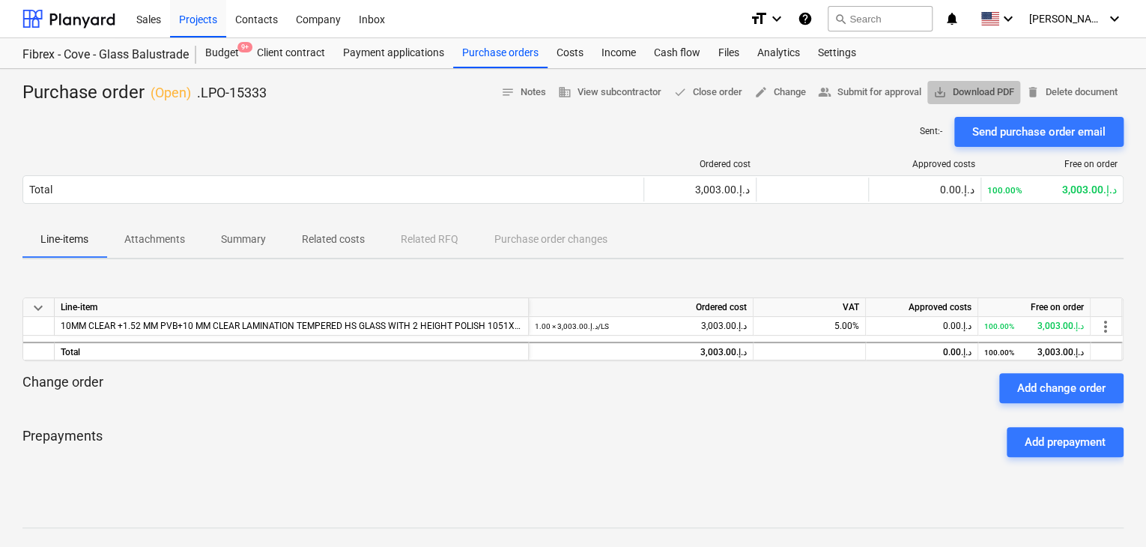
click at [989, 82] on button "save_alt Download PDF" at bounding box center [973, 92] width 93 height 23
